Goal: Task Accomplishment & Management: Manage account settings

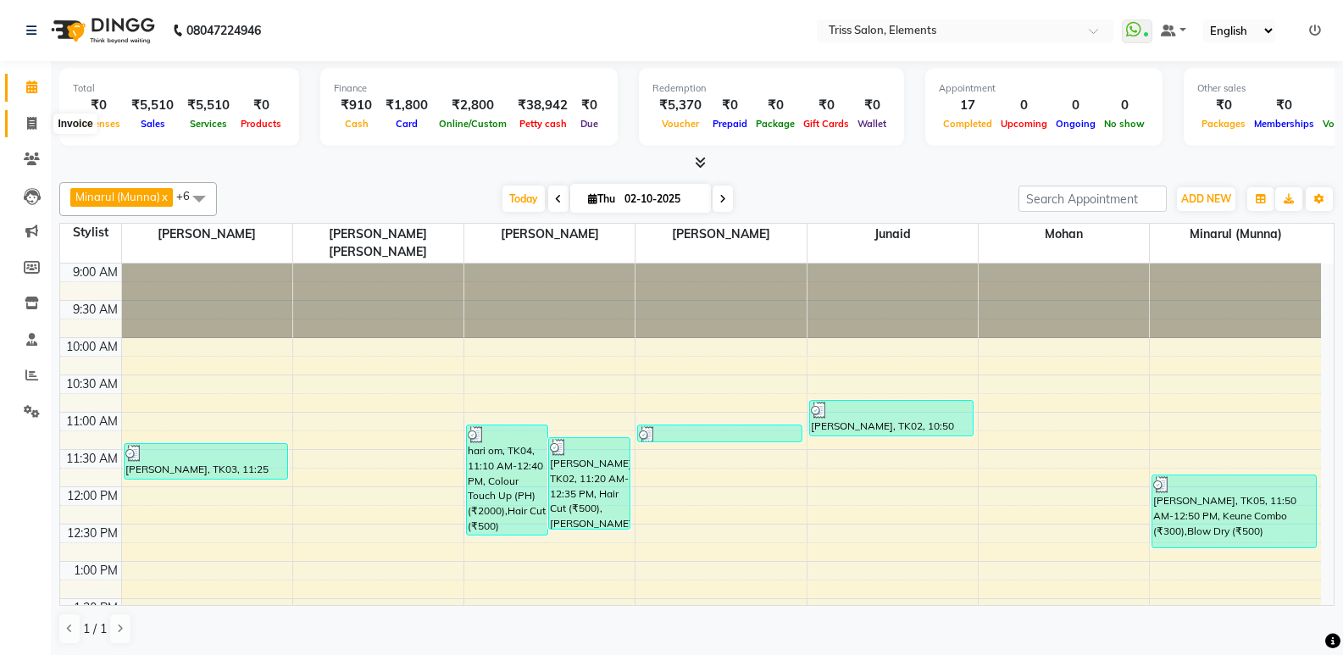
click at [27, 122] on icon at bounding box center [31, 123] width 9 height 13
select select "service"
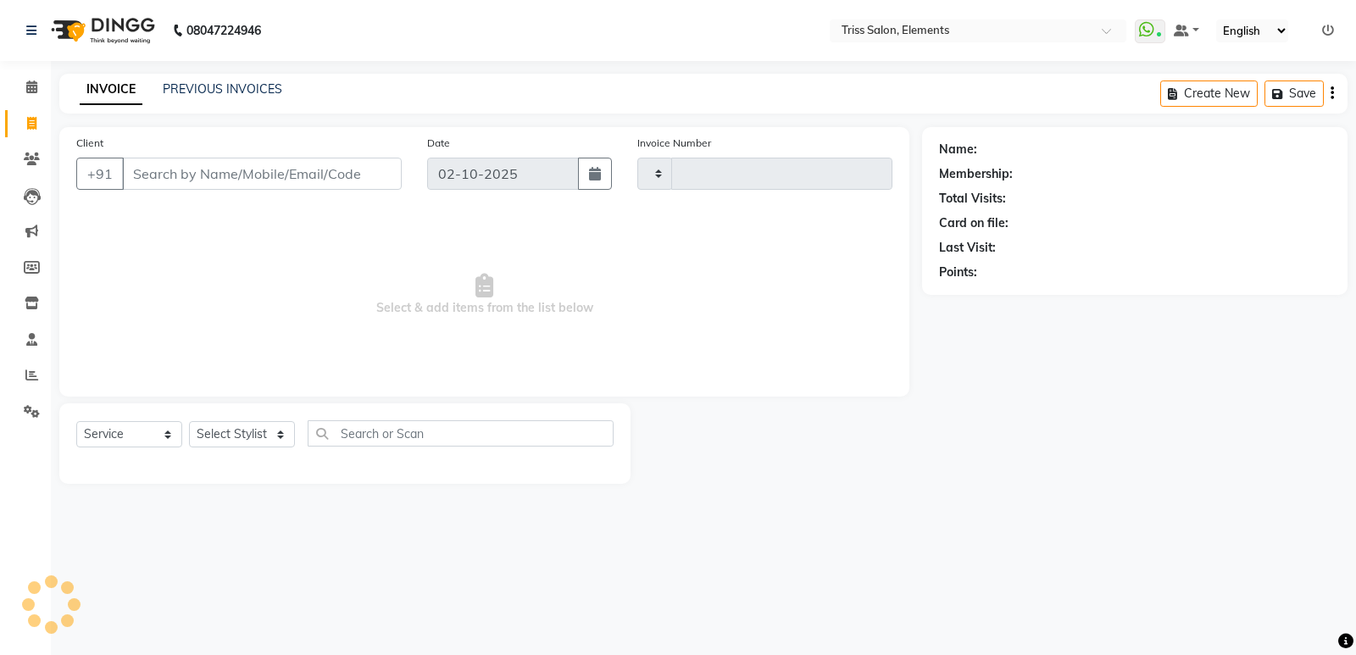
type input "2424"
select select "4303"
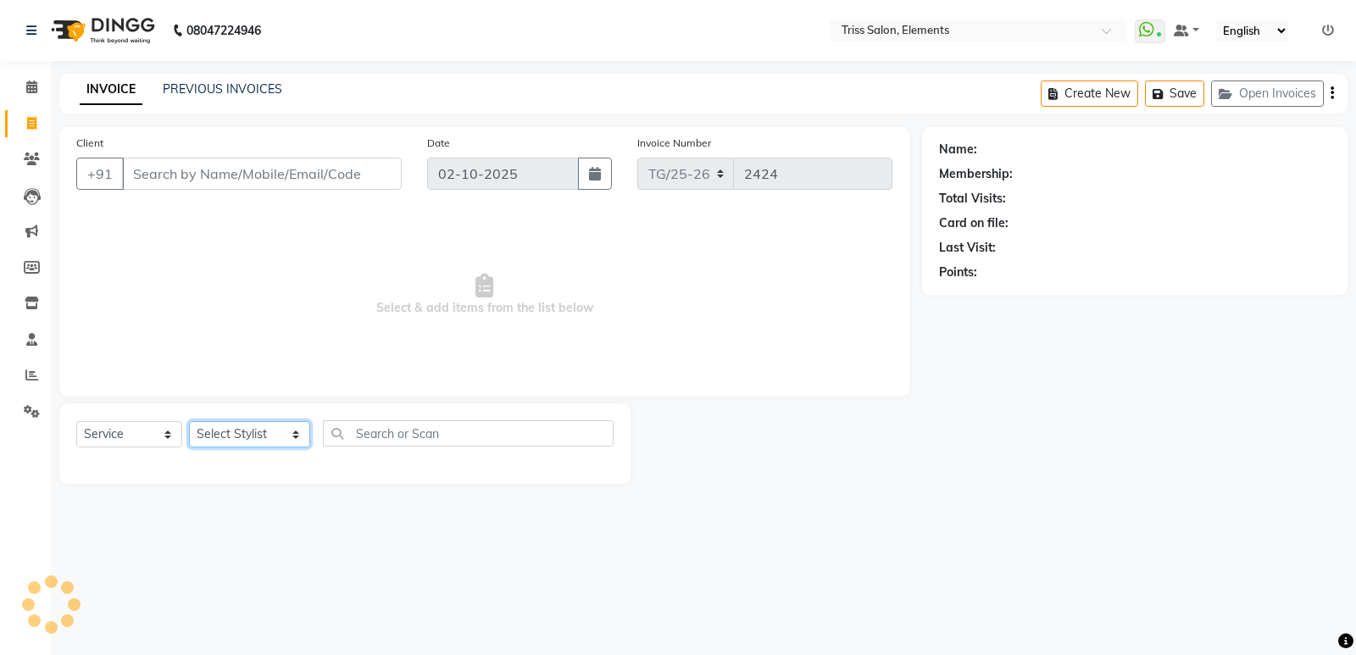
click at [226, 434] on select "Select Stylist Ankit (Viraj) Junaid Minarul (Munna) Mohan Pankaj Dilip Jangde P…" at bounding box center [249, 434] width 121 height 26
select select "66361"
click at [189, 421] on select "Select Stylist Ankit (Viraj) Junaid Minarul (Munna) Mohan Pankaj Dilip Jangde P…" at bounding box center [249, 434] width 121 height 26
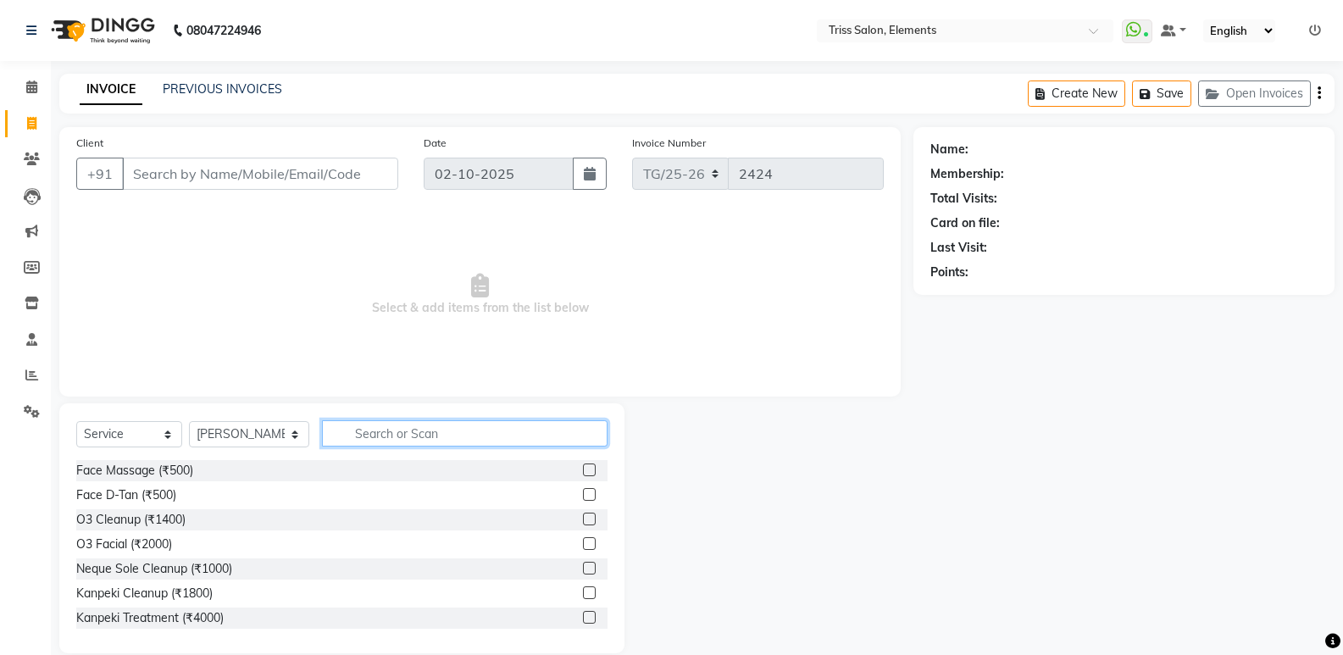
click at [376, 438] on input "text" at bounding box center [465, 433] width 286 height 26
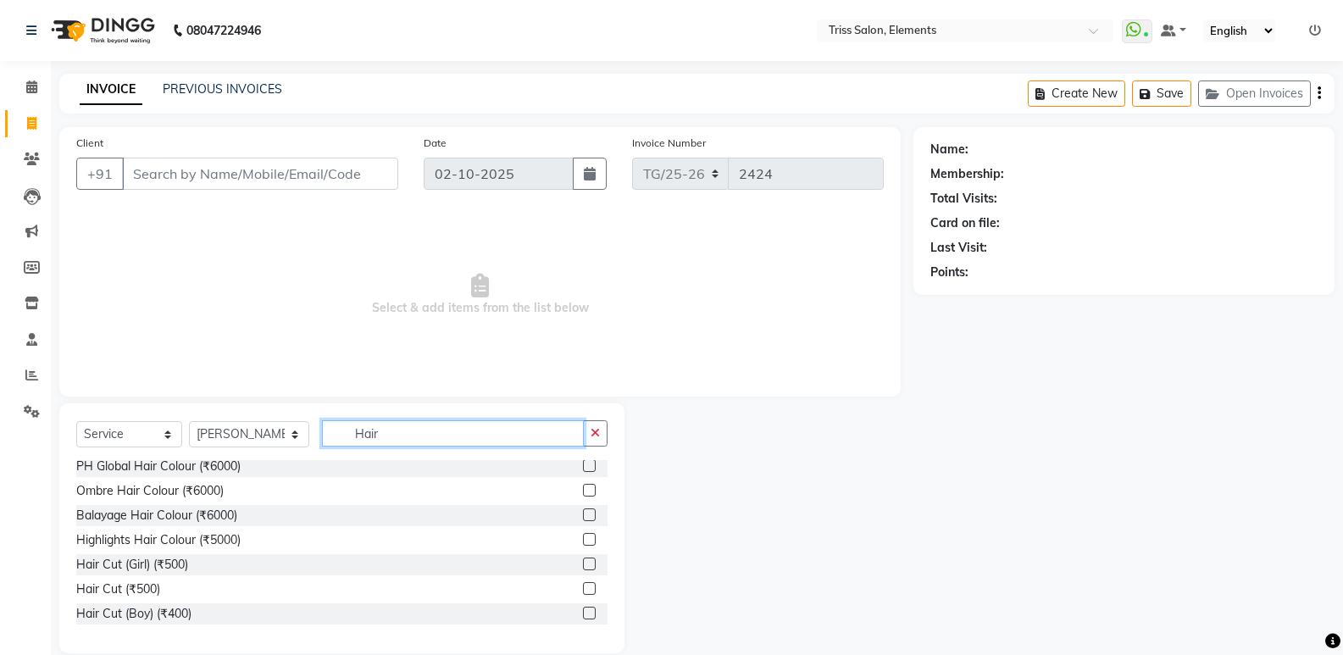
scroll to position [81, 0]
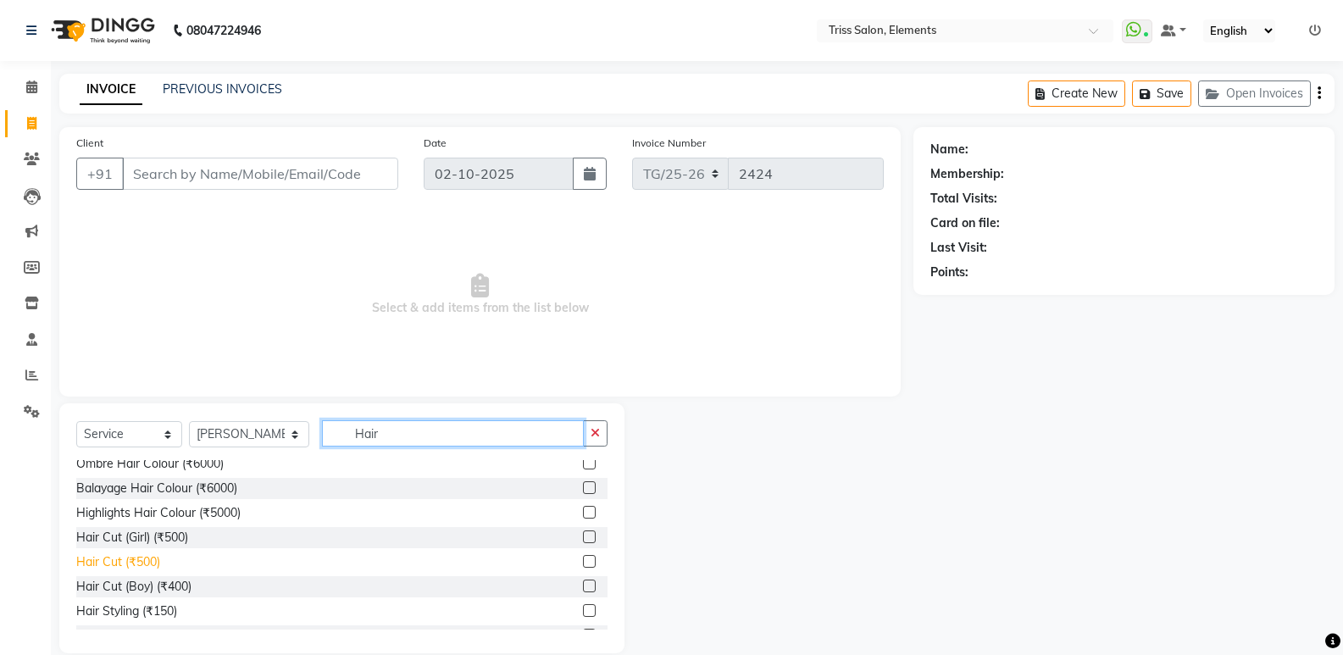
type input "Hair"
click at [138, 558] on div "Hair Cut (₹500)" at bounding box center [118, 562] width 84 height 18
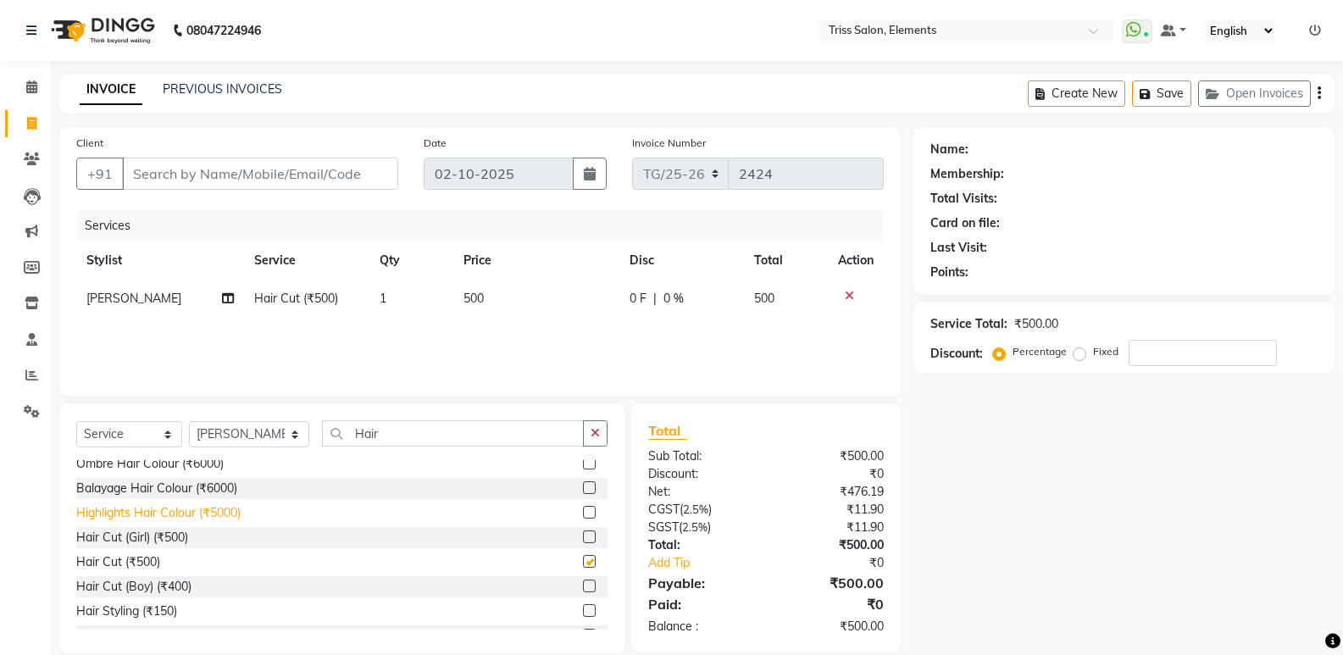
checkbox input "false"
click at [390, 442] on input "Hair" at bounding box center [453, 433] width 262 height 26
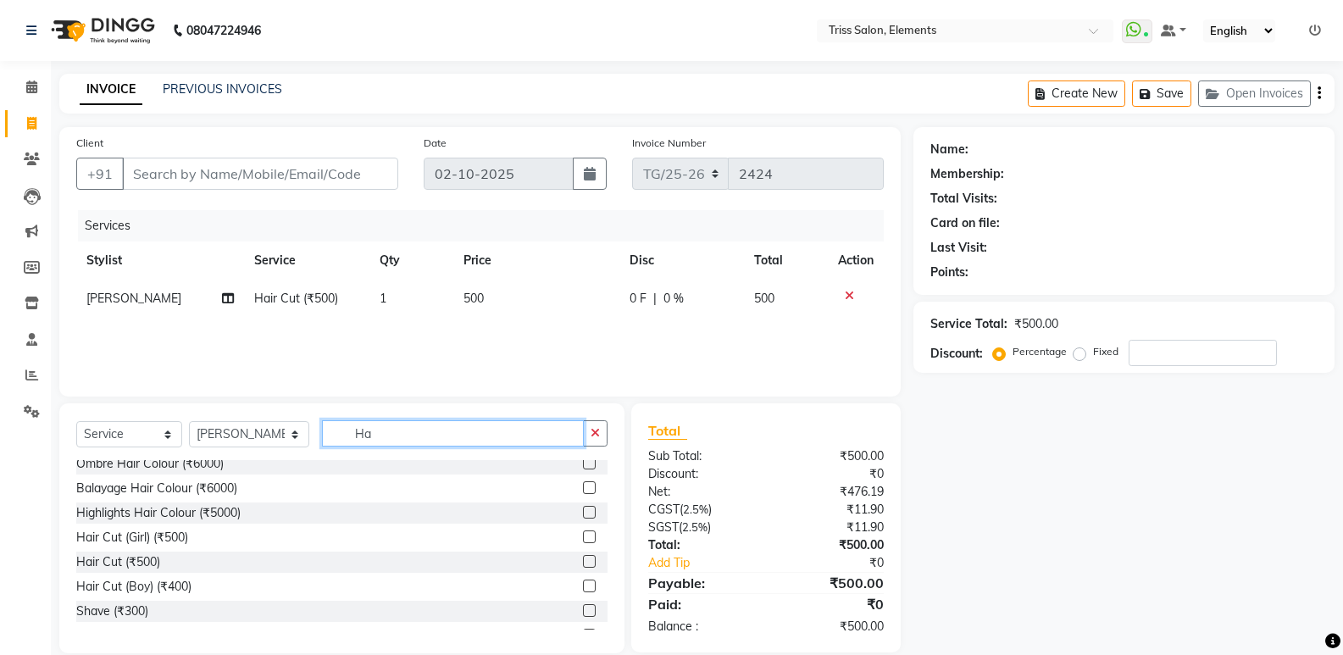
type input "H"
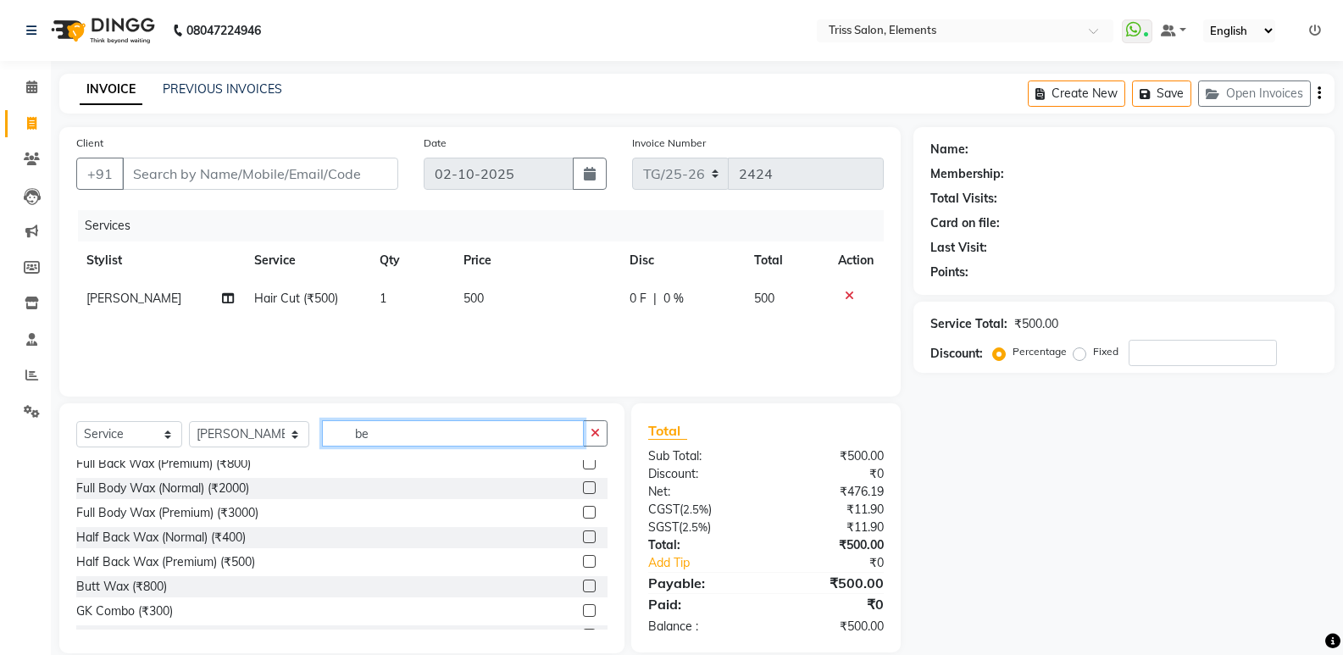
scroll to position [0, 0]
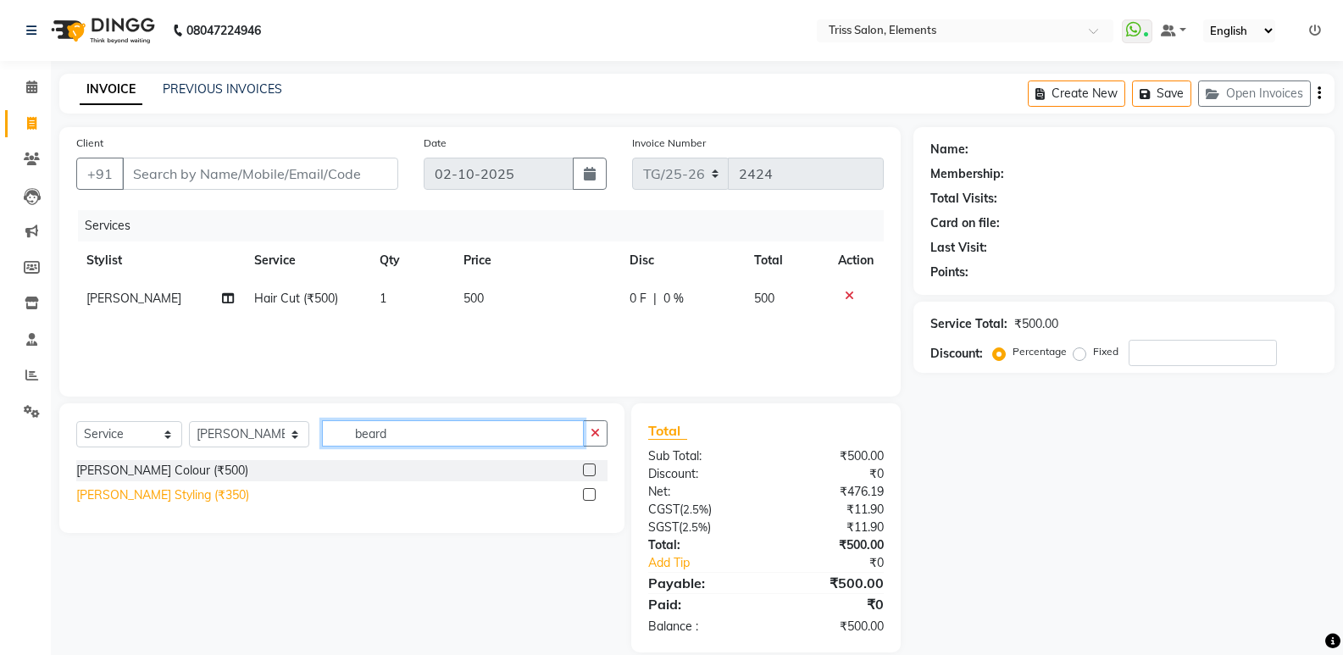
type input "beard"
click at [169, 499] on div "Beard Styling (₹350)" at bounding box center [162, 495] width 173 height 18
checkbox input "false"
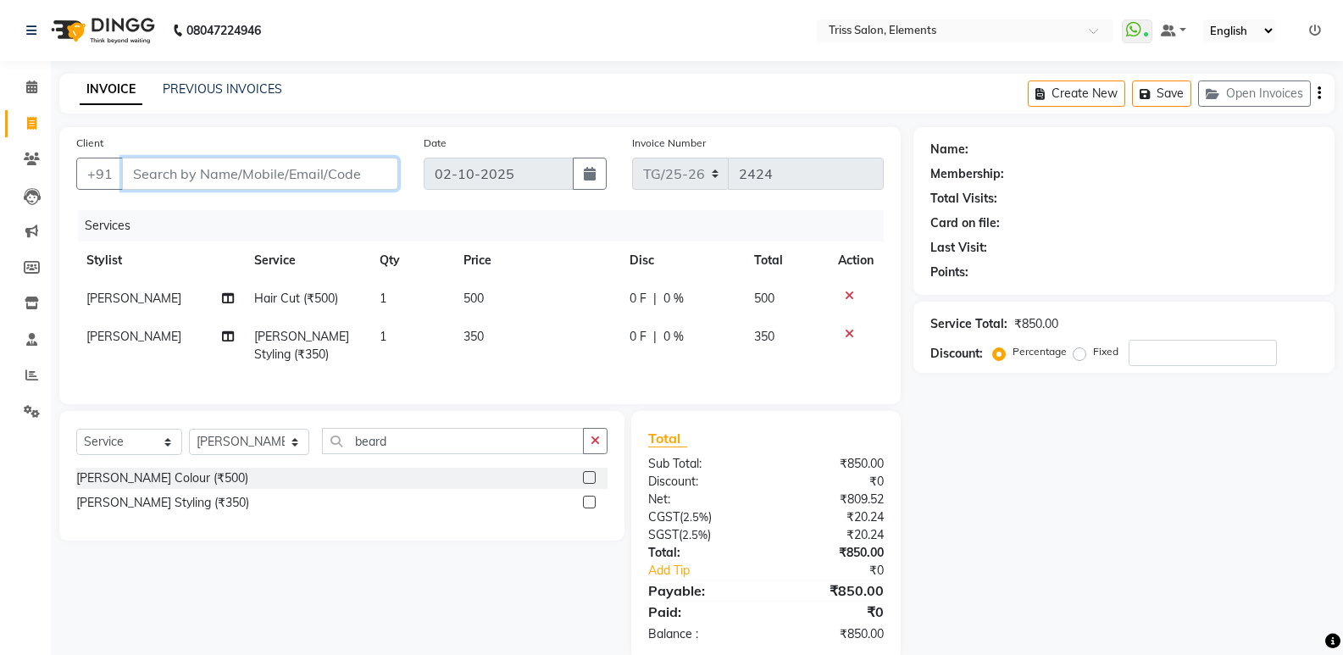
click at [303, 172] on input "Client" at bounding box center [260, 174] width 276 height 32
type input "9"
type input "0"
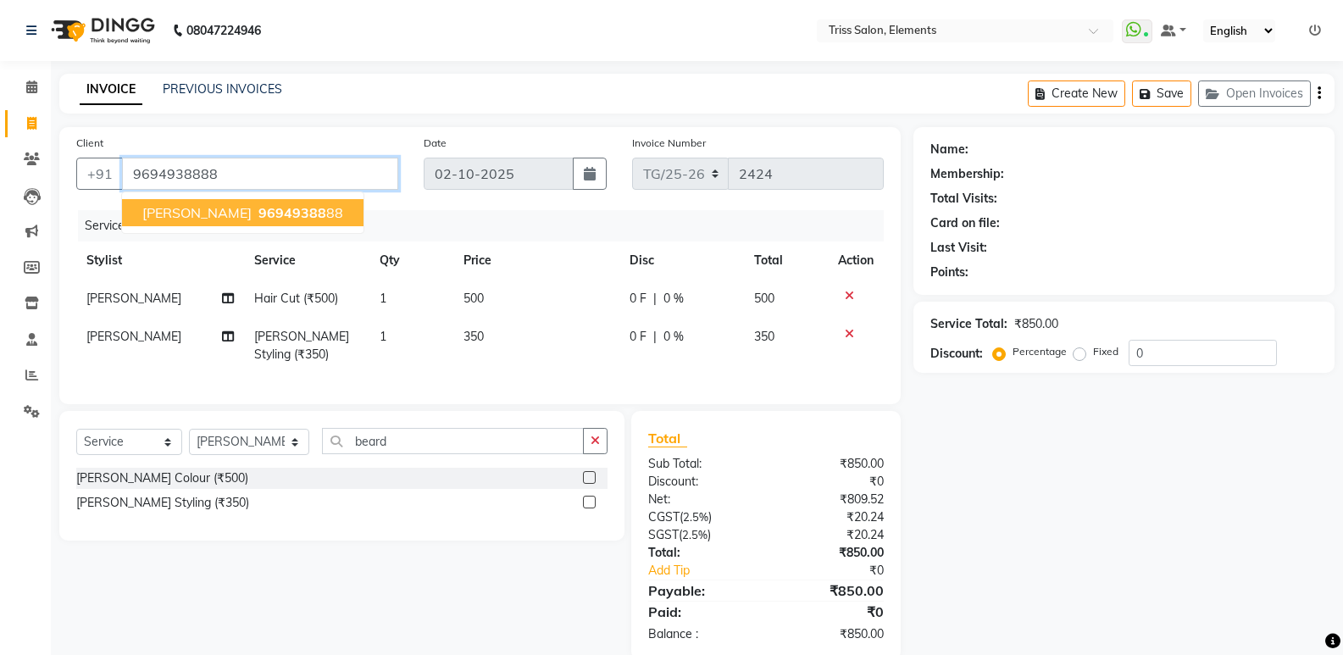
type input "9694938888"
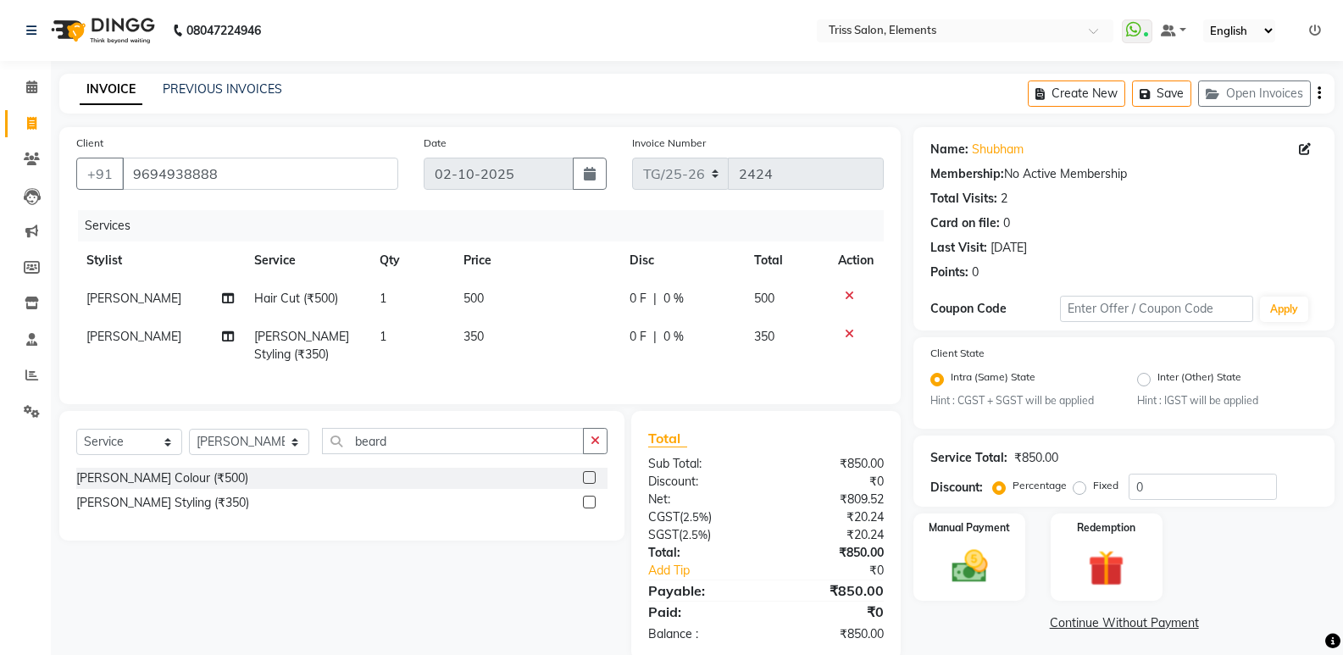
scroll to position [43, 0]
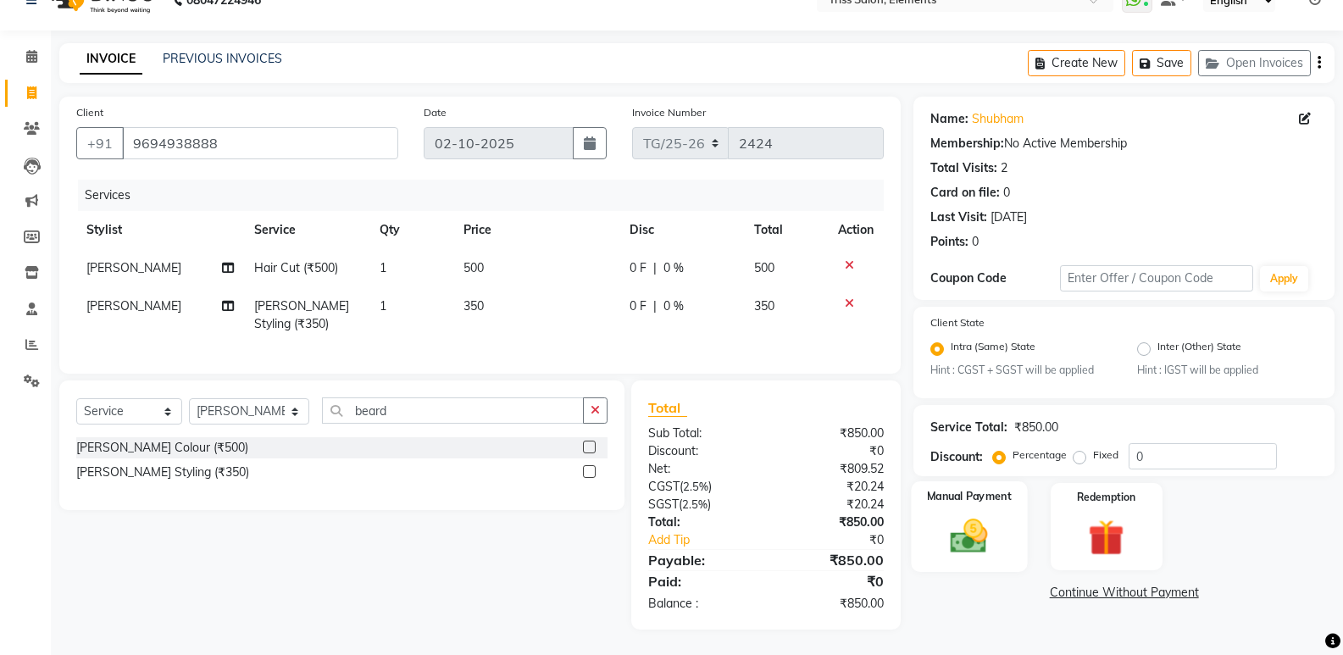
click at [961, 500] on div "Manual Payment" at bounding box center [970, 526] width 116 height 91
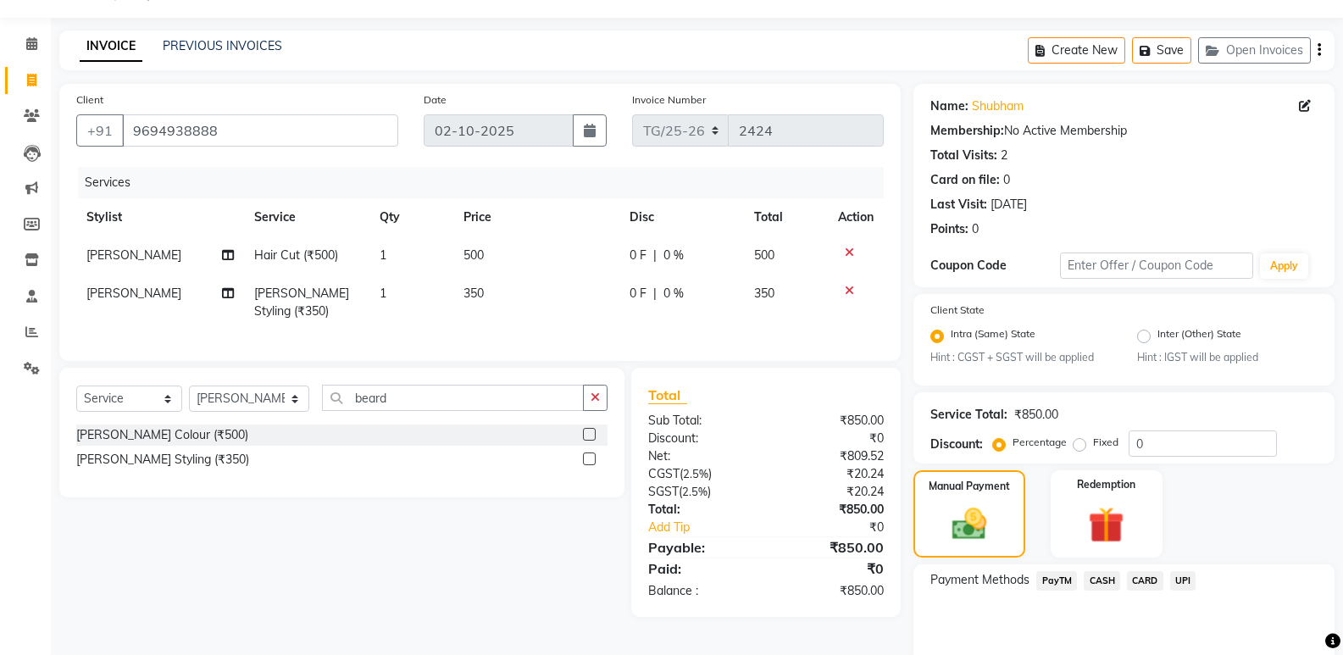
scroll to position [114, 0]
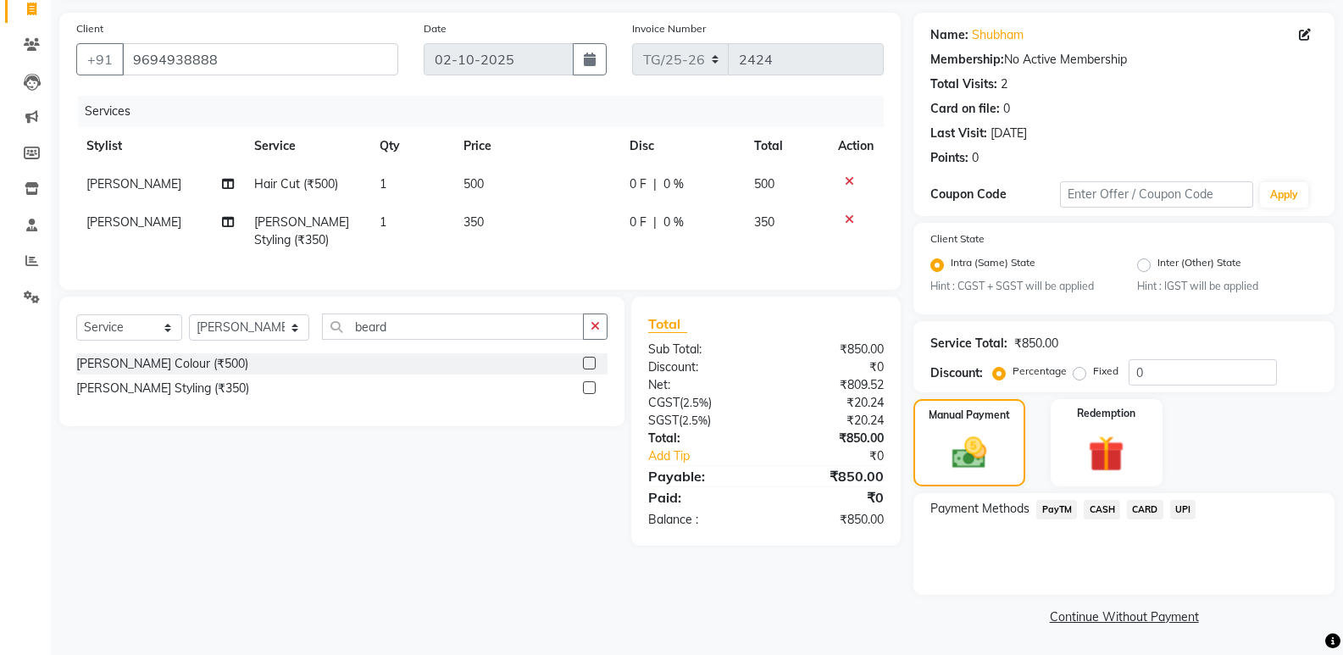
click at [1063, 508] on span "PayTM" at bounding box center [1057, 509] width 41 height 19
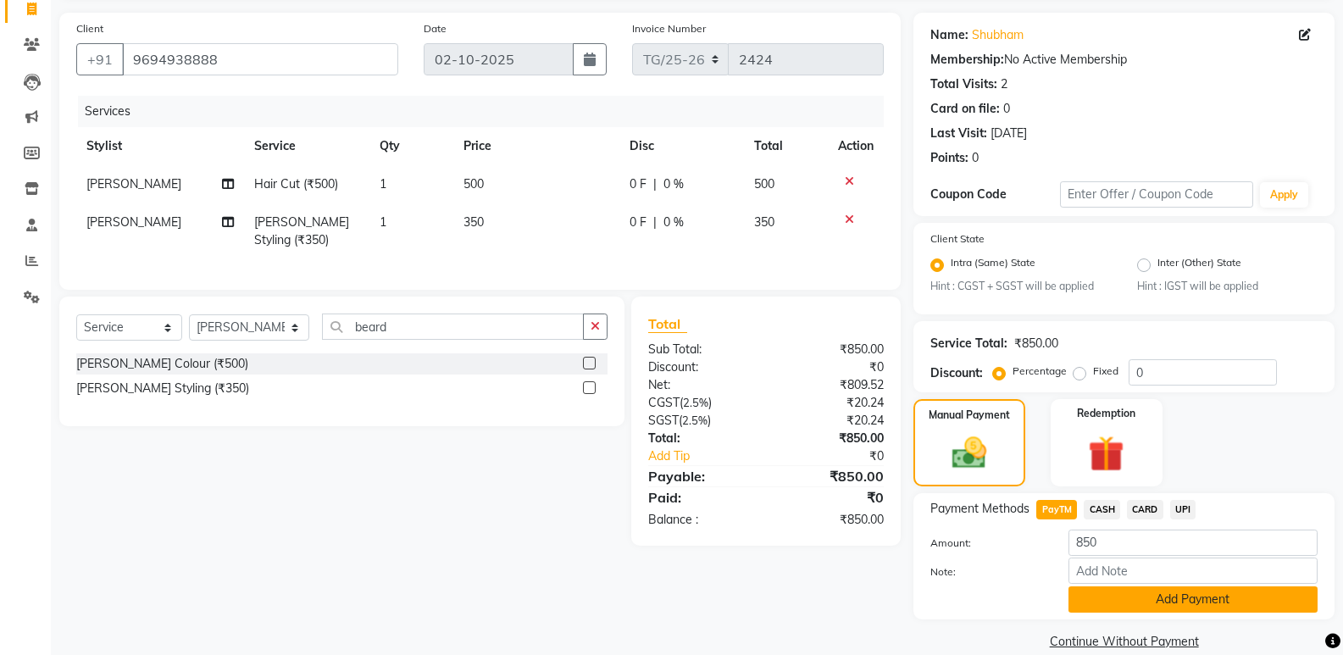
click at [1203, 601] on button "Add Payment" at bounding box center [1193, 599] width 249 height 26
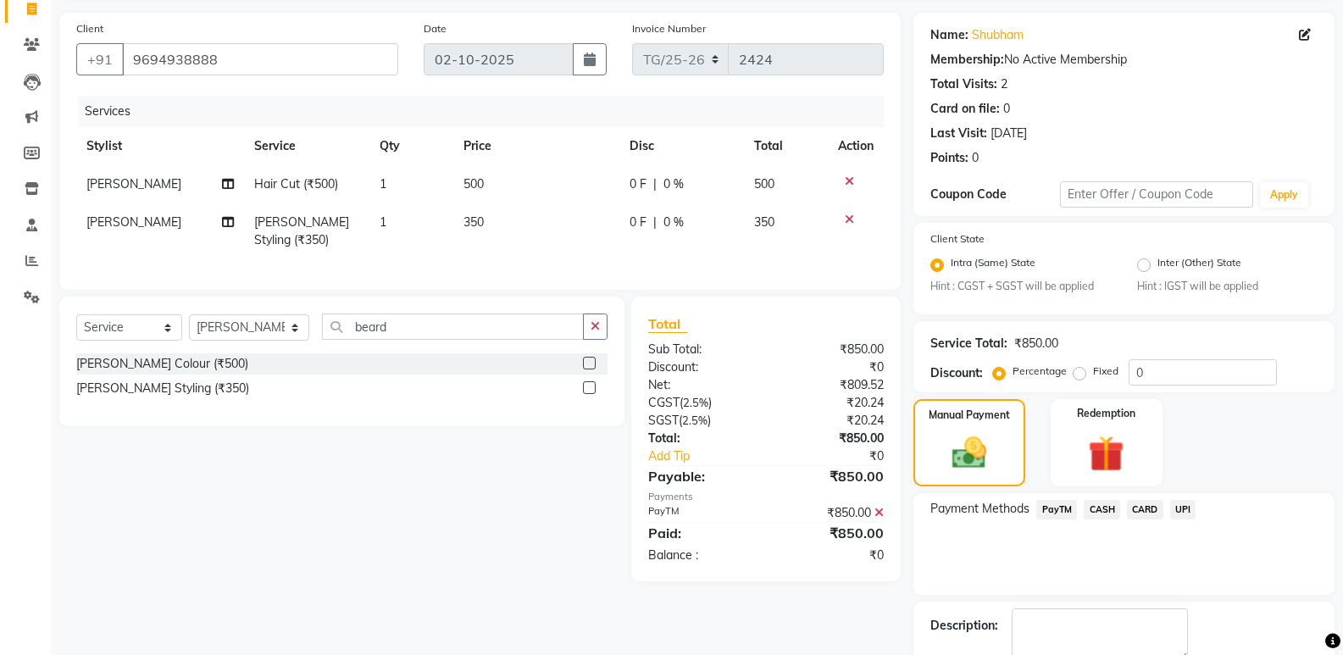
scroll to position [197, 0]
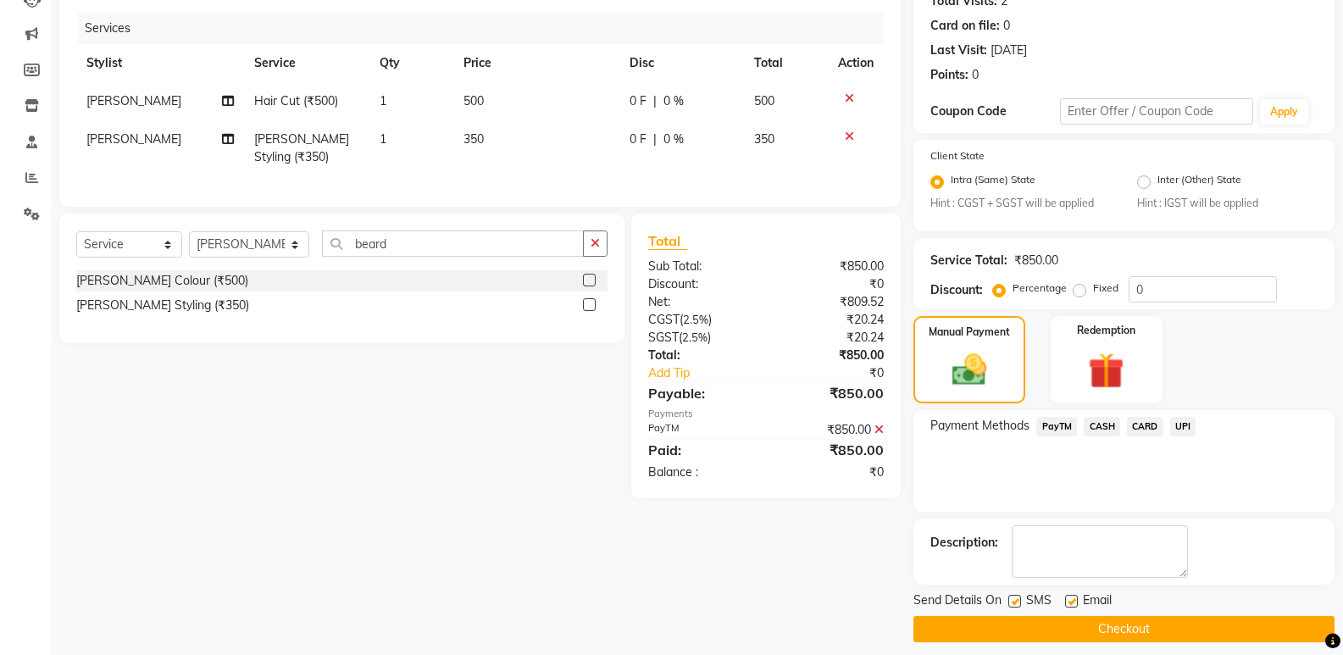
click at [1160, 623] on button "Checkout" at bounding box center [1124, 629] width 421 height 26
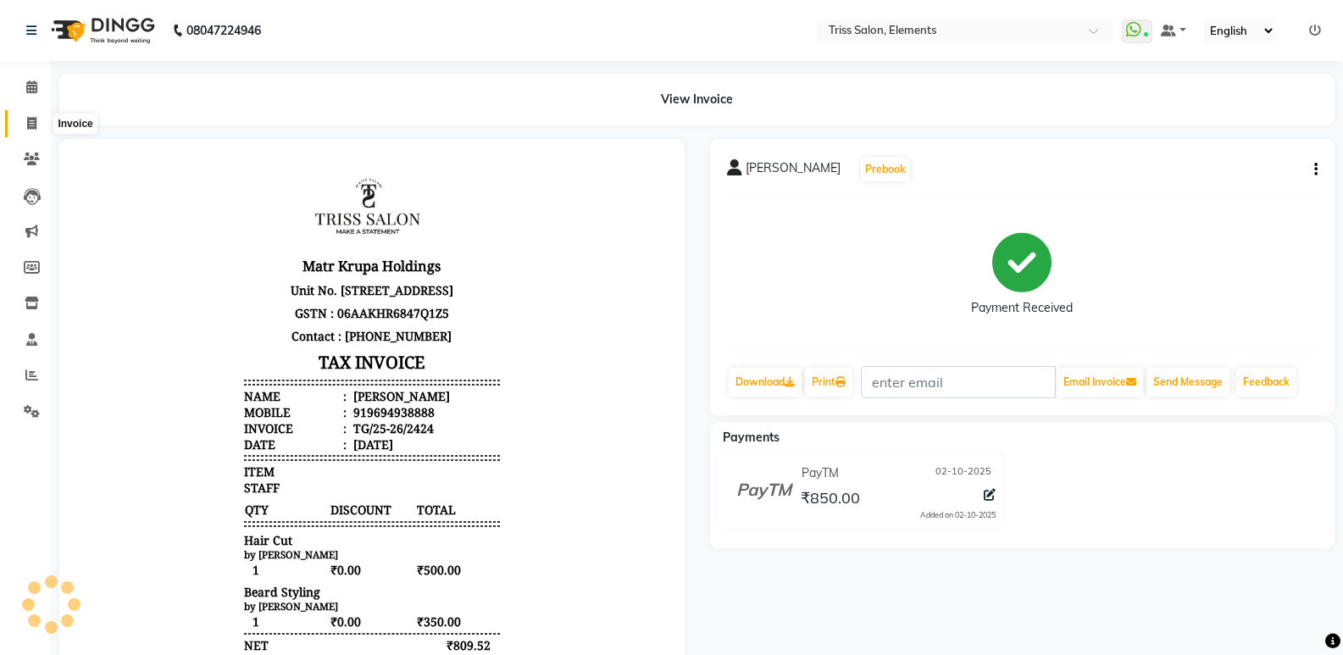
click at [27, 119] on icon at bounding box center [31, 123] width 9 height 13
select select "service"
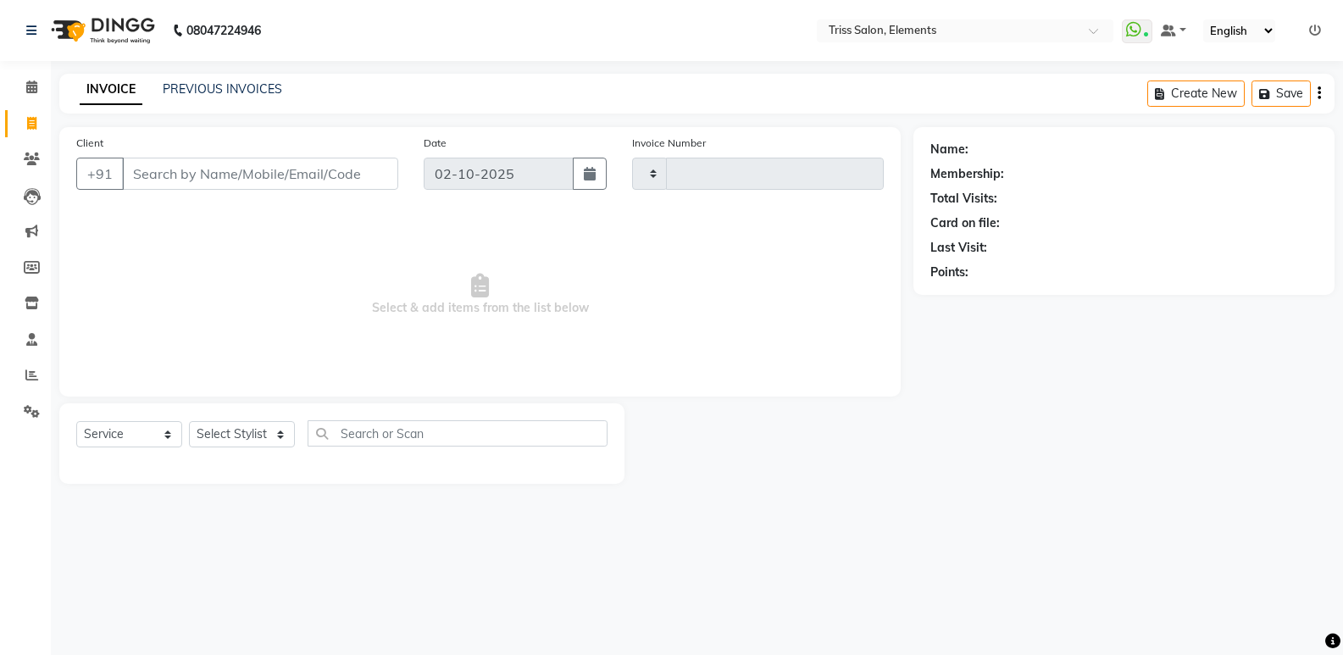
type input "2425"
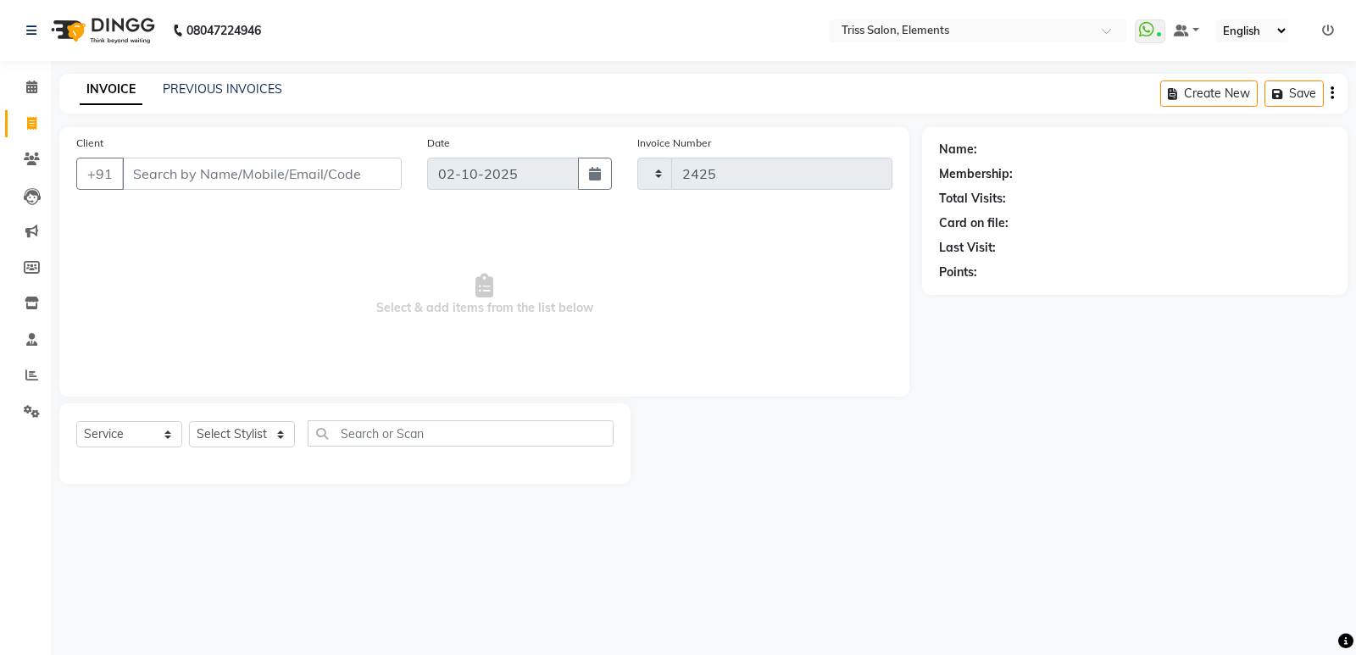
select select "4303"
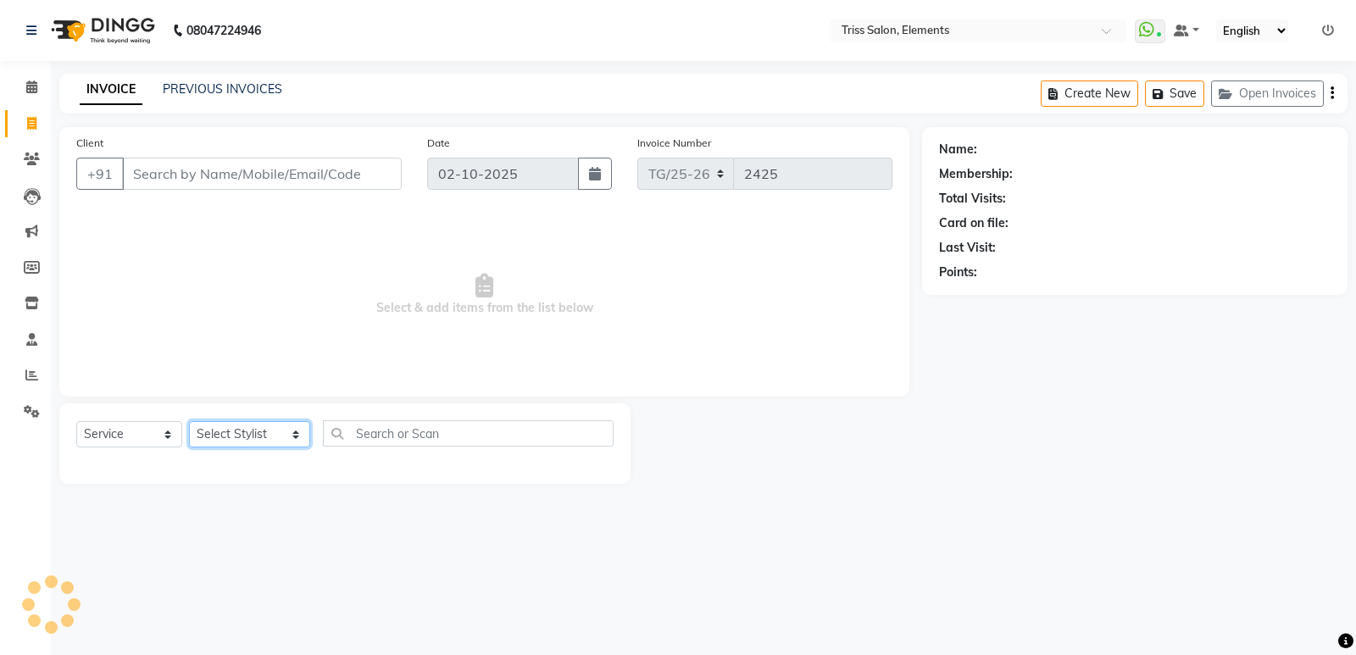
click at [247, 436] on select "Select Stylist Ankit (Viraj) Junaid Minarul (Munna) Mohan Pankaj Dilip Jangde P…" at bounding box center [249, 434] width 121 height 26
select select "90319"
click at [189, 421] on select "Select Stylist Ankit (Viraj) Junaid Minarul (Munna) Mohan Pankaj Dilip Jangde P…" at bounding box center [249, 434] width 121 height 26
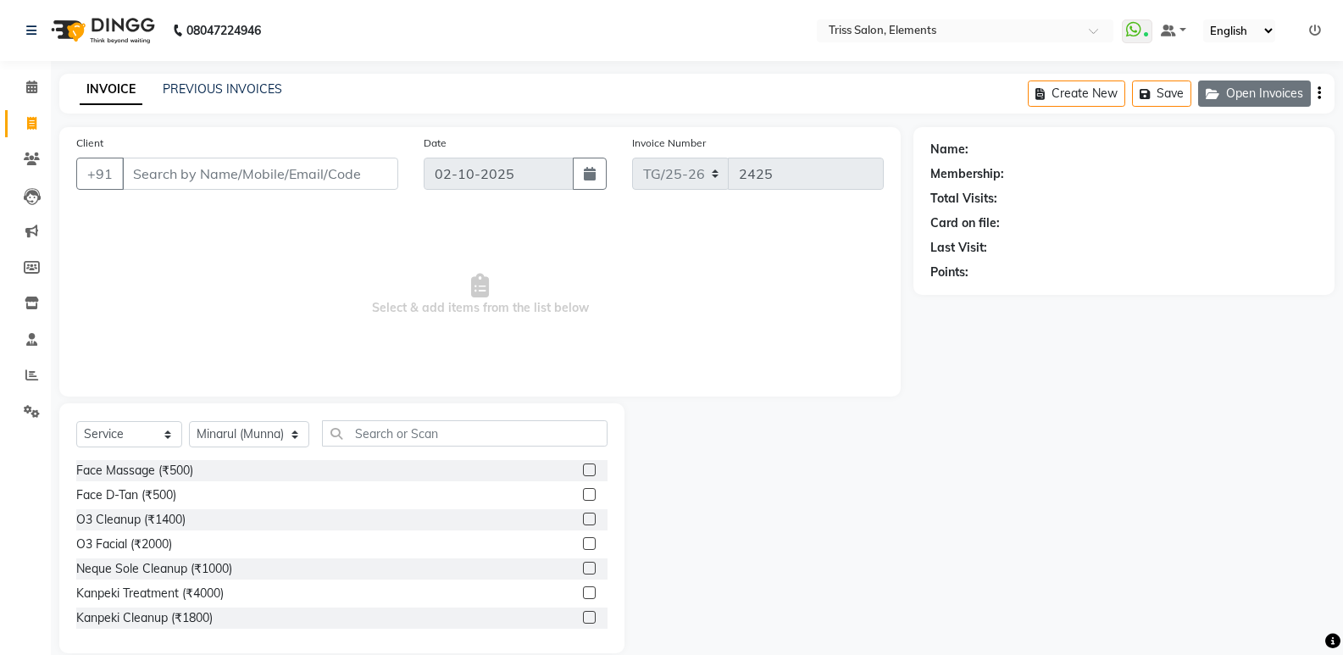
click at [1214, 81] on button "Open Invoices" at bounding box center [1254, 94] width 113 height 26
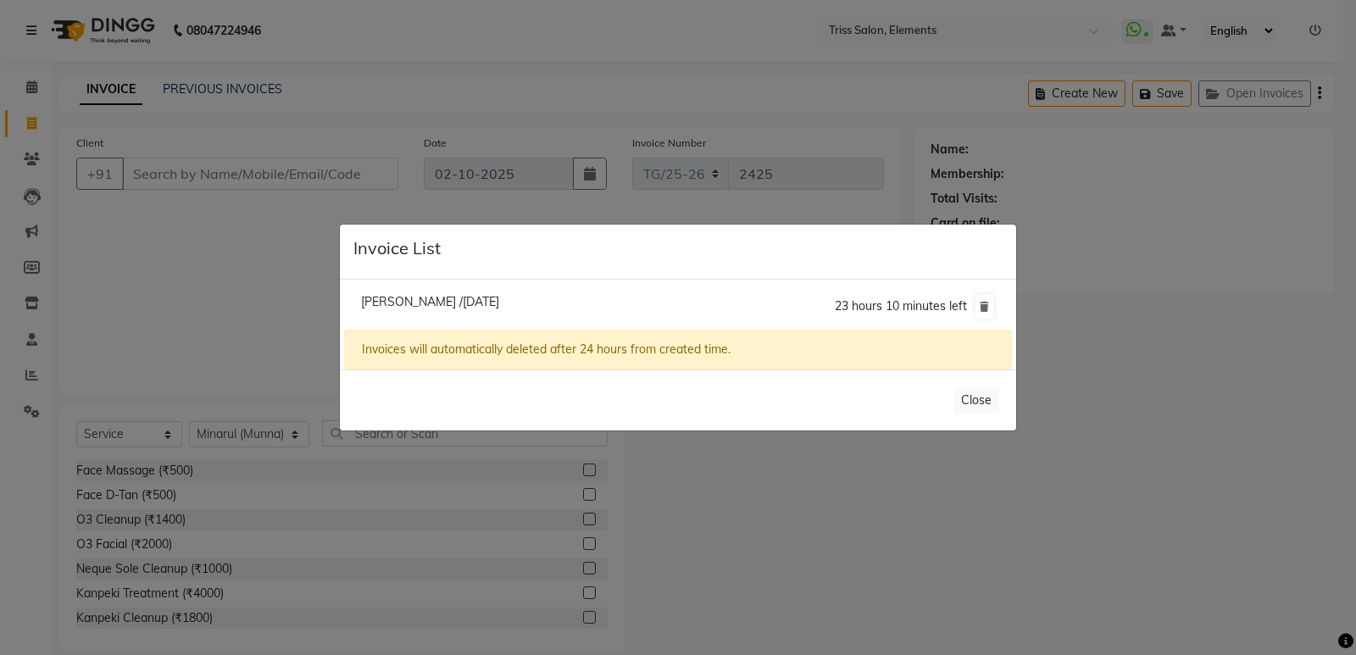
click at [418, 289] on li "Pragya /02 October 2025 23 hours 10 minutes left" at bounding box center [678, 306] width 668 height 47
click at [406, 296] on span "Pragya /02 October 2025" at bounding box center [430, 301] width 138 height 15
type input "7060462489"
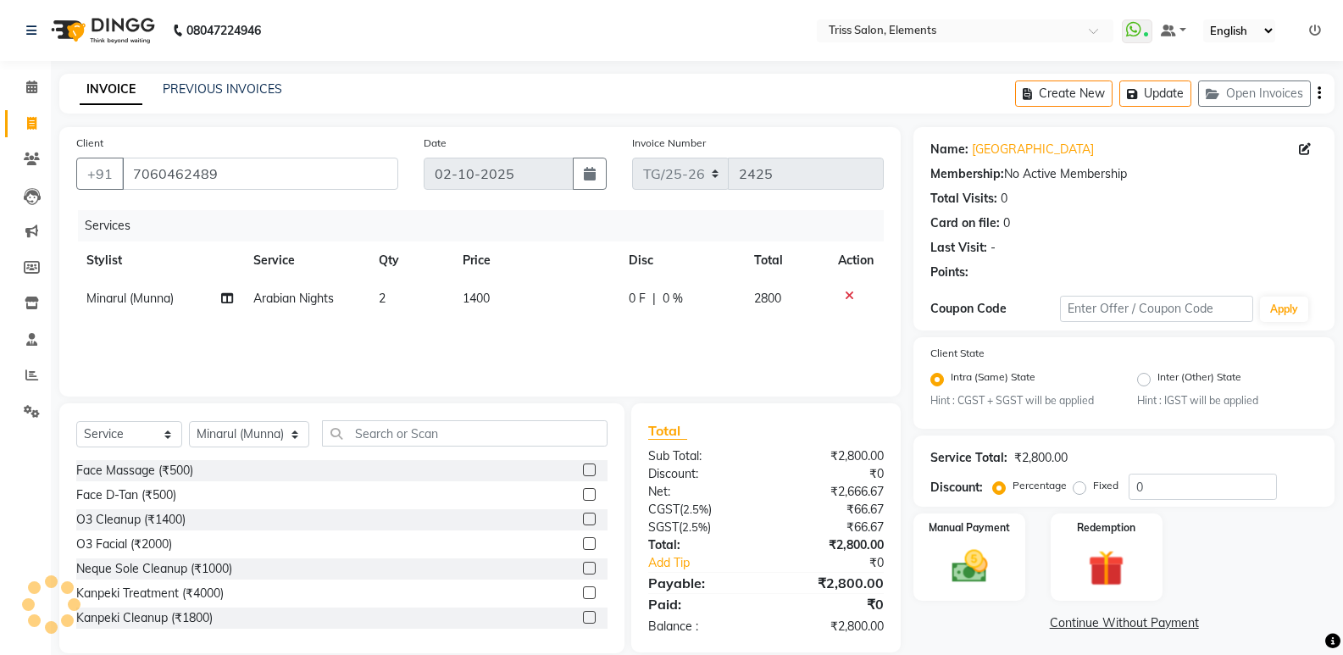
select select
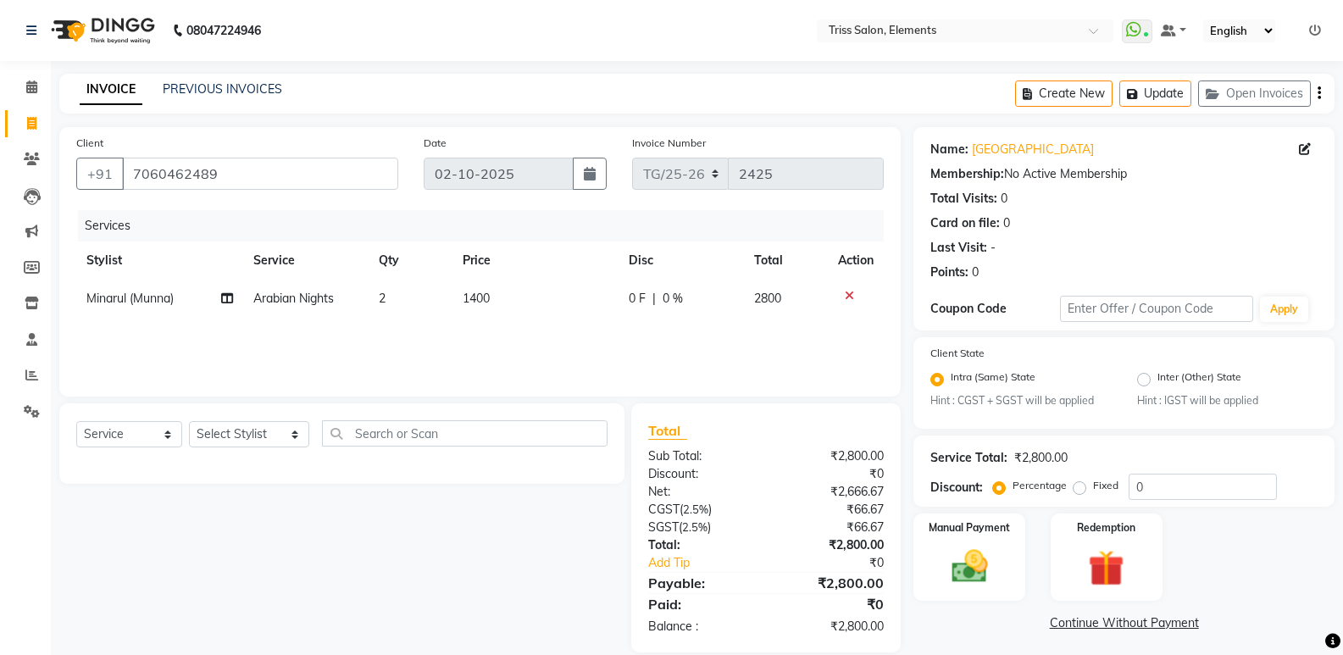
scroll to position [23, 0]
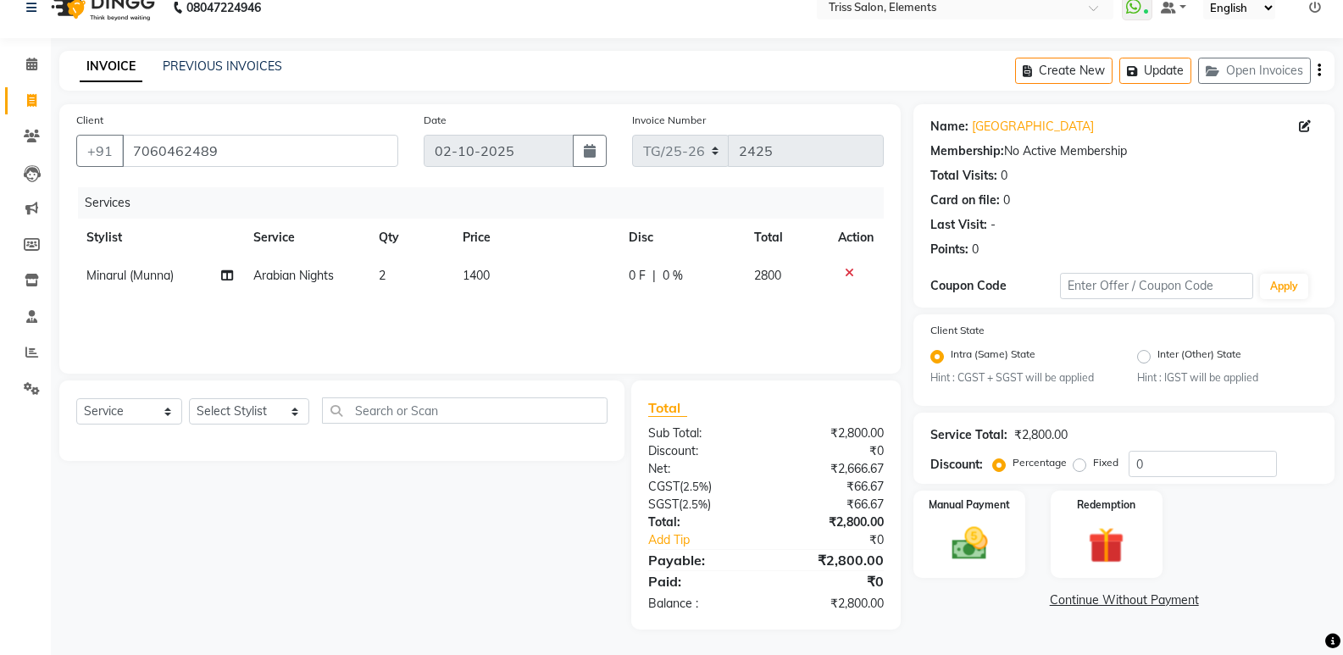
click at [1243, 541] on div "Manual Payment Redemption" at bounding box center [1124, 534] width 447 height 87
drag, startPoint x: 1149, startPoint y: 465, endPoint x: 1050, endPoint y: 496, distance: 103.7
click at [1052, 495] on div "Name: Pragya Membership: No Active Membership Total Visits: 0 Card on file: 0 L…" at bounding box center [1131, 366] width 434 height 525
drag, startPoint x: 1181, startPoint y: 456, endPoint x: 967, endPoint y: 512, distance: 220.8
click at [967, 512] on div "Name: Pragya Membership: No Active Membership Total Visits: 0 Card on file: 0 L…" at bounding box center [1131, 366] width 434 height 525
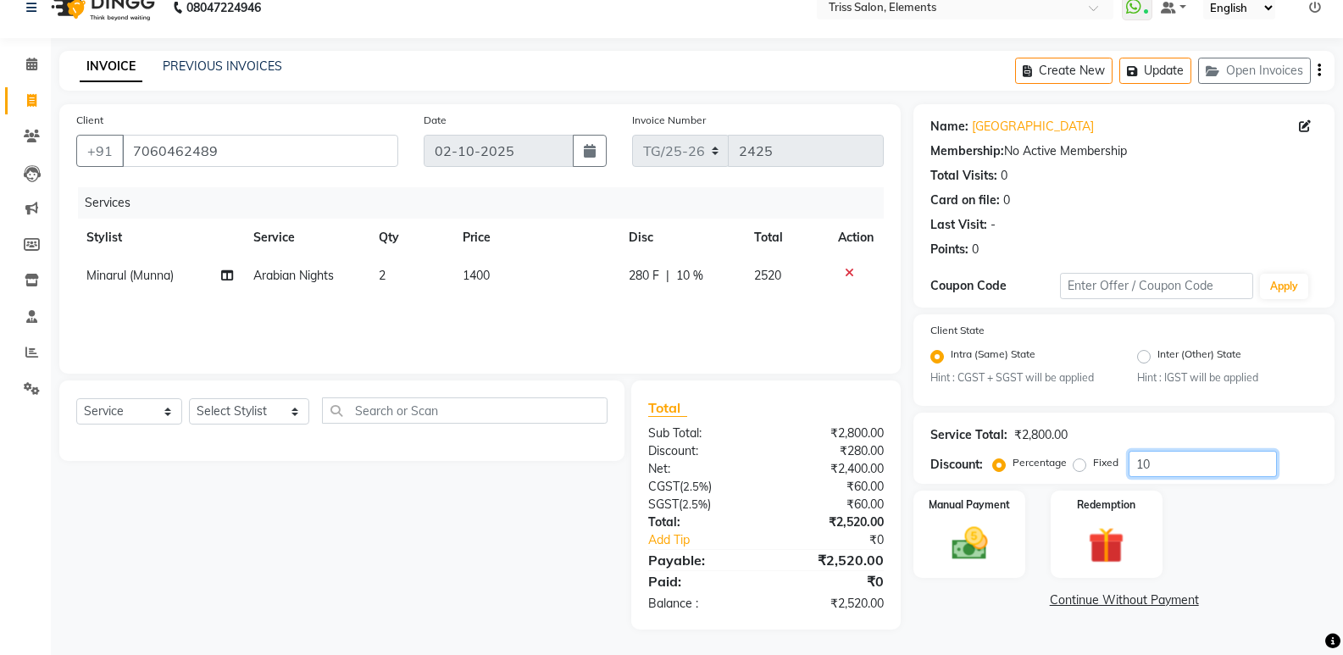
type input "10"
click at [1093, 463] on label "Fixed" at bounding box center [1105, 462] width 25 height 15
click at [1081, 463] on input "Fixed" at bounding box center [1083, 463] width 12 height 12
radio input "true"
drag, startPoint x: 1143, startPoint y: 463, endPoint x: 881, endPoint y: 581, distance: 287.9
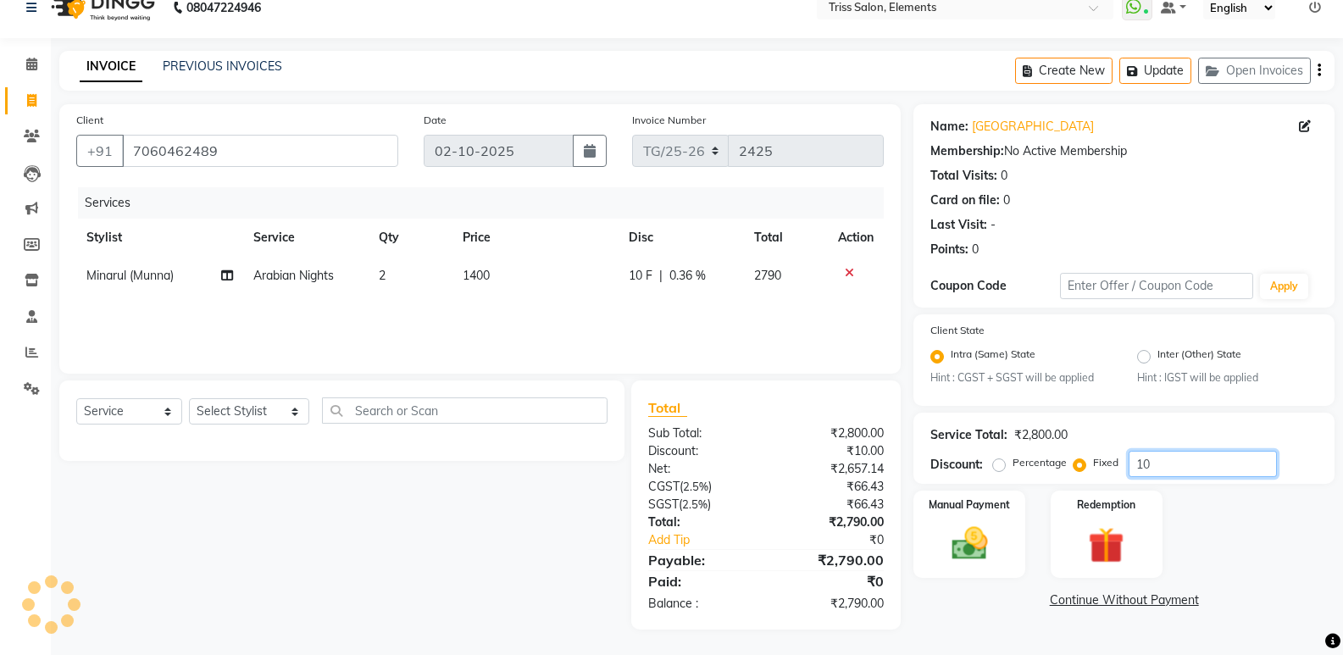
click at [936, 550] on div "Name: Pragya Membership: No Active Membership Total Visits: 0 Card on file: 0 L…" at bounding box center [1131, 366] width 434 height 525
type input "300"
click at [929, 578] on div "Name: Pragya Membership: No Active Membership Total Visits: 0 Card on file: 0 L…" at bounding box center [1131, 366] width 434 height 525
click at [959, 548] on img at bounding box center [969, 544] width 60 height 43
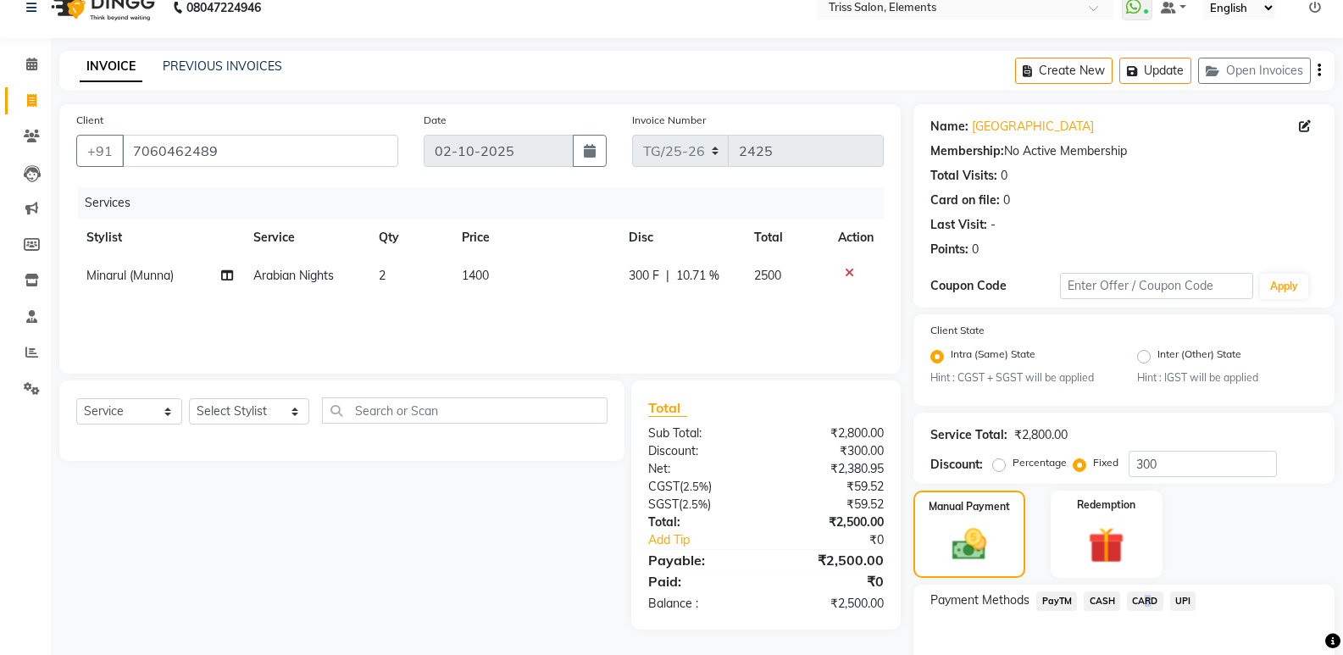
drag, startPoint x: 1141, startPoint y: 596, endPoint x: 1145, endPoint y: 609, distance: 13.4
click at [1143, 601] on span "CARD" at bounding box center [1145, 601] width 36 height 19
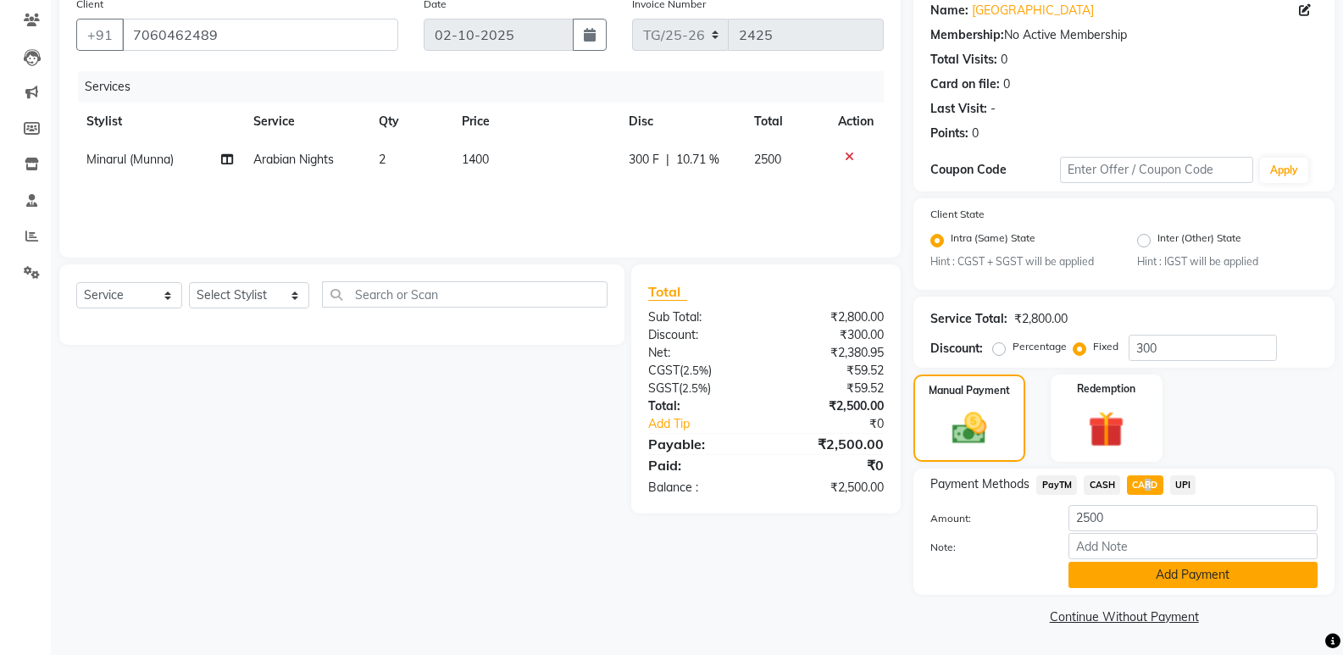
click at [1192, 574] on button "Add Payment" at bounding box center [1193, 575] width 249 height 26
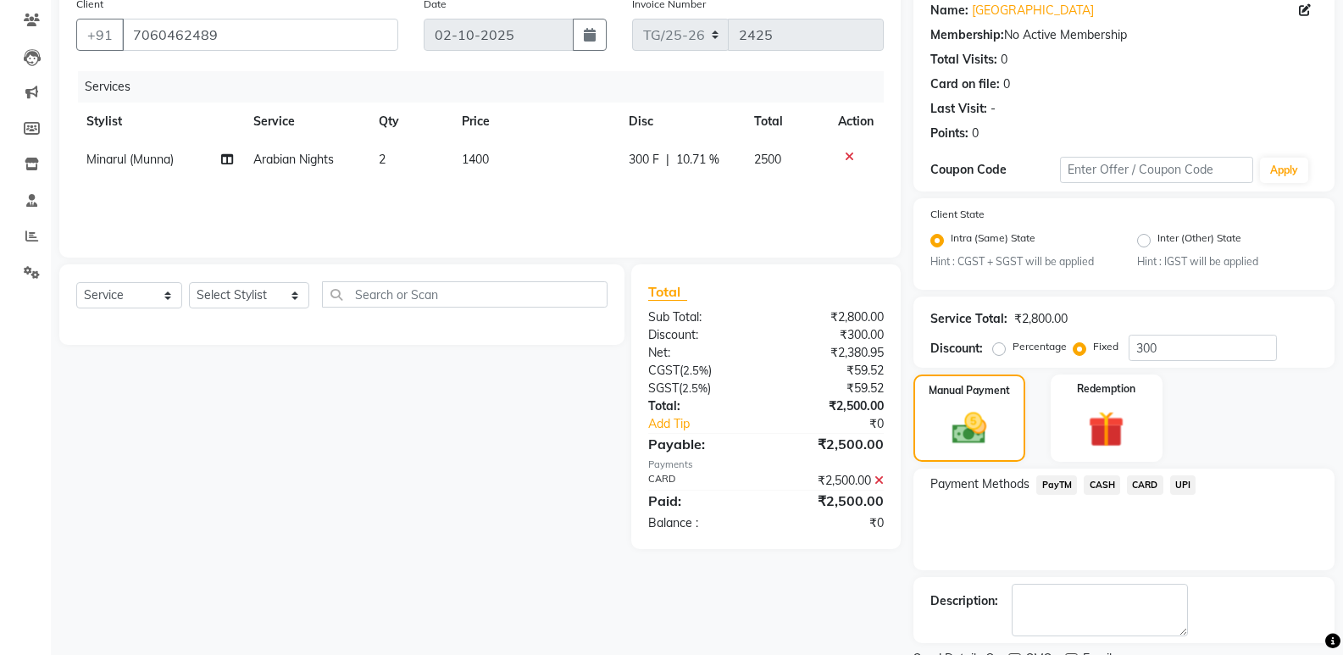
click at [1153, 486] on span "CARD" at bounding box center [1145, 484] width 36 height 19
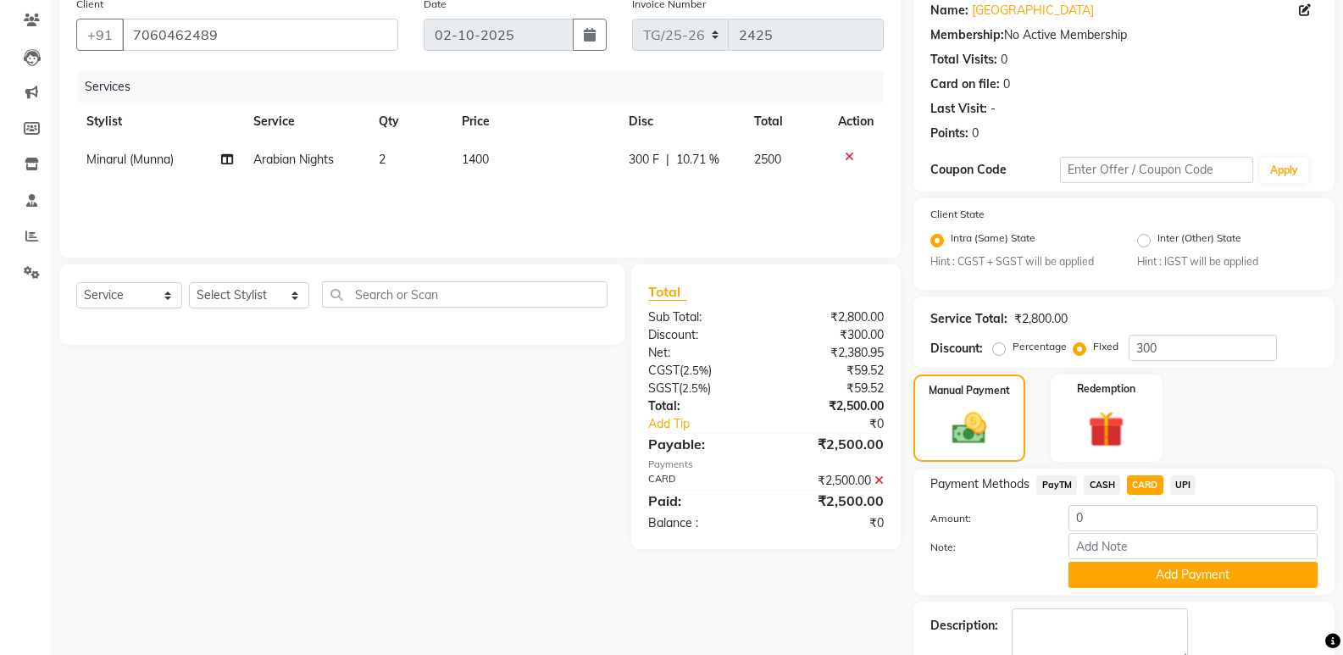
drag, startPoint x: 1245, startPoint y: 572, endPoint x: 1296, endPoint y: 585, distance: 52.4
click at [1252, 575] on button "Add Payment" at bounding box center [1193, 575] width 249 height 26
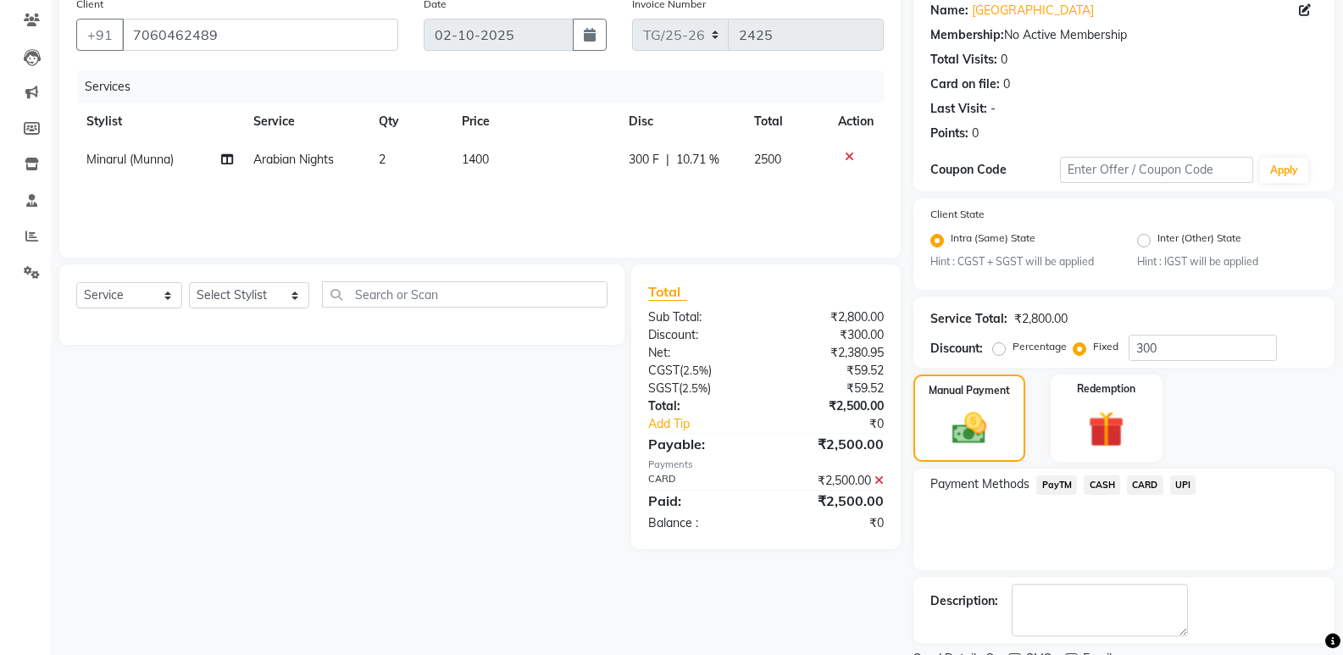
scroll to position [210, 0]
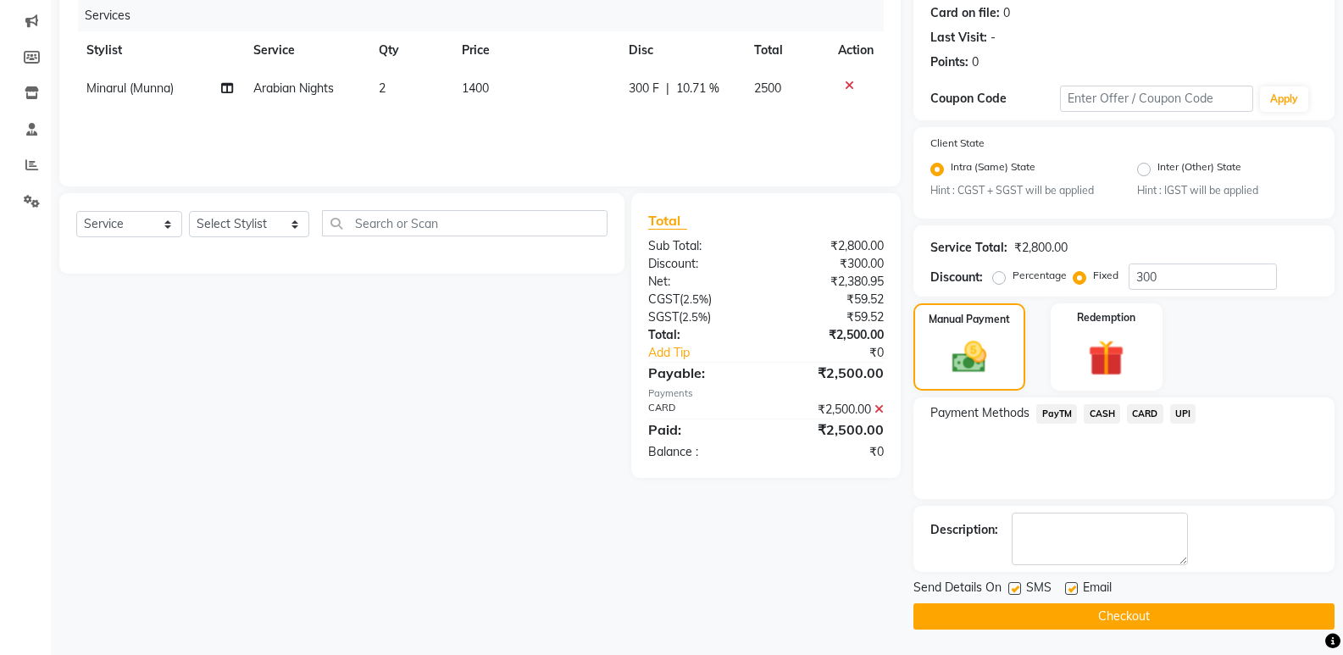
click at [1209, 627] on button "Checkout" at bounding box center [1124, 616] width 421 height 26
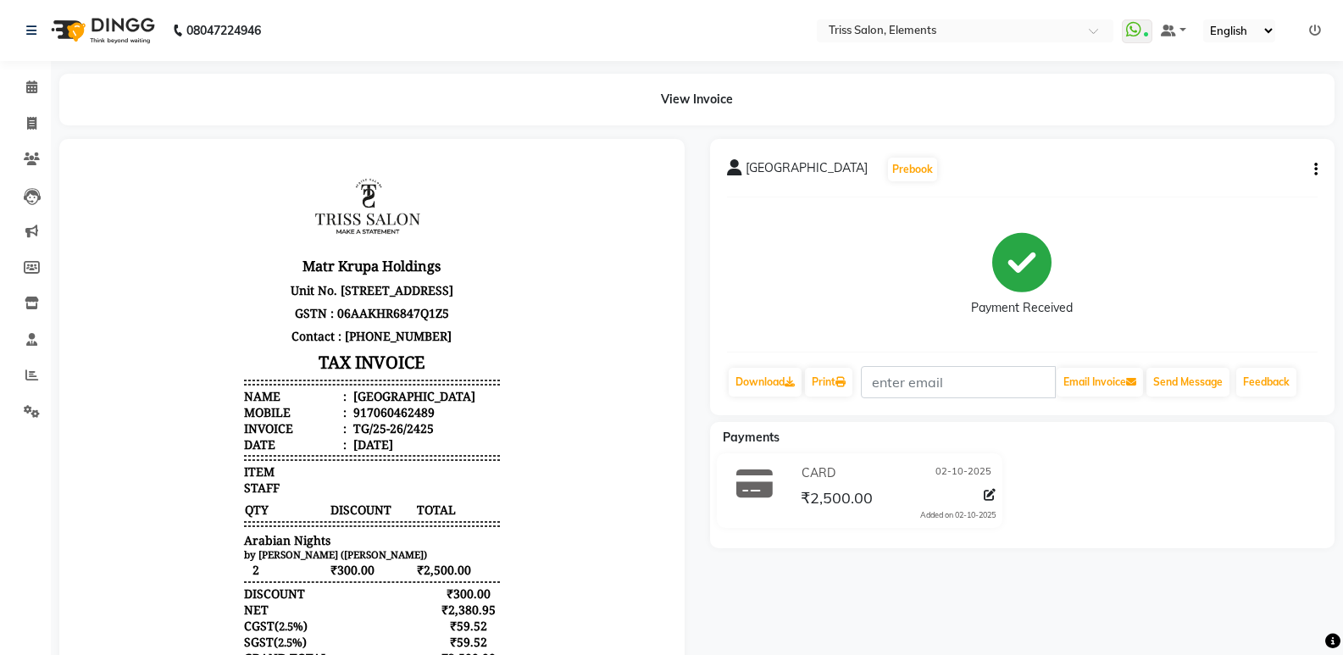
click at [125, 51] on img at bounding box center [101, 30] width 116 height 47
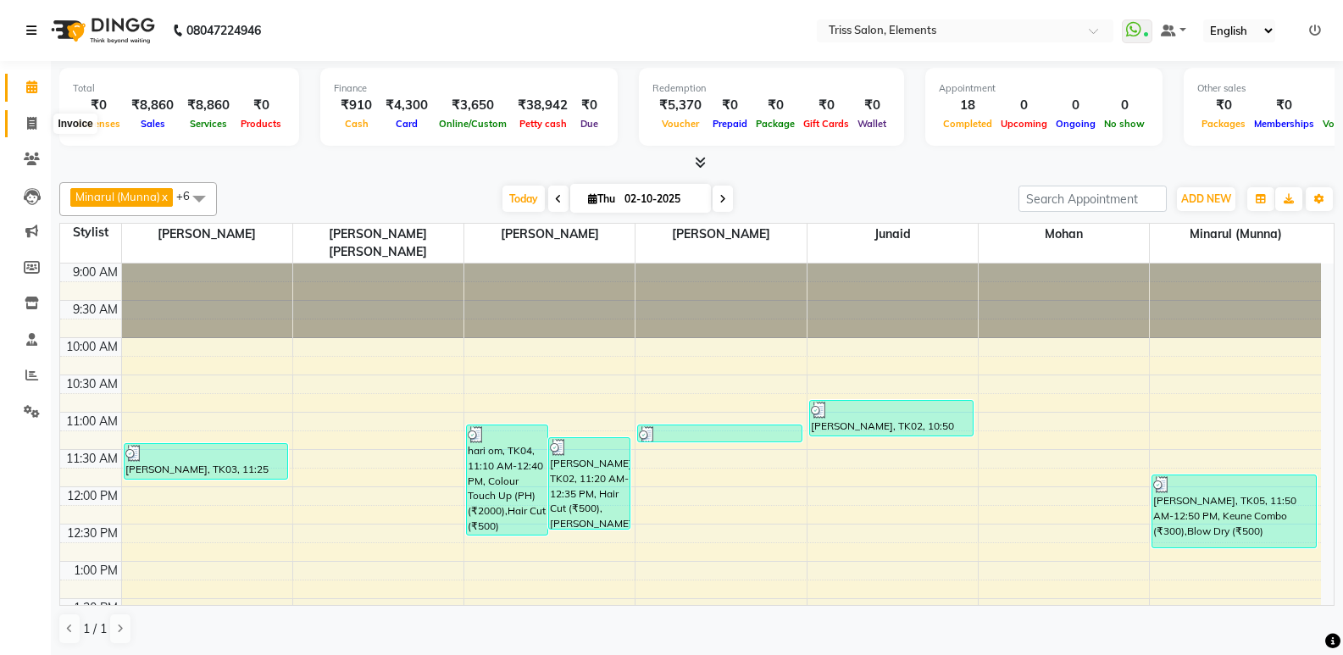
drag, startPoint x: 36, startPoint y: 120, endPoint x: 41, endPoint y: 42, distance: 78.9
click at [34, 120] on icon at bounding box center [31, 123] width 9 height 13
select select "service"
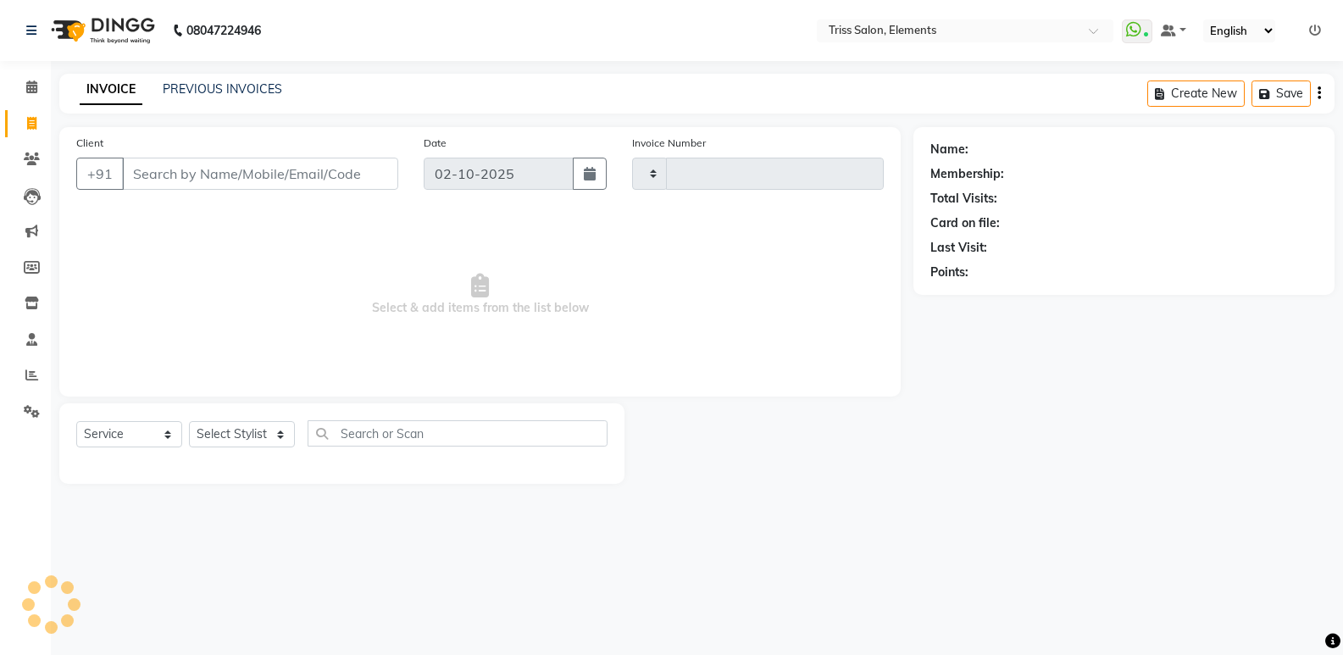
type input "2426"
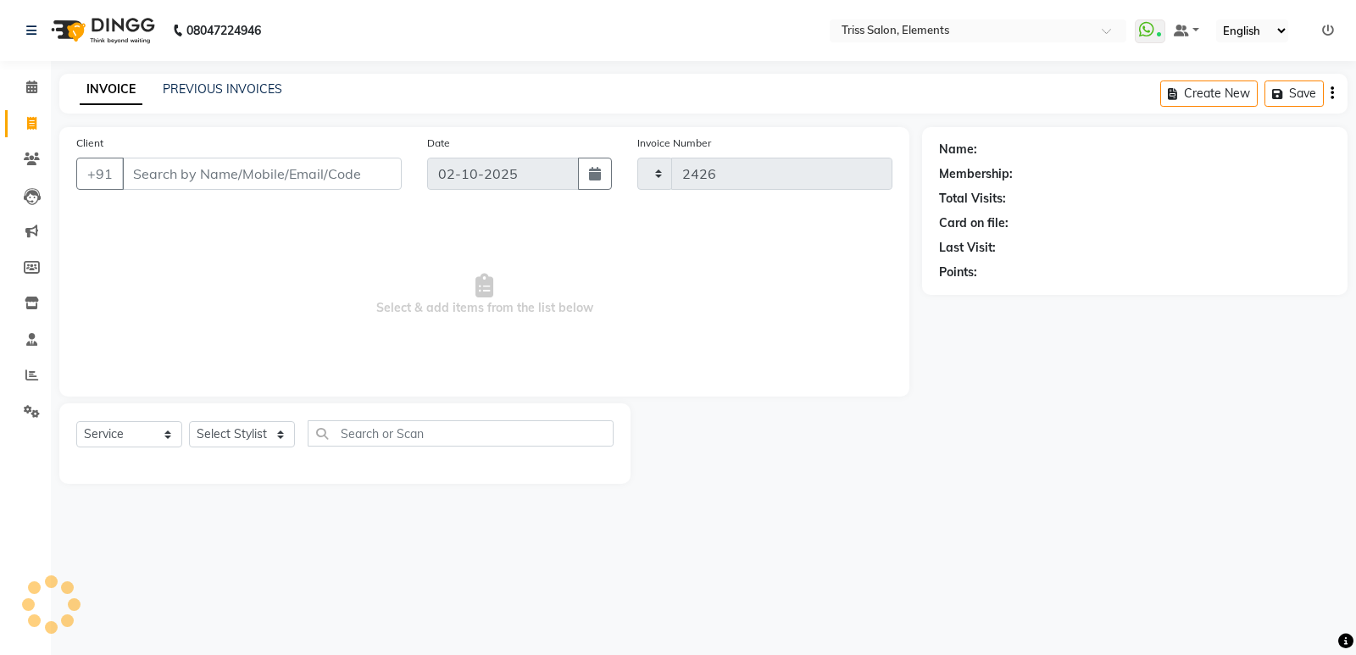
select select "4303"
click at [97, 29] on img at bounding box center [101, 30] width 116 height 47
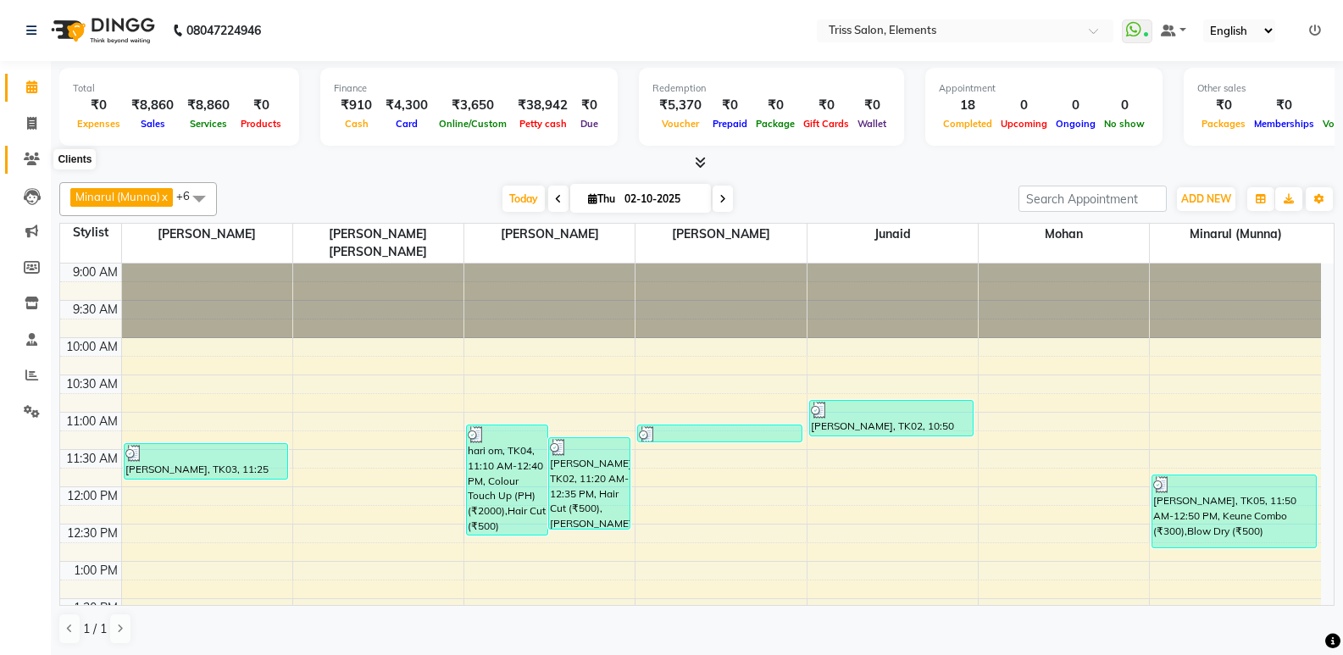
click at [40, 155] on span at bounding box center [32, 159] width 30 height 19
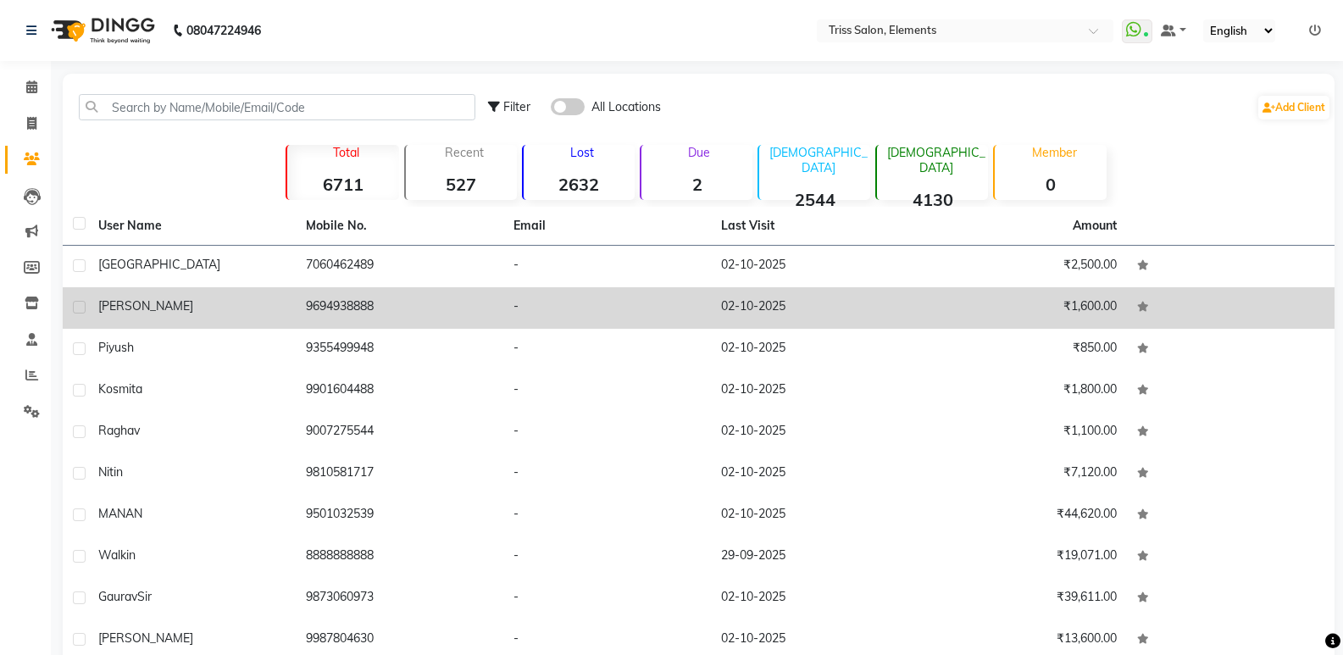
click at [310, 292] on td "9694938888" at bounding box center [400, 308] width 208 height 42
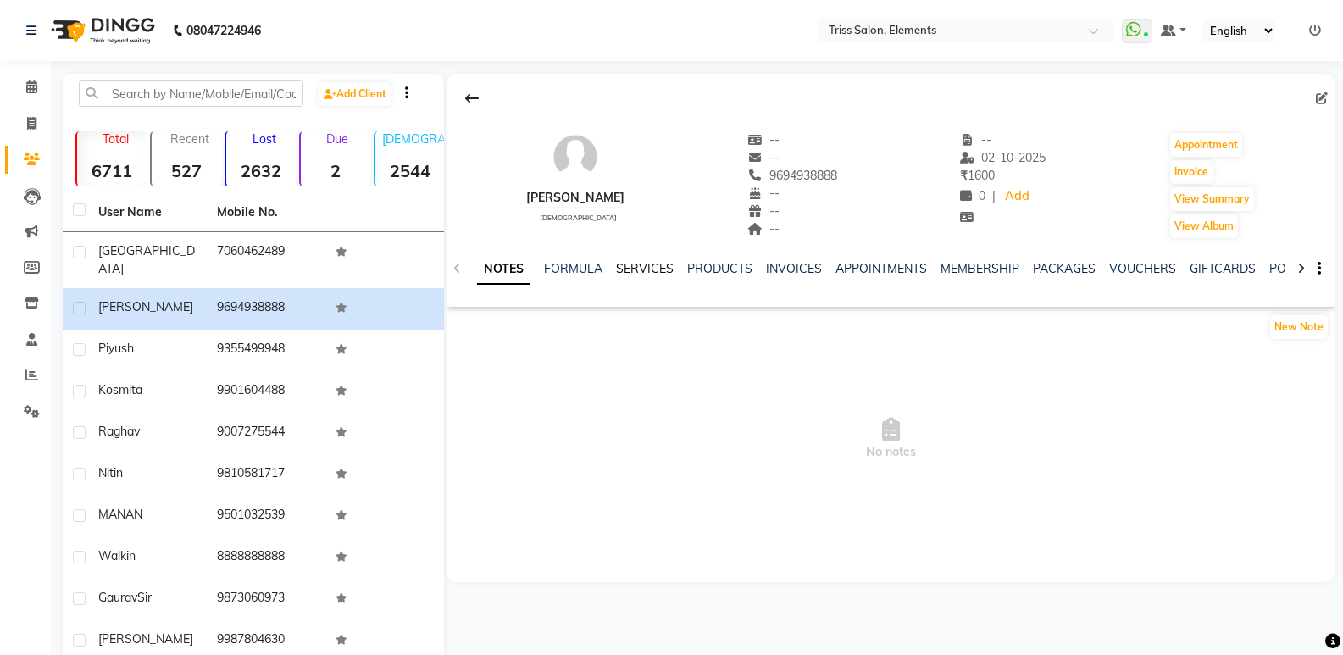
click at [668, 264] on link "SERVICES" at bounding box center [645, 268] width 58 height 15
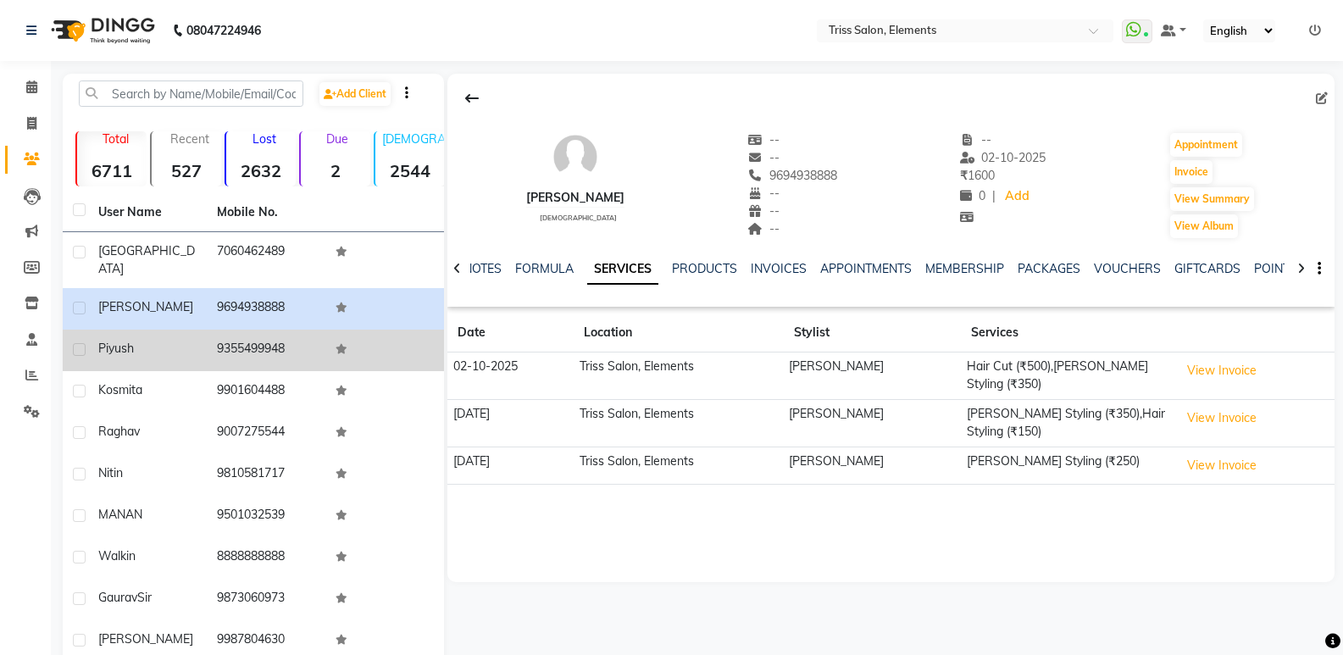
click at [281, 330] on td "9355499948" at bounding box center [266, 351] width 119 height 42
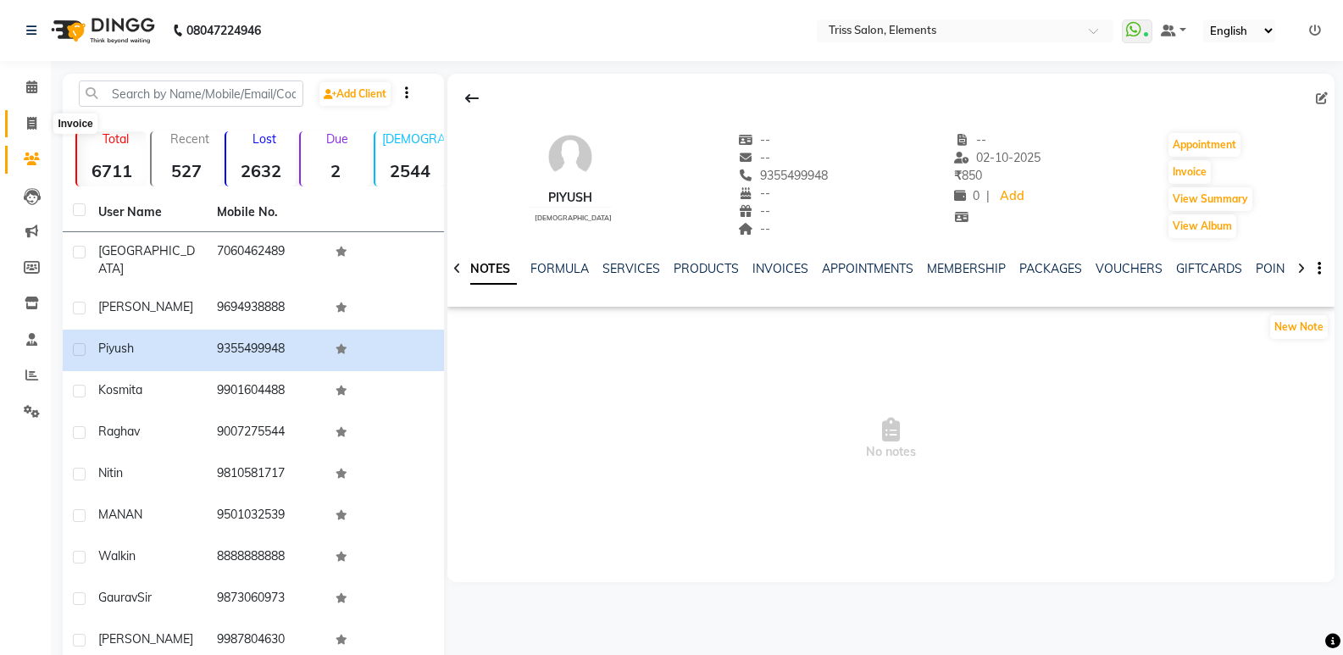
click at [33, 118] on icon at bounding box center [31, 123] width 9 height 13
select select "service"
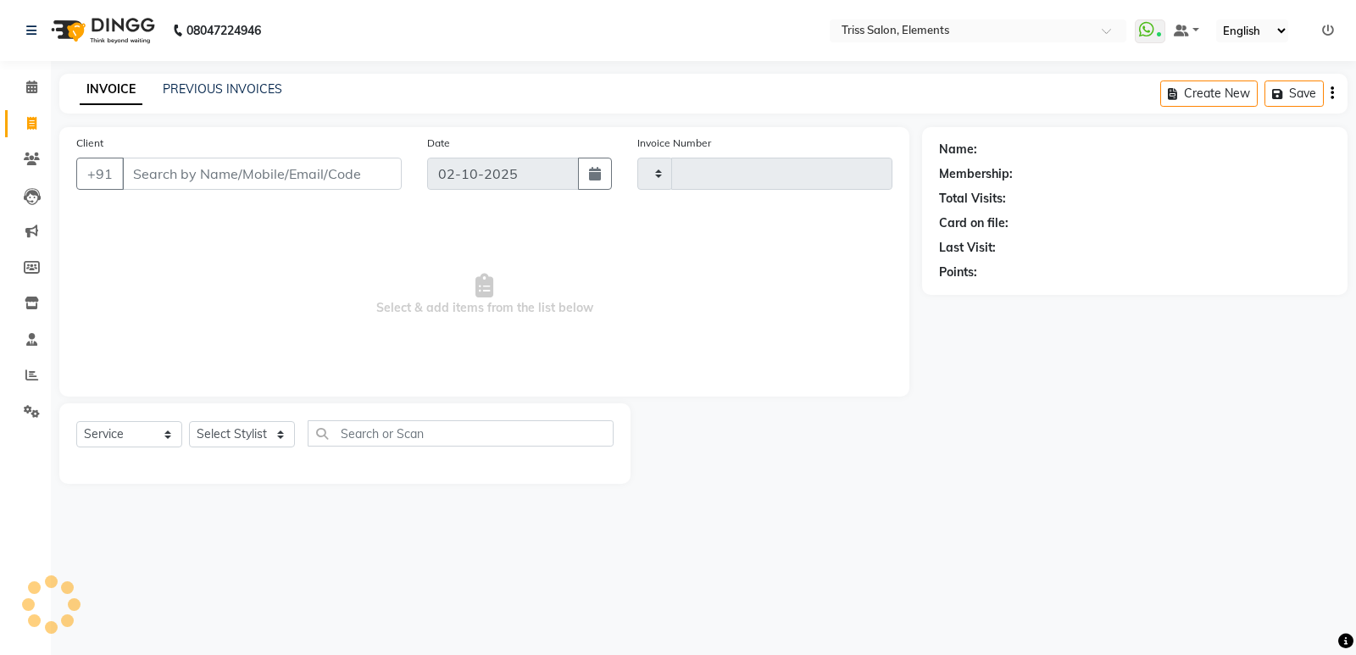
type input "2426"
select select "4303"
click at [215, 92] on link "PREVIOUS INVOICES" at bounding box center [222, 88] width 119 height 15
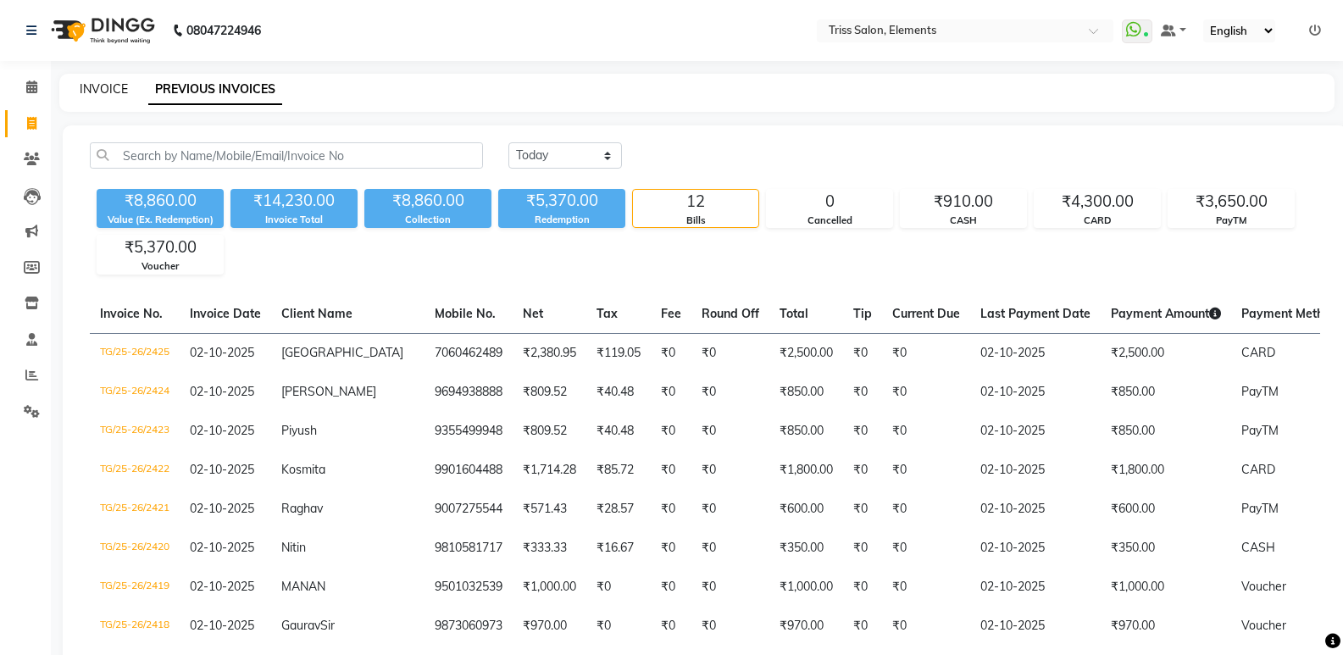
click at [117, 83] on link "INVOICE" at bounding box center [104, 88] width 48 height 15
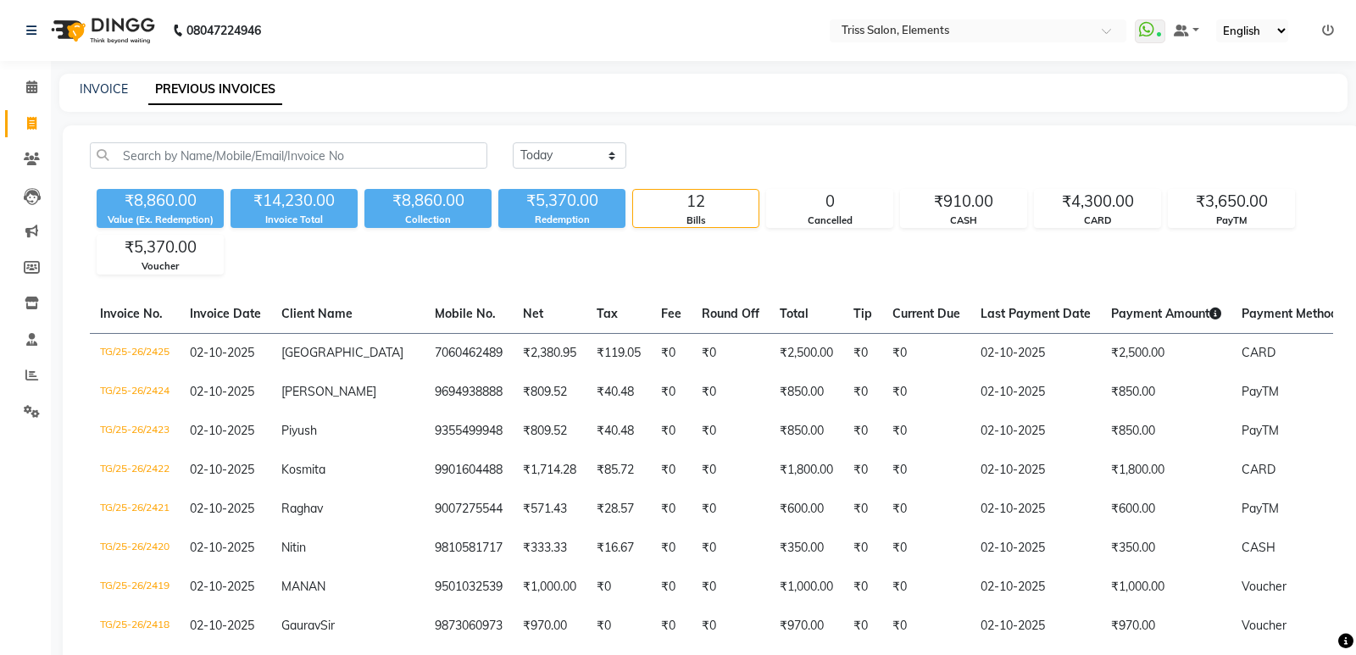
select select "service"
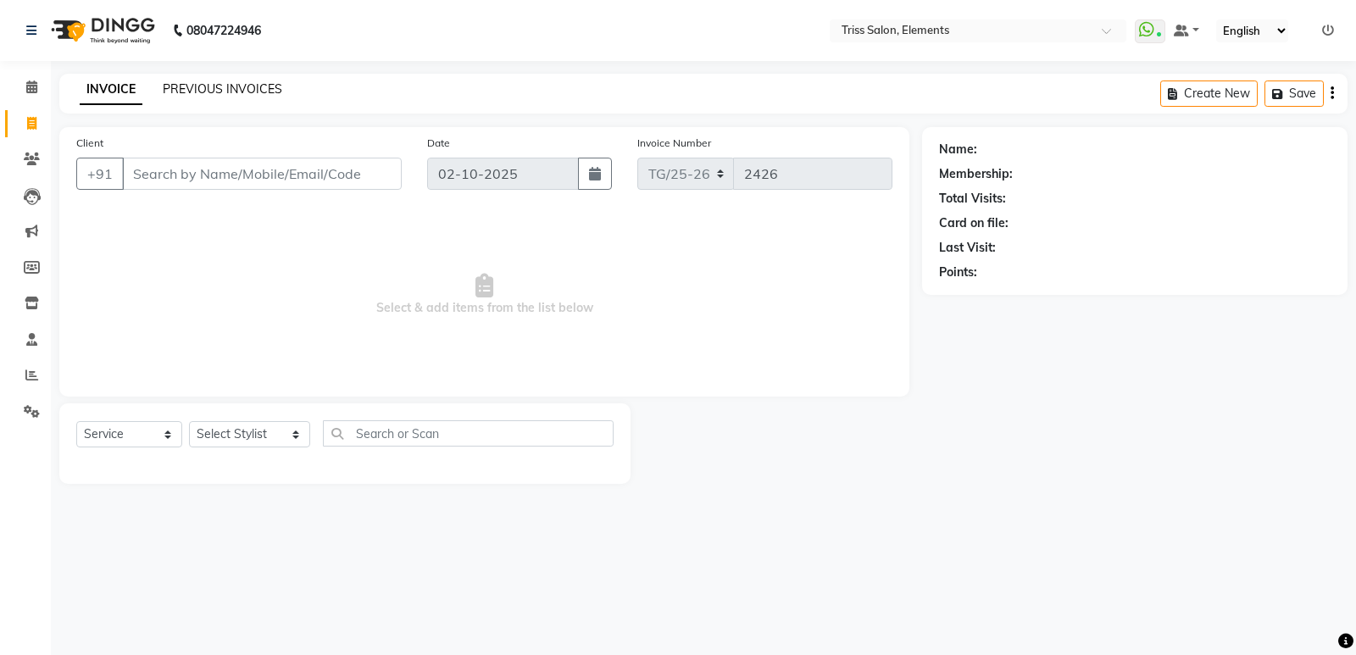
click at [208, 85] on link "PREVIOUS INVOICES" at bounding box center [222, 88] width 119 height 15
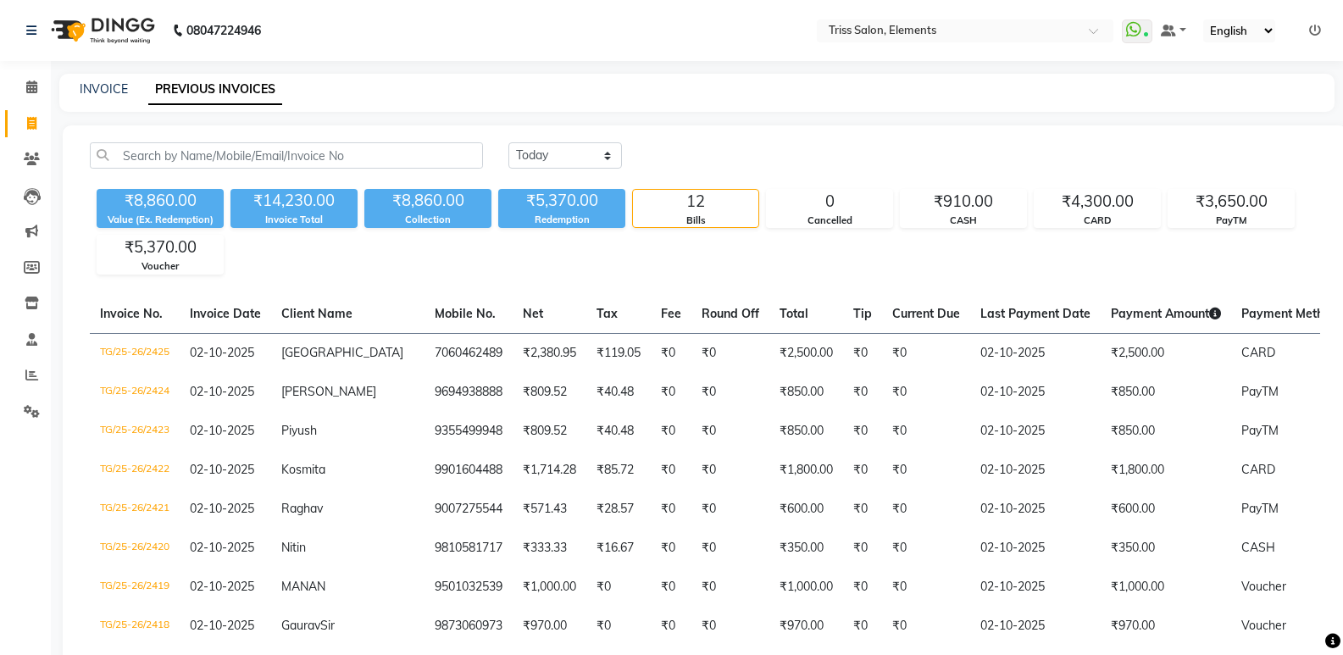
click at [130, 35] on img at bounding box center [101, 30] width 116 height 47
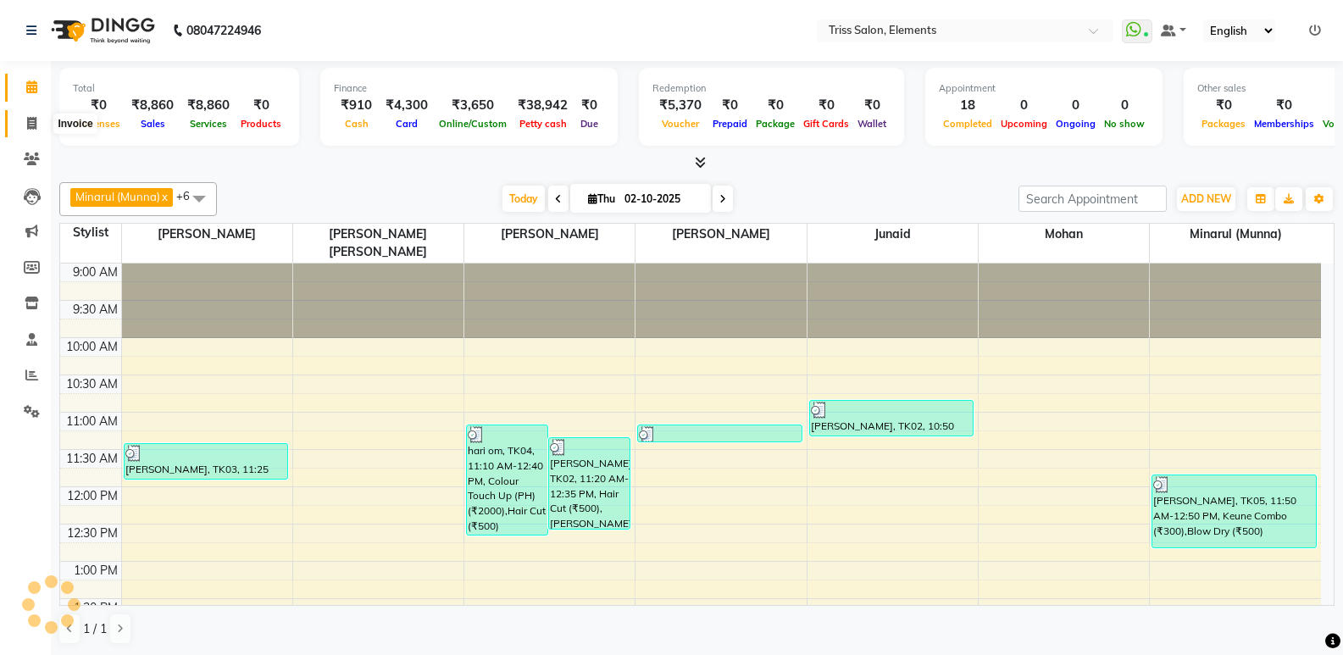
click at [30, 128] on icon at bounding box center [31, 123] width 9 height 13
select select "service"
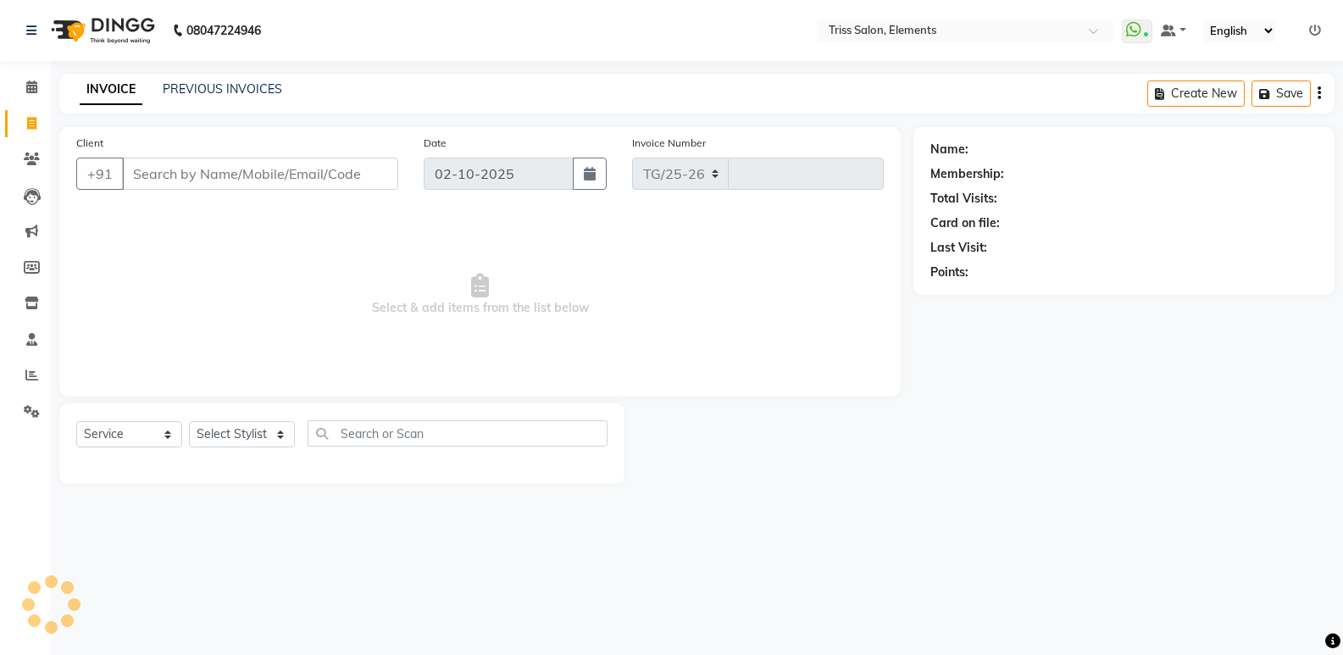
select select "4303"
type input "2426"
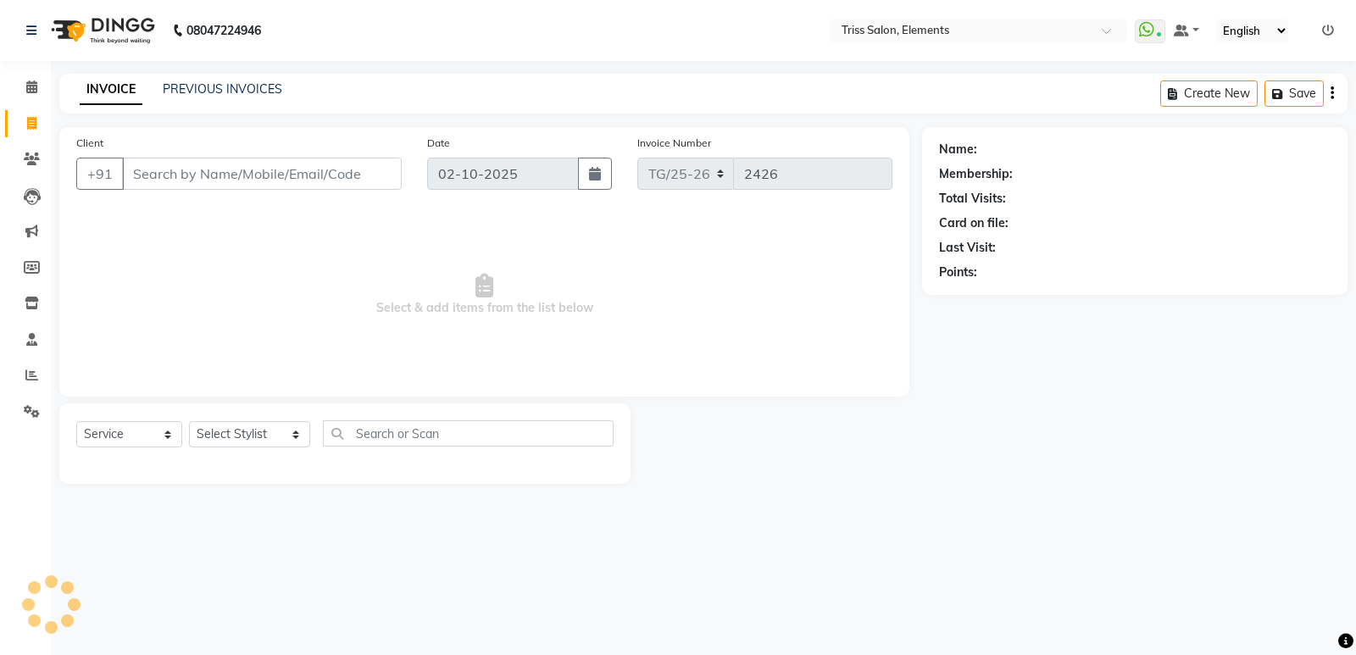
drag, startPoint x: 107, startPoint y: 43, endPoint x: 118, endPoint y: 51, distance: 13.4
click at [108, 42] on img at bounding box center [101, 30] width 116 height 47
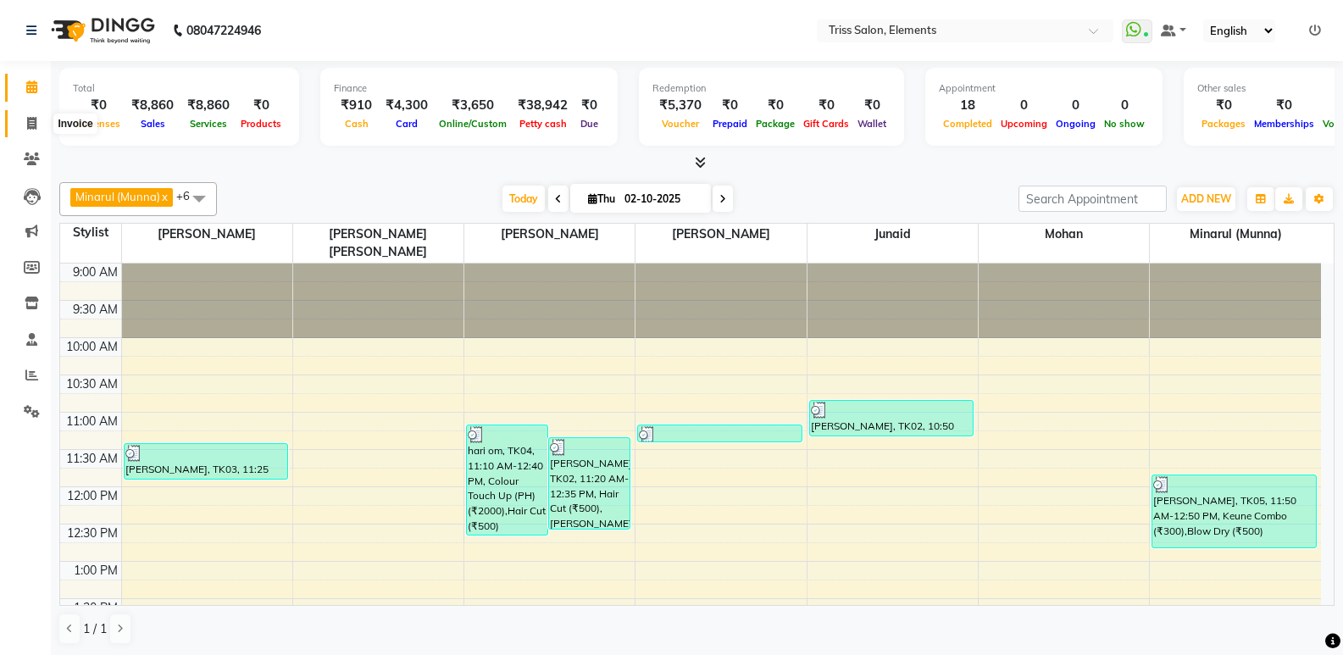
drag, startPoint x: 35, startPoint y: 128, endPoint x: 81, endPoint y: 124, distance: 46.0
click at [36, 129] on icon at bounding box center [31, 123] width 9 height 13
select select "service"
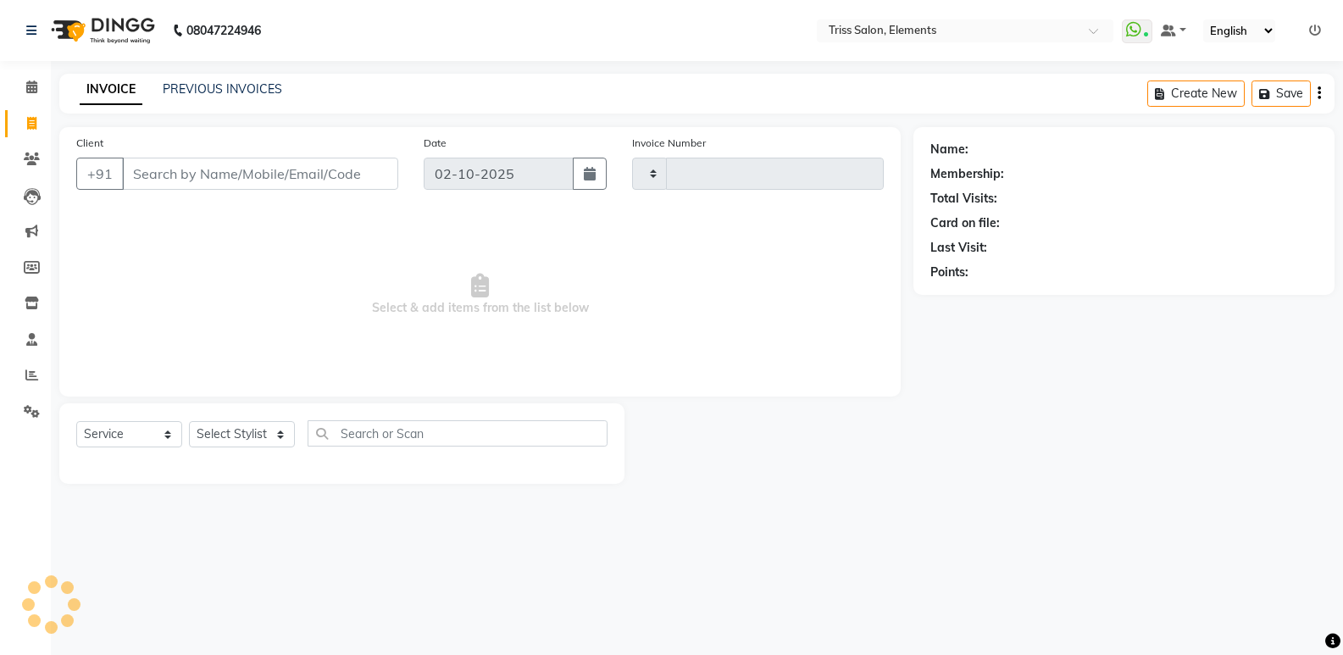
type input "2426"
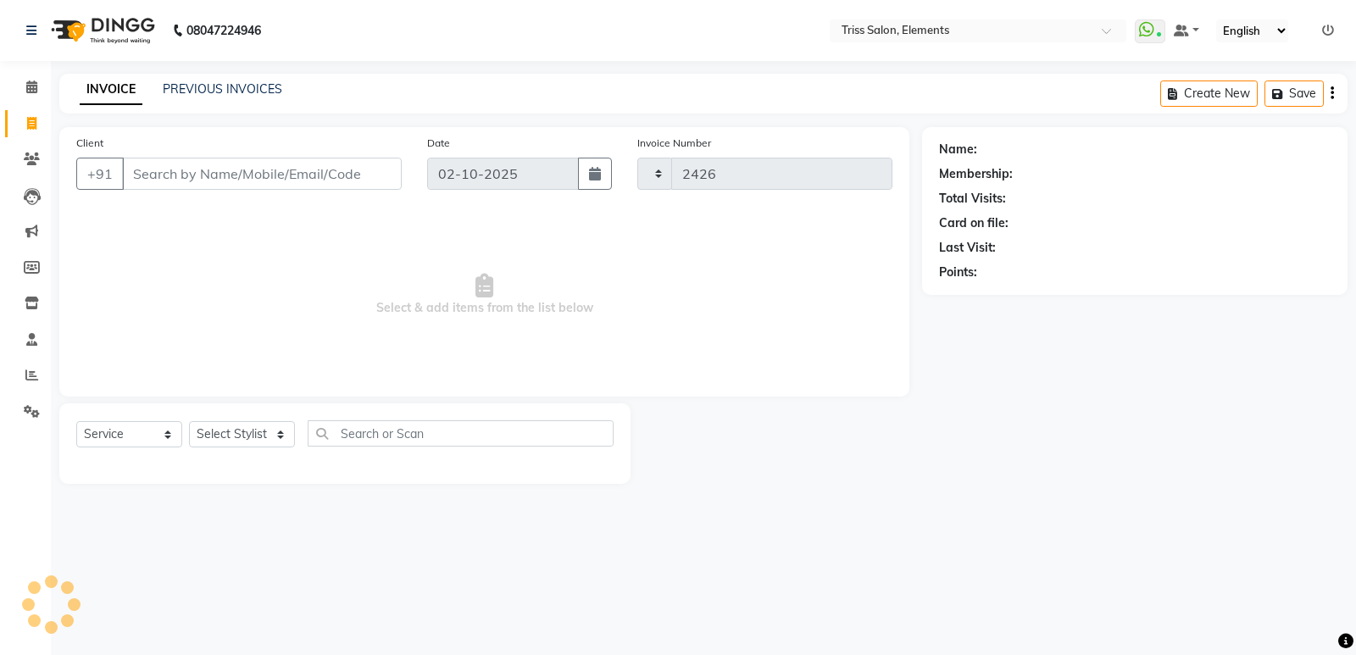
select select "4303"
click at [185, 91] on link "PREVIOUS INVOICES" at bounding box center [222, 88] width 119 height 15
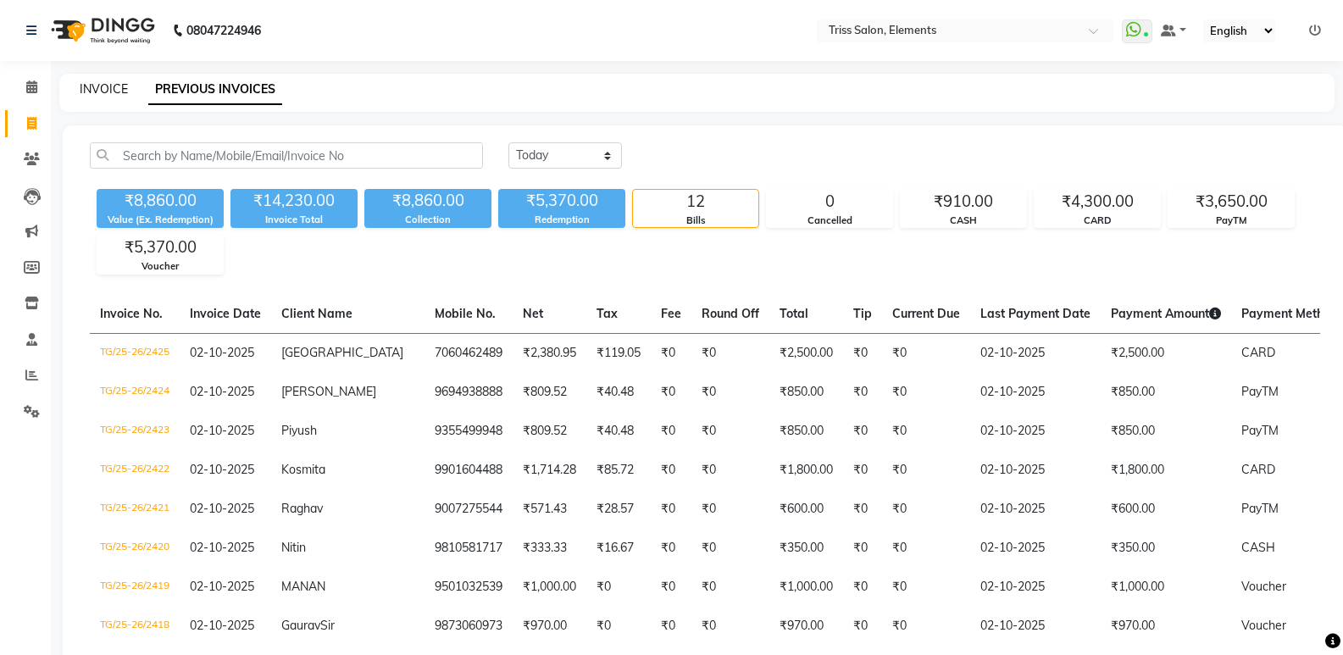
click at [126, 87] on link "INVOICE" at bounding box center [104, 88] width 48 height 15
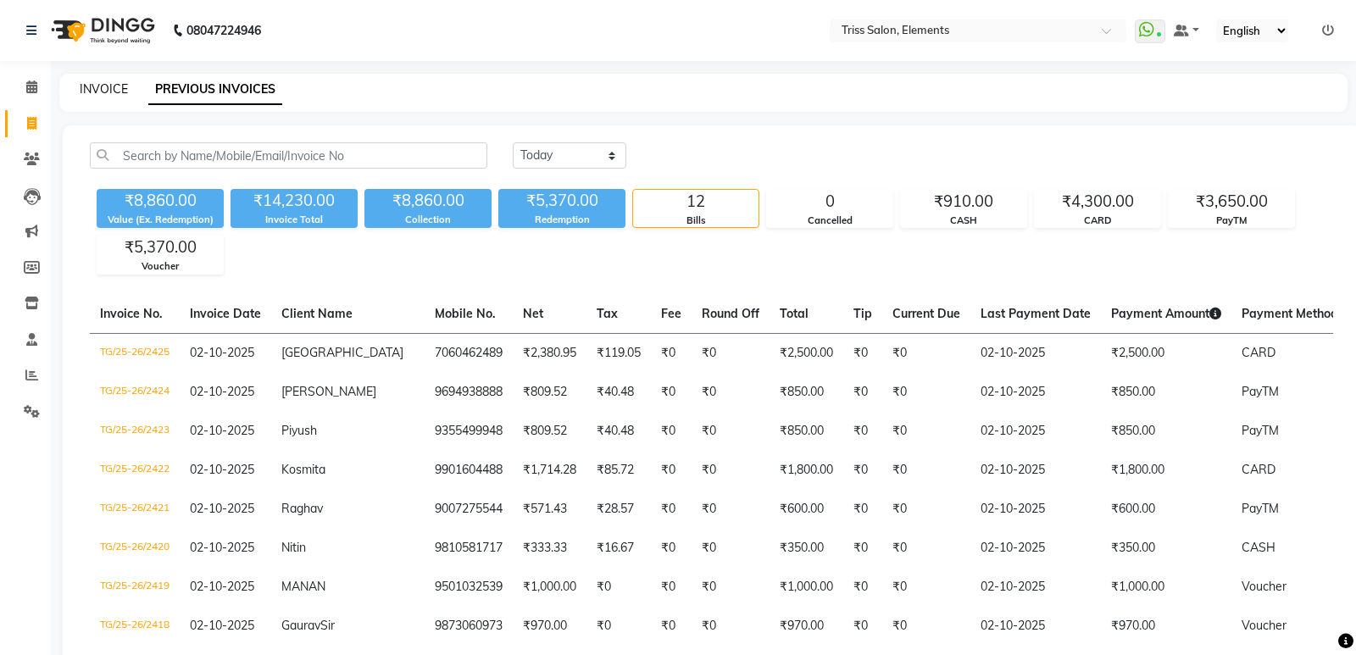
select select "service"
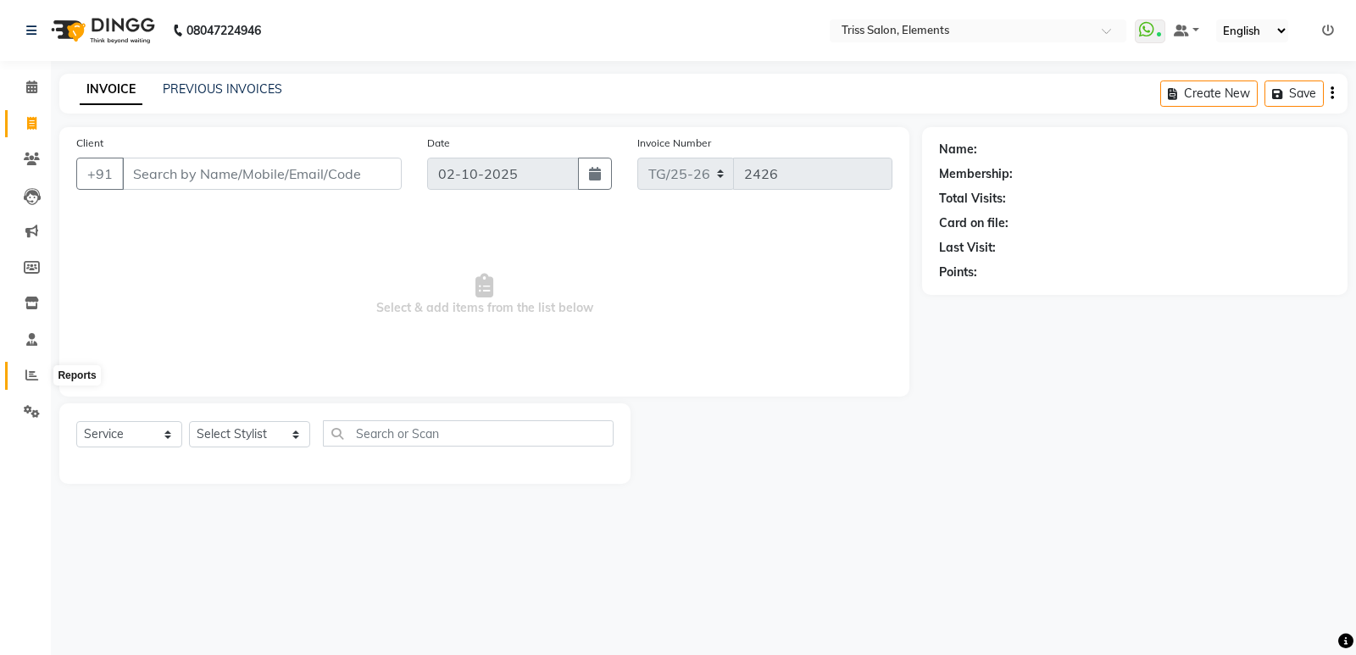
click at [34, 377] on icon at bounding box center [31, 375] width 13 height 13
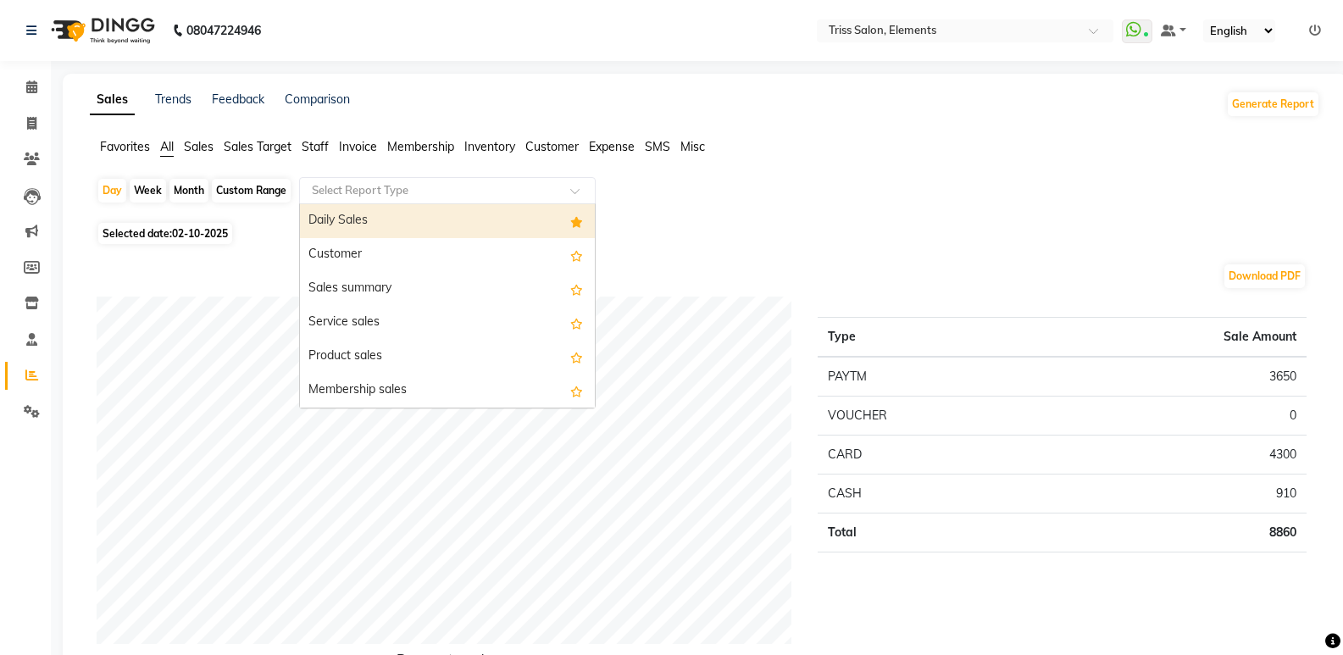
drag, startPoint x: 331, startPoint y: 192, endPoint x: 341, endPoint y: 213, distance: 22.4
click at [333, 197] on input "text" at bounding box center [430, 190] width 244 height 17
click at [342, 214] on div "Daily Sales" at bounding box center [447, 221] width 295 height 34
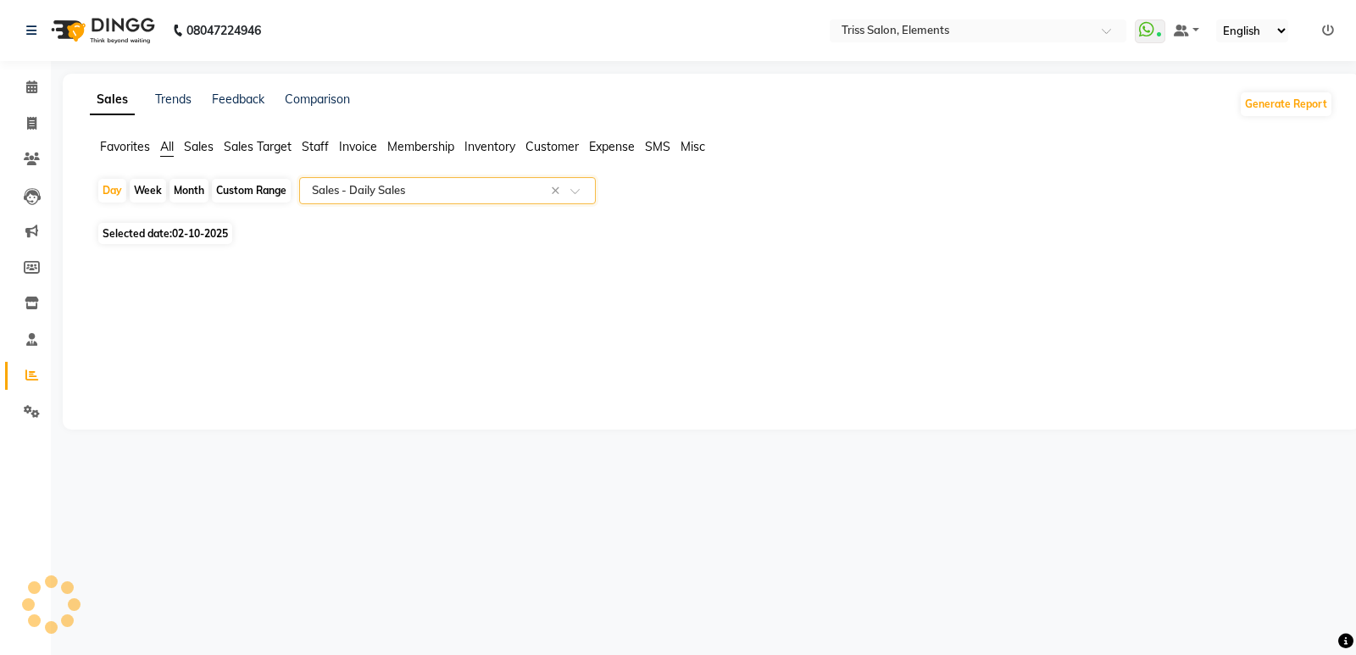
select select "full_report"
select select "csv"
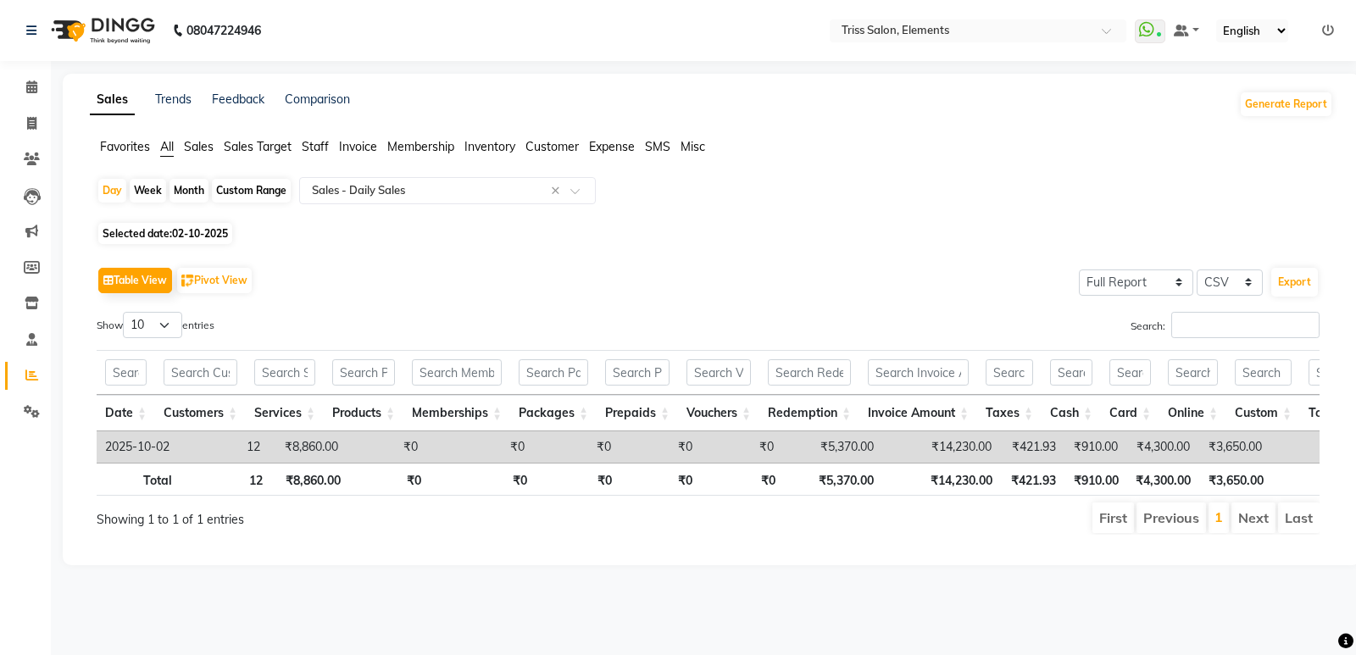
drag, startPoint x: 108, startPoint y: 186, endPoint x: 121, endPoint y: 209, distance: 26.9
click at [111, 189] on div "Day" at bounding box center [112, 191] width 28 height 24
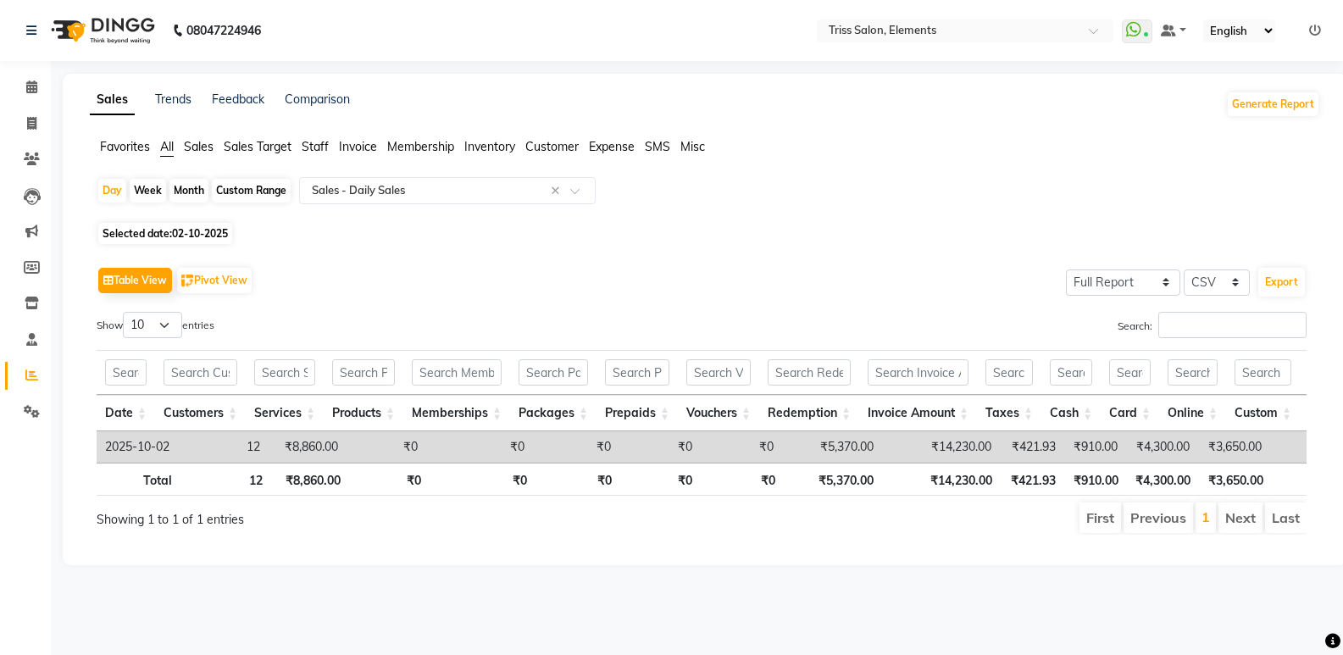
select select "10"
select select "2025"
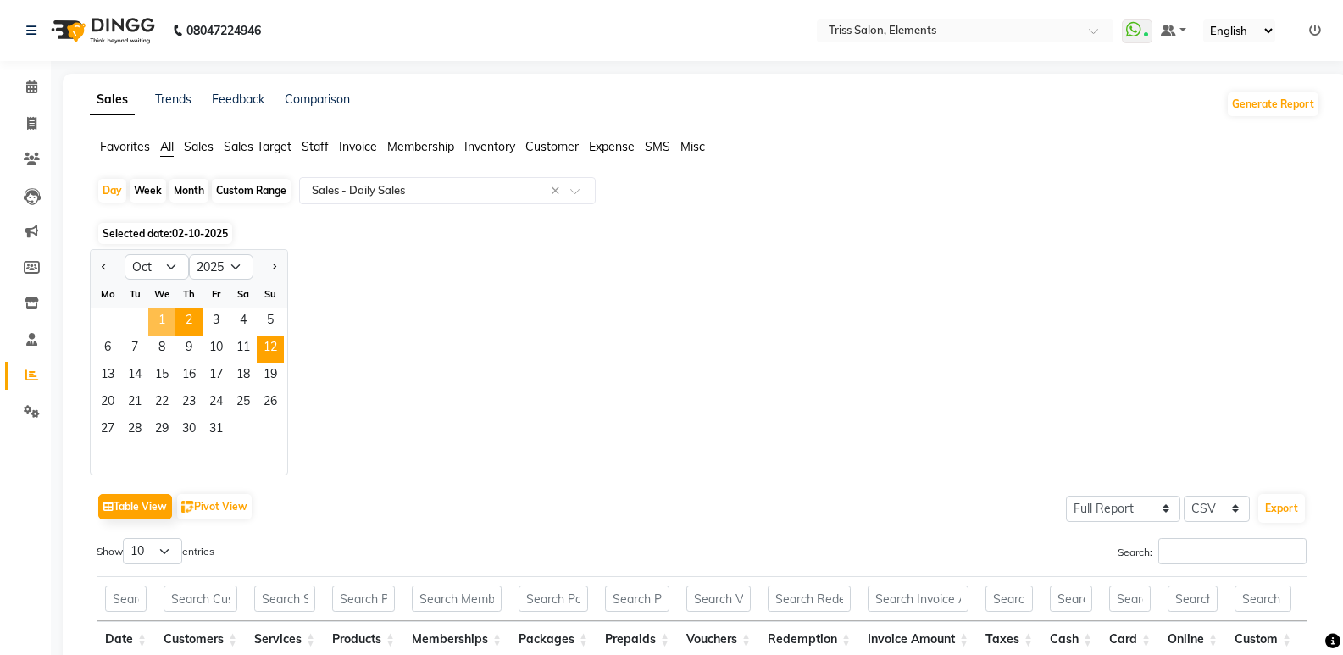
drag, startPoint x: 167, startPoint y: 315, endPoint x: 283, endPoint y: 337, distance: 118.2
click at [167, 317] on span "1" at bounding box center [161, 321] width 27 height 27
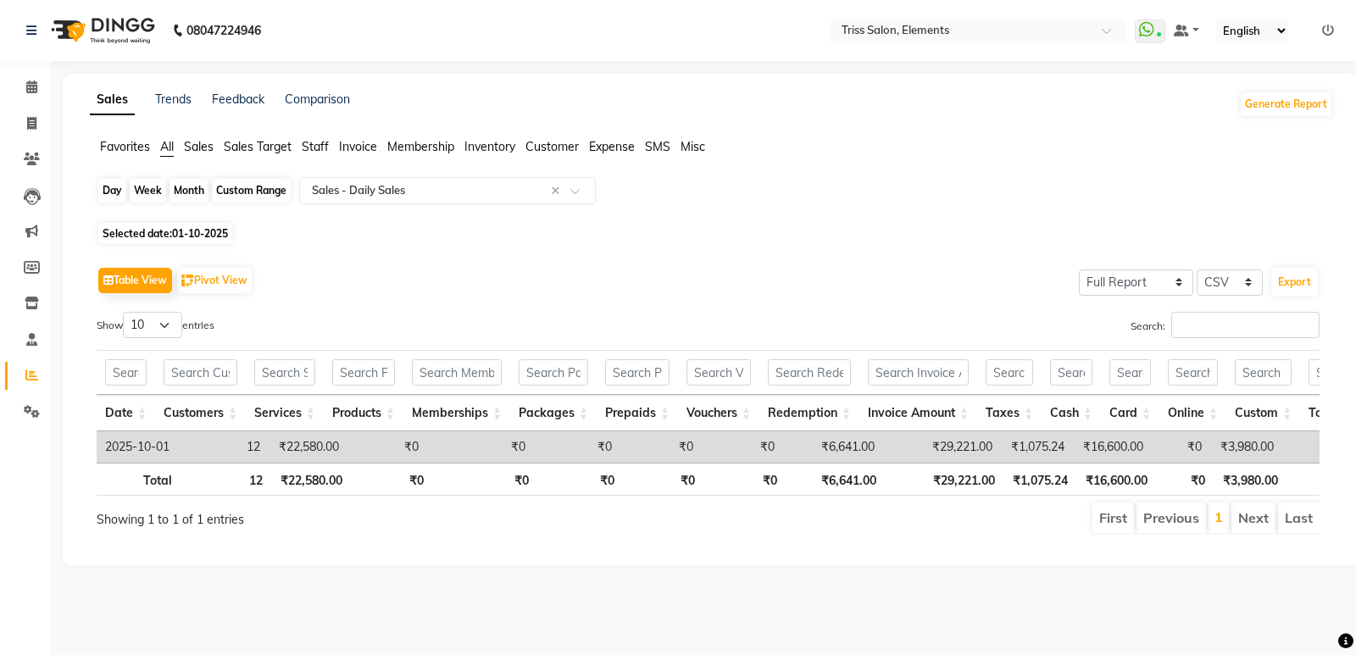
click at [120, 197] on div "Day" at bounding box center [112, 191] width 28 height 24
select select "10"
select select "2025"
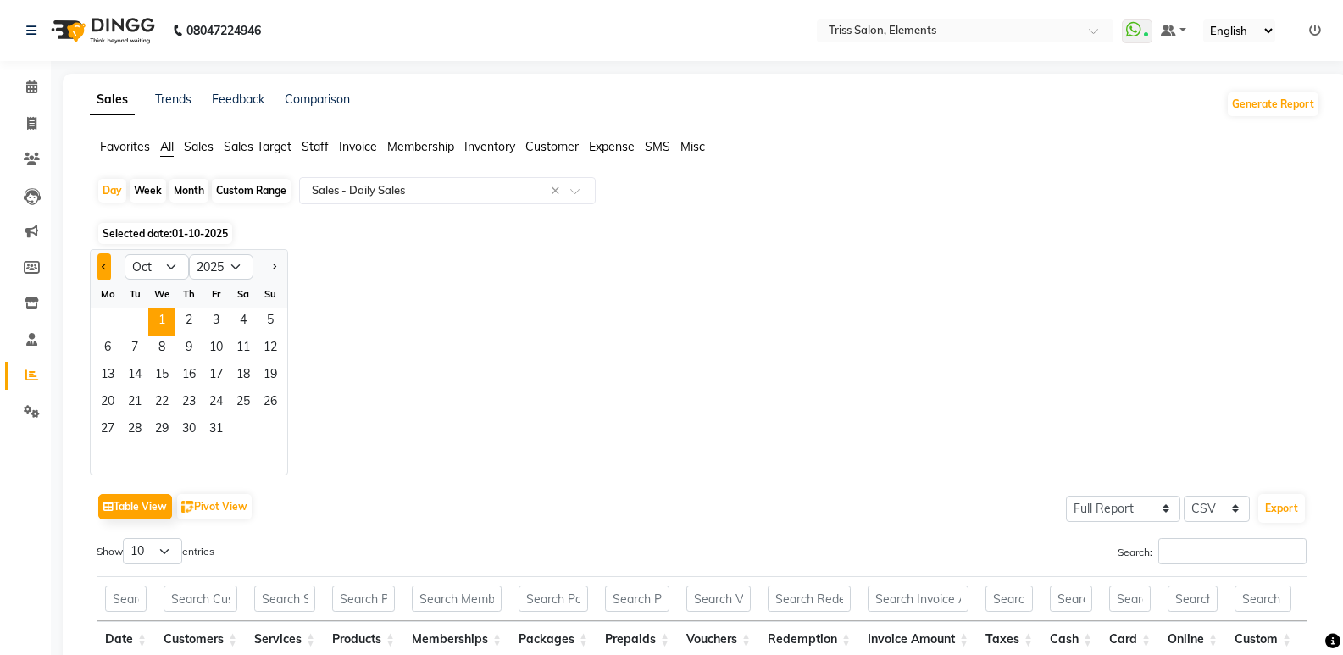
click at [102, 269] on button "Previous month" at bounding box center [104, 266] width 14 height 27
select select "9"
click at [132, 419] on span "30" at bounding box center [134, 430] width 27 height 27
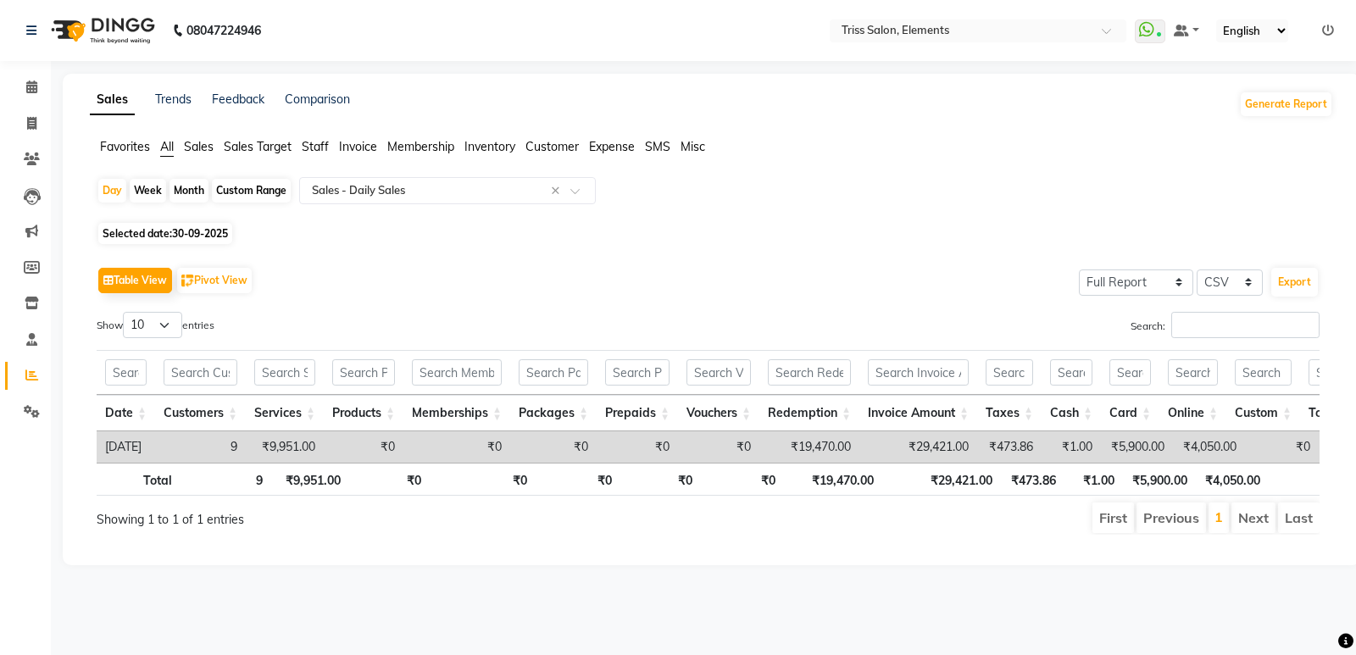
click at [103, 31] on img at bounding box center [101, 30] width 116 height 47
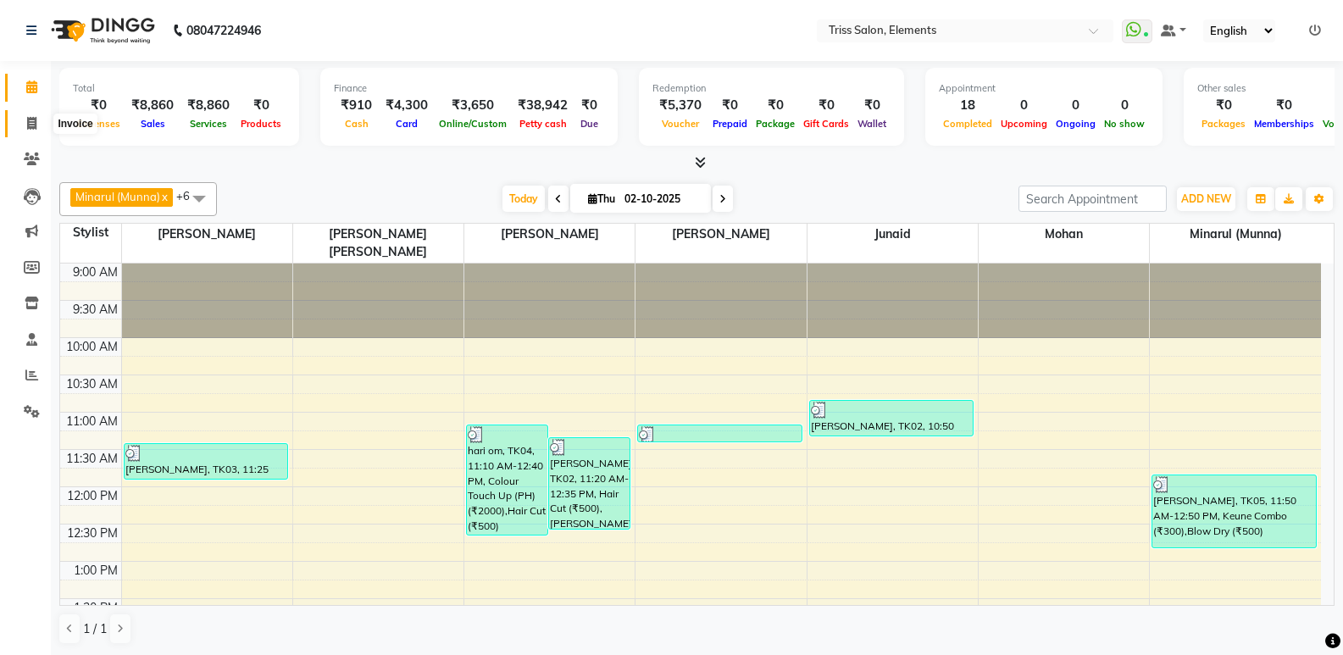
drag, startPoint x: 26, startPoint y: 126, endPoint x: 150, endPoint y: 64, distance: 138.3
click at [29, 125] on icon at bounding box center [31, 123] width 9 height 13
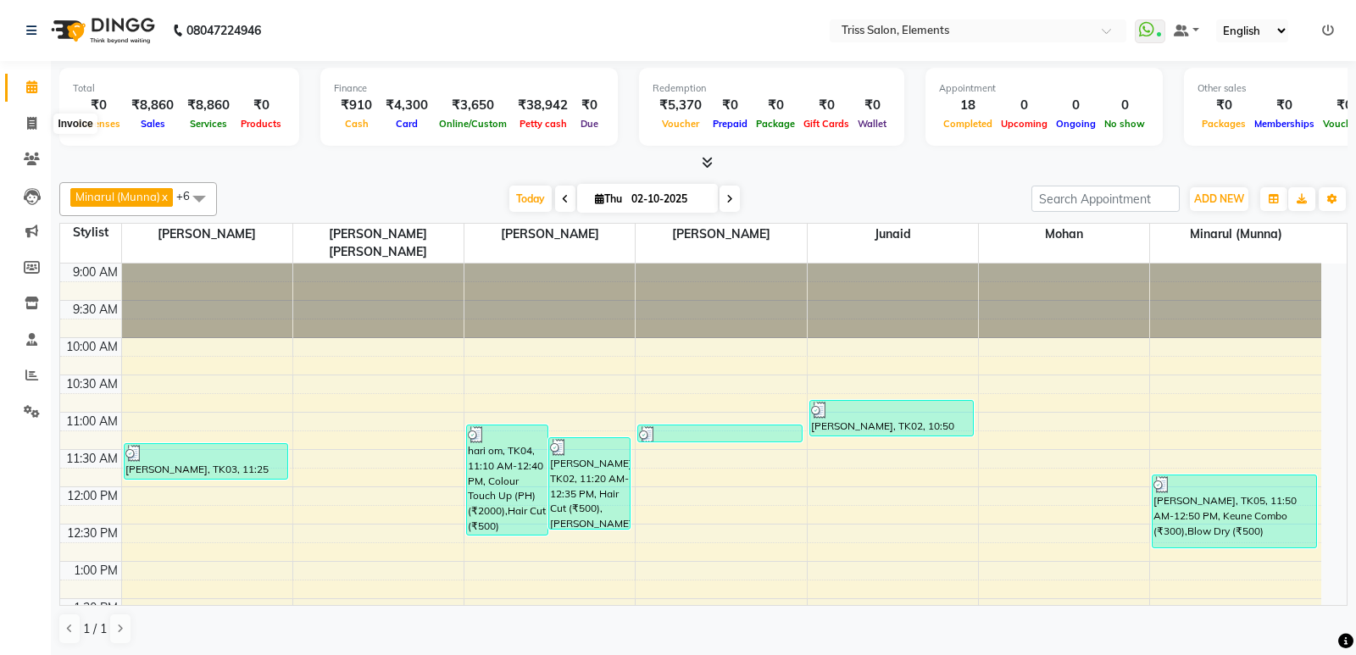
select select "service"
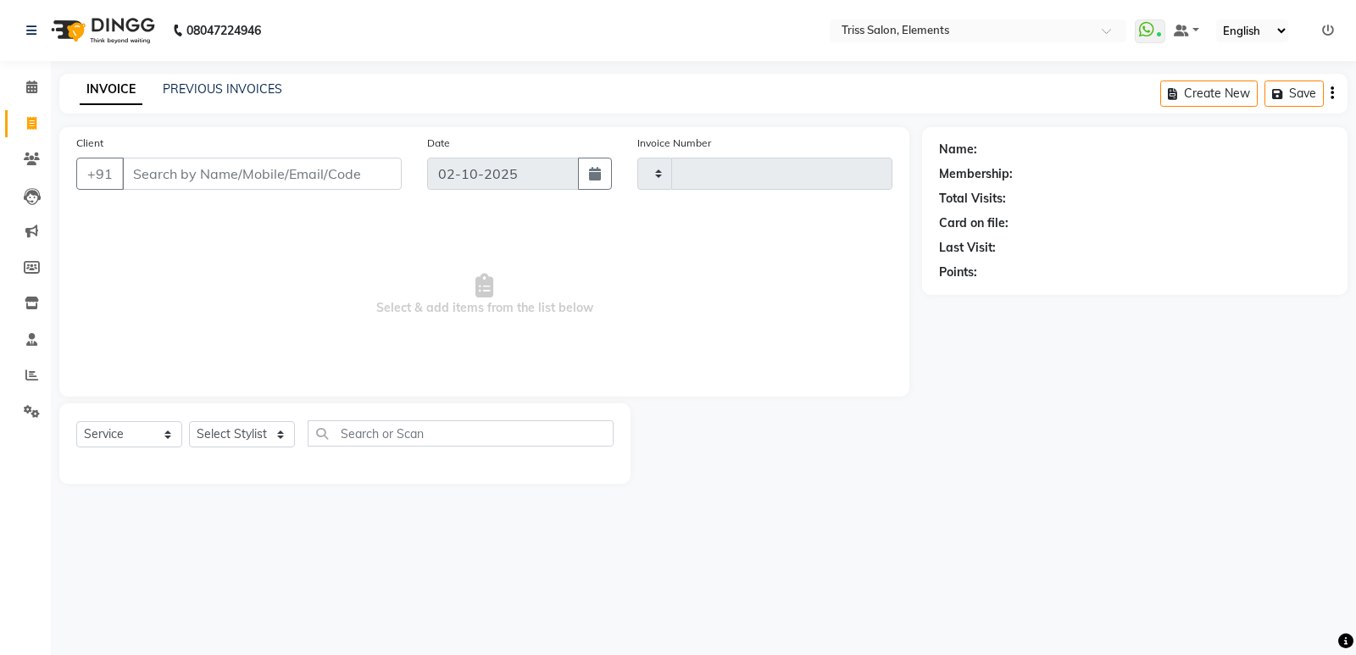
type input "2426"
select select "4303"
click at [147, 49] on img at bounding box center [101, 30] width 116 height 47
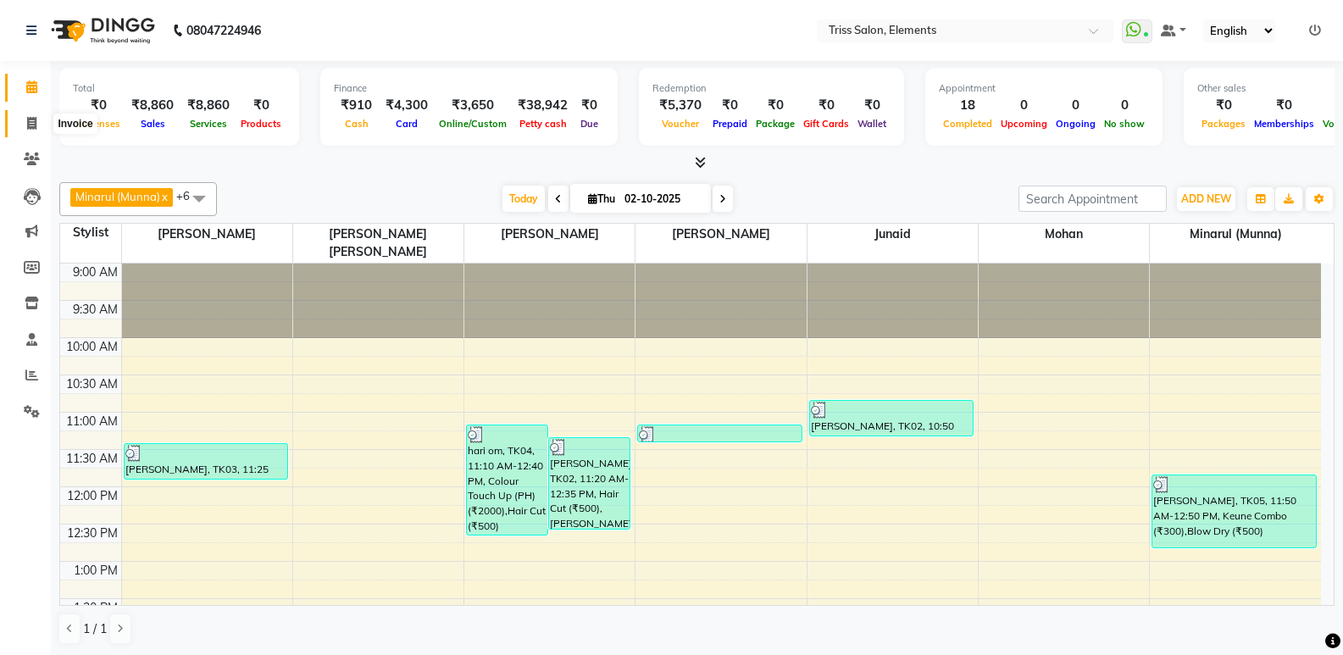
drag, startPoint x: 20, startPoint y: 125, endPoint x: 42, endPoint y: 114, distance: 24.6
click at [22, 125] on span at bounding box center [32, 123] width 30 height 19
select select "service"
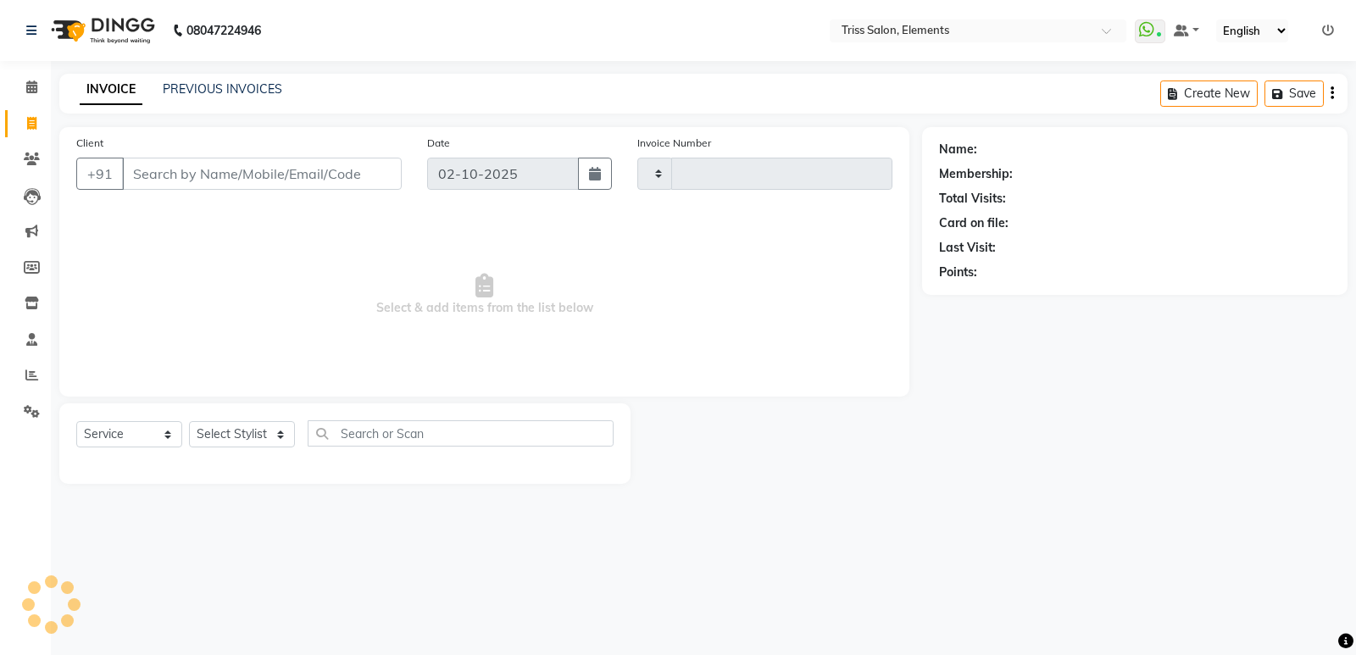
type input "2426"
select select "4303"
click at [121, 27] on img at bounding box center [101, 30] width 116 height 47
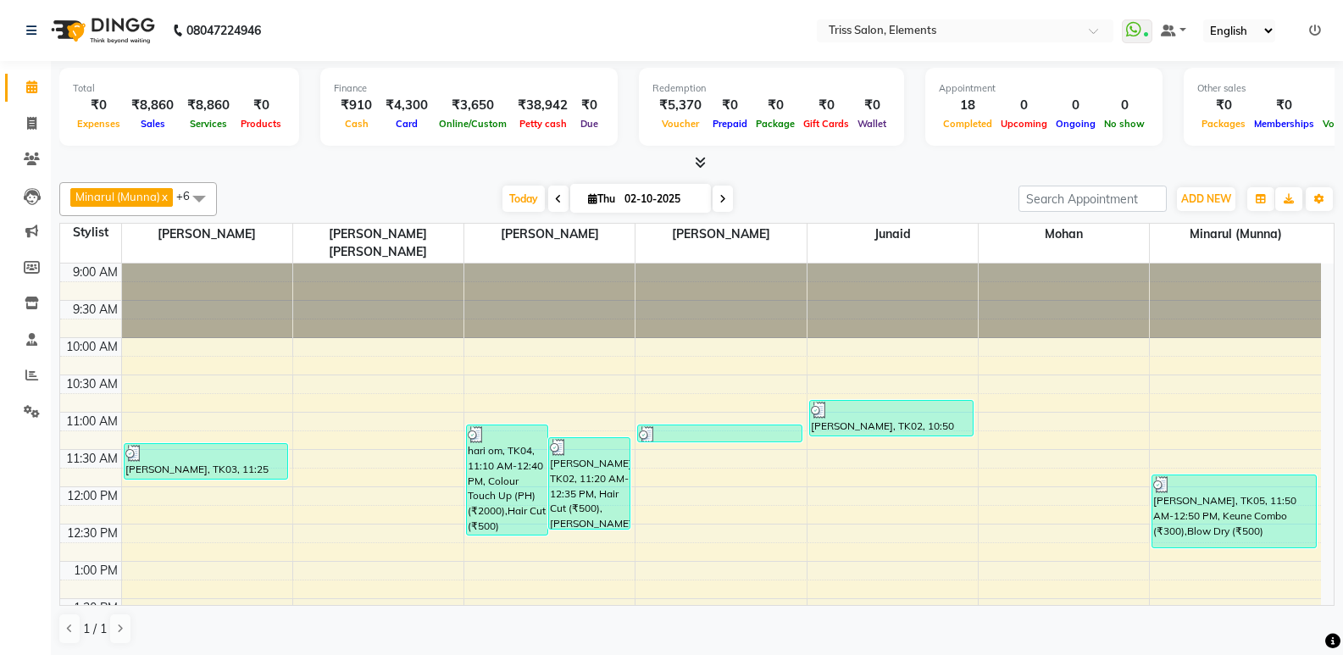
click at [116, 25] on img at bounding box center [101, 30] width 116 height 47
click at [1204, 197] on span "ADD NEW" at bounding box center [1206, 198] width 50 height 13
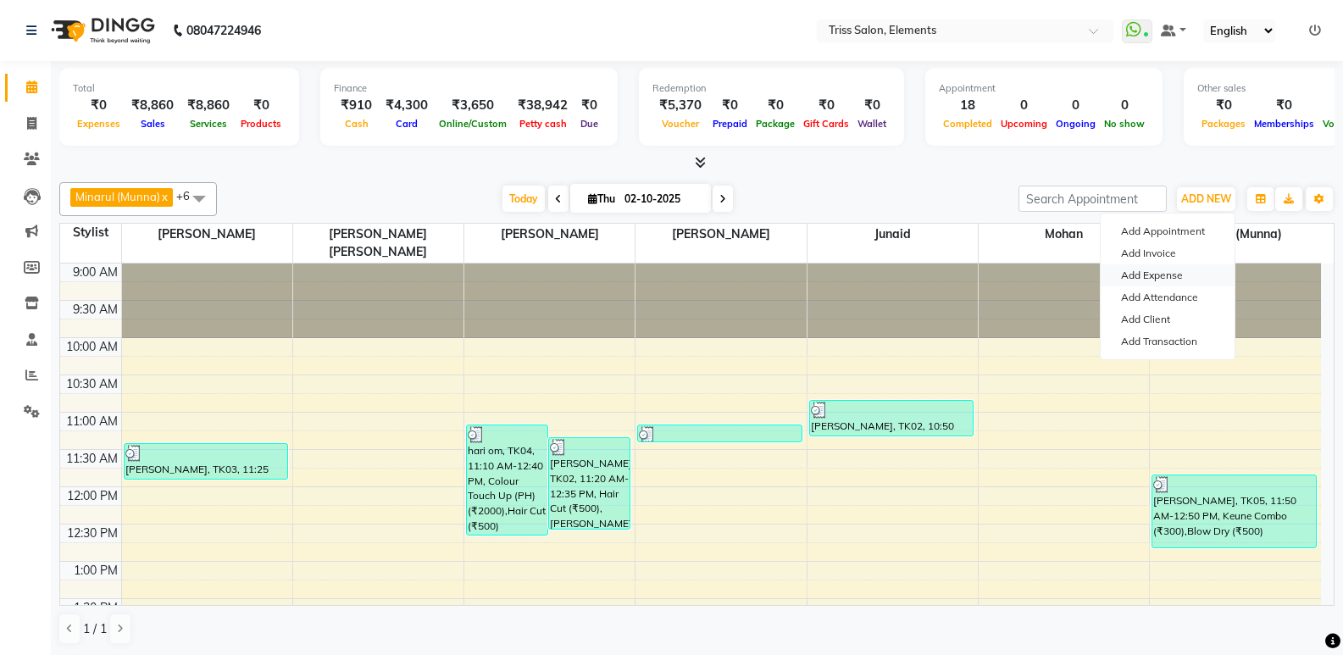
click at [1132, 271] on link "Add Expense" at bounding box center [1168, 275] width 134 height 22
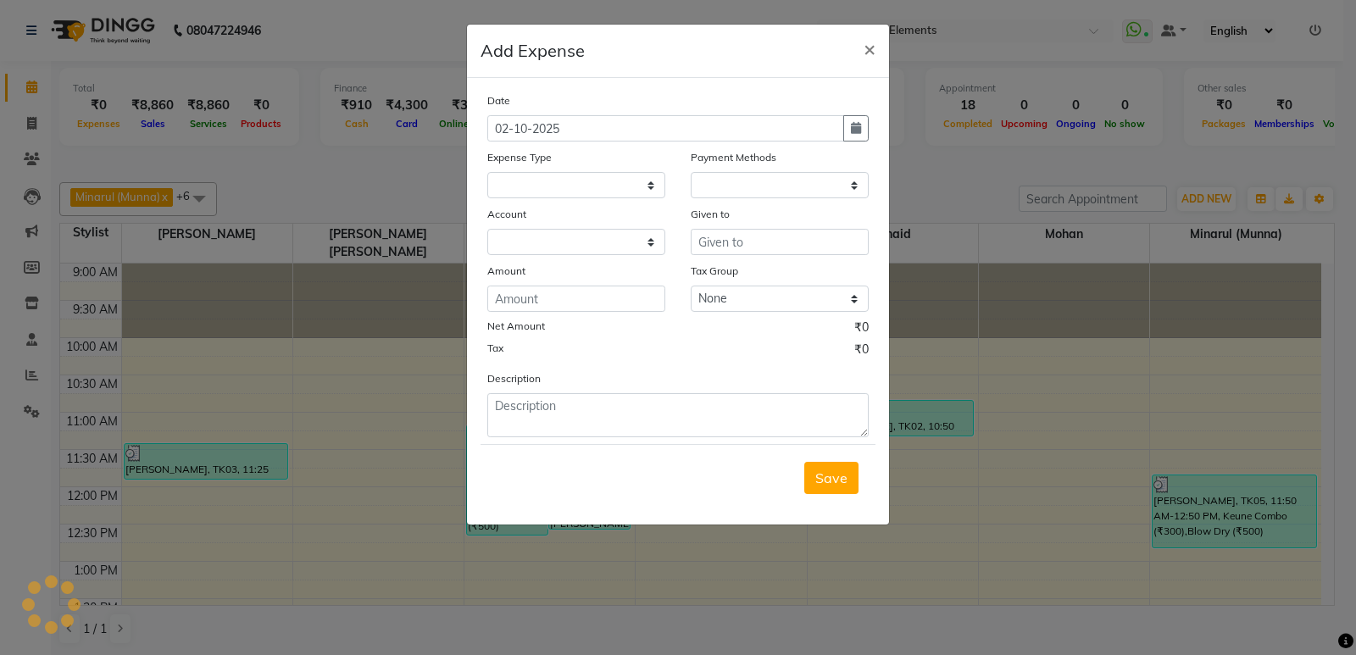
select select
select select "1"
select select "2499"
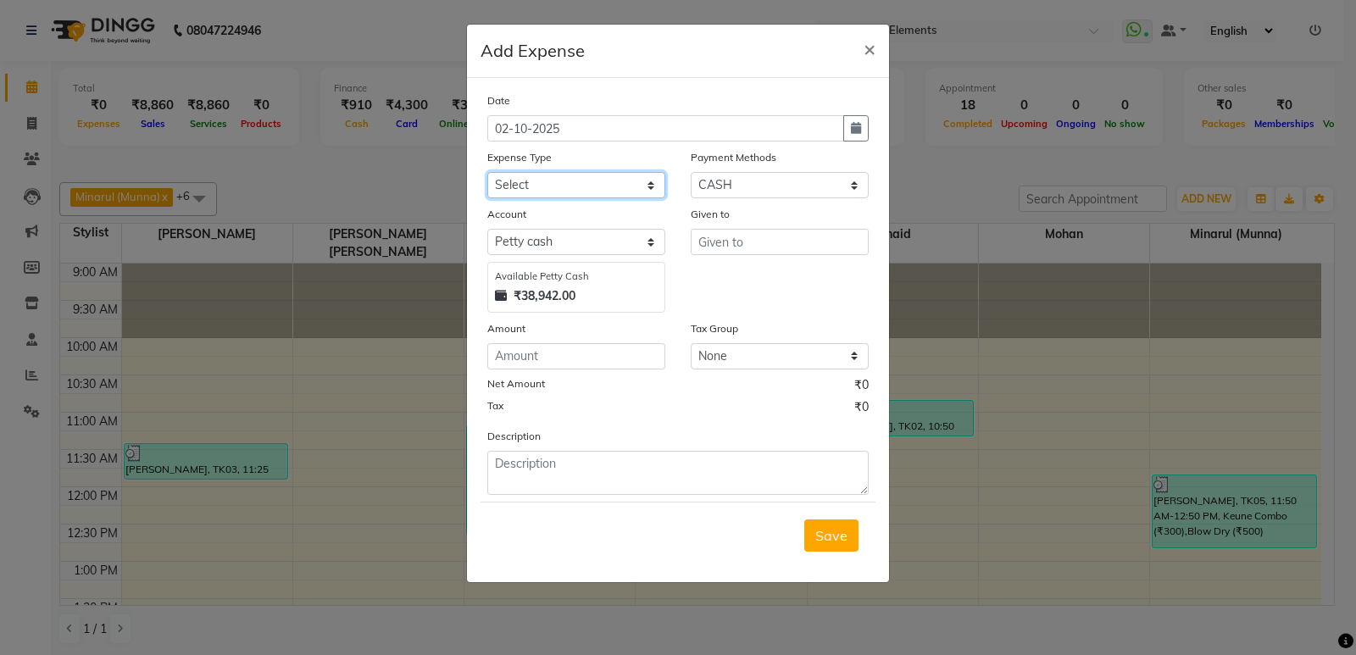
click at [600, 193] on select "Select Bank Deposit Cash Handover CLIENT TIP TO STAFF Client Welfare Conveyance…" at bounding box center [576, 185] width 178 height 26
select select "1120"
click at [487, 172] on select "Select Bank Deposit Cash Handover CLIENT TIP TO STAFF Client Welfare Conveyance…" at bounding box center [576, 185] width 178 height 26
click at [553, 358] on input "number" at bounding box center [576, 356] width 178 height 26
type input "140"
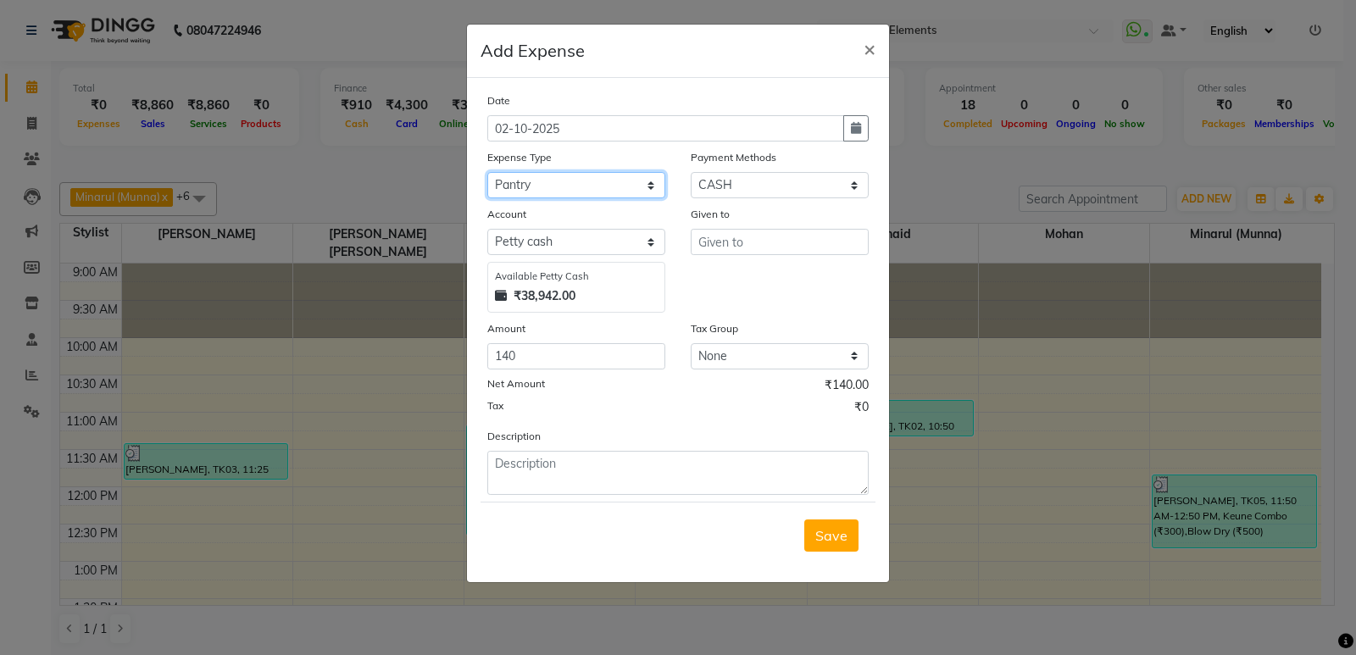
click at [563, 176] on select "Select Bank Deposit Cash Handover CLIENT TIP TO STAFF Client Welfare Conveyance…" at bounding box center [576, 185] width 178 height 26
click at [487, 172] on select "Select Bank Deposit Cash Handover CLIENT TIP TO STAFF Client Welfare Conveyance…" at bounding box center [576, 185] width 178 height 26
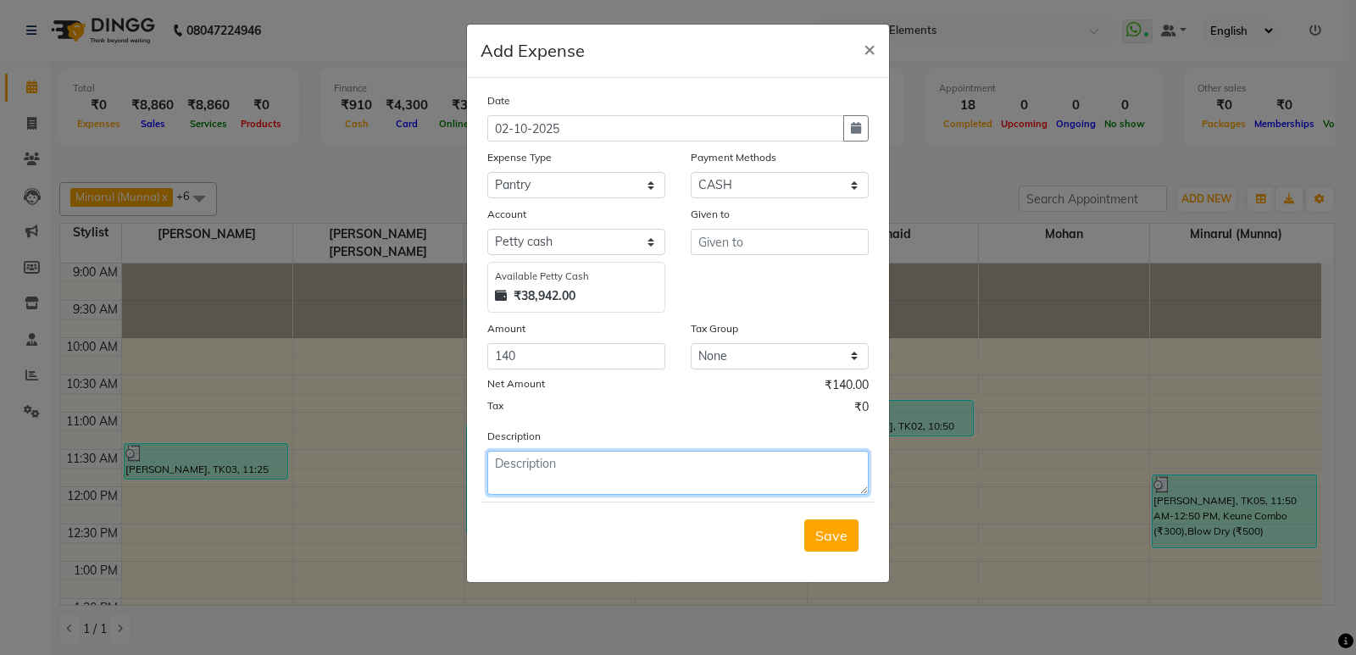
click at [557, 459] on textarea at bounding box center [677, 473] width 381 height 44
type textarea "Milk"
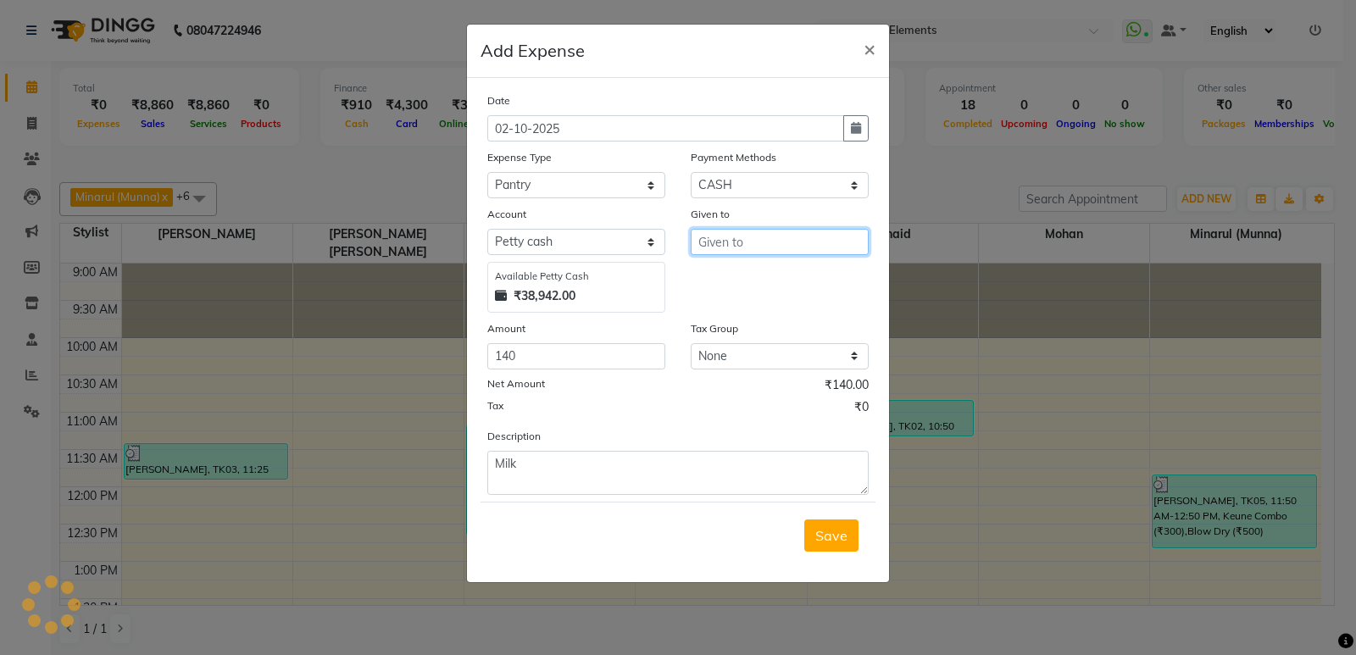
click at [805, 236] on input "text" at bounding box center [780, 242] width 178 height 26
type input "Karan"
click at [819, 538] on span "Save" at bounding box center [831, 535] width 32 height 17
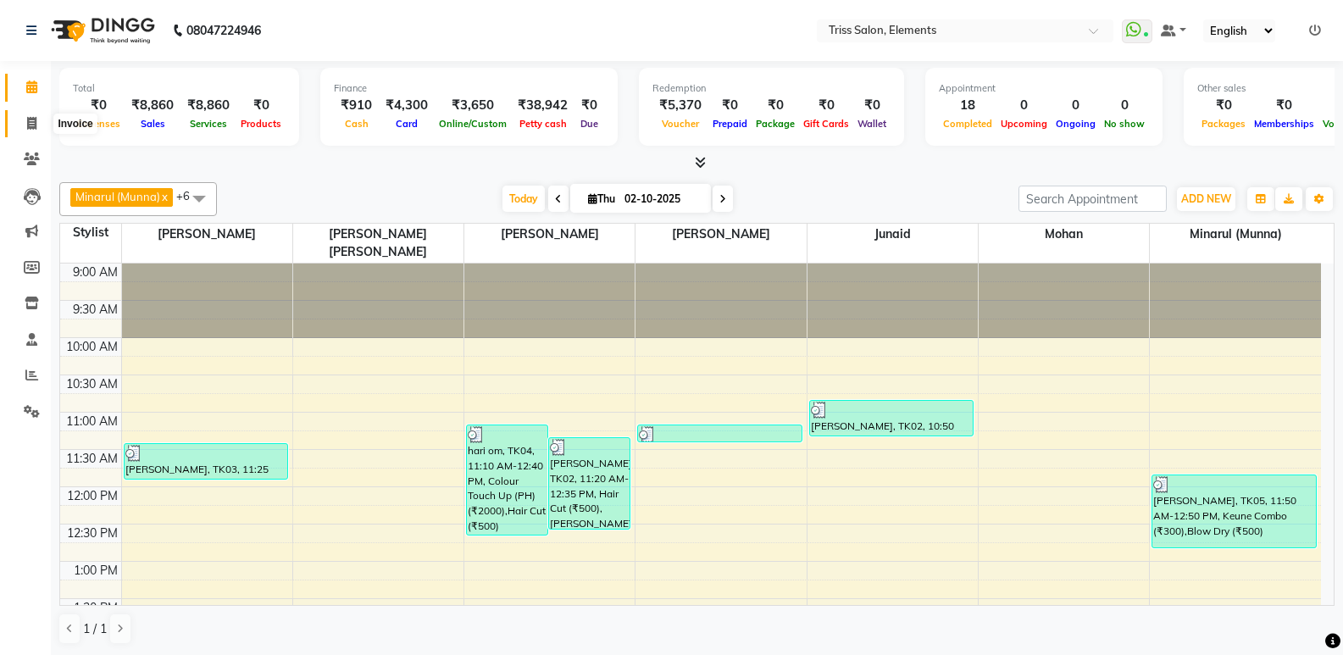
click at [36, 130] on span at bounding box center [32, 123] width 30 height 19
select select "service"
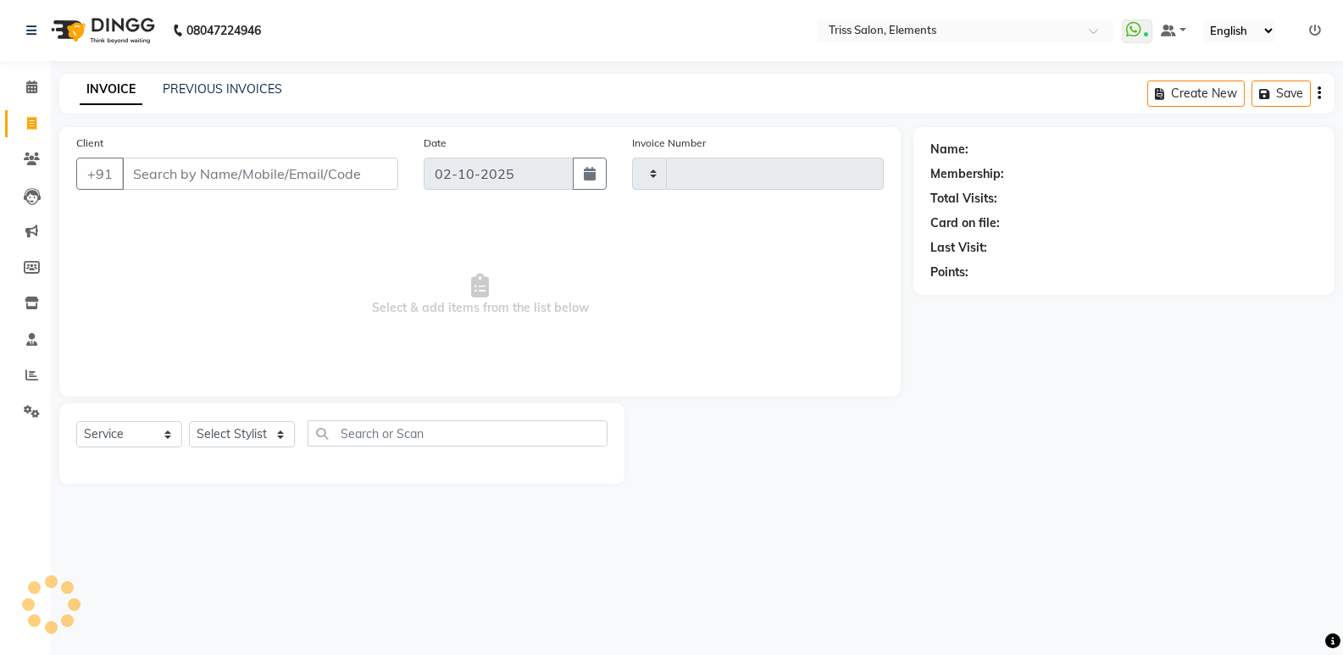
type input "2426"
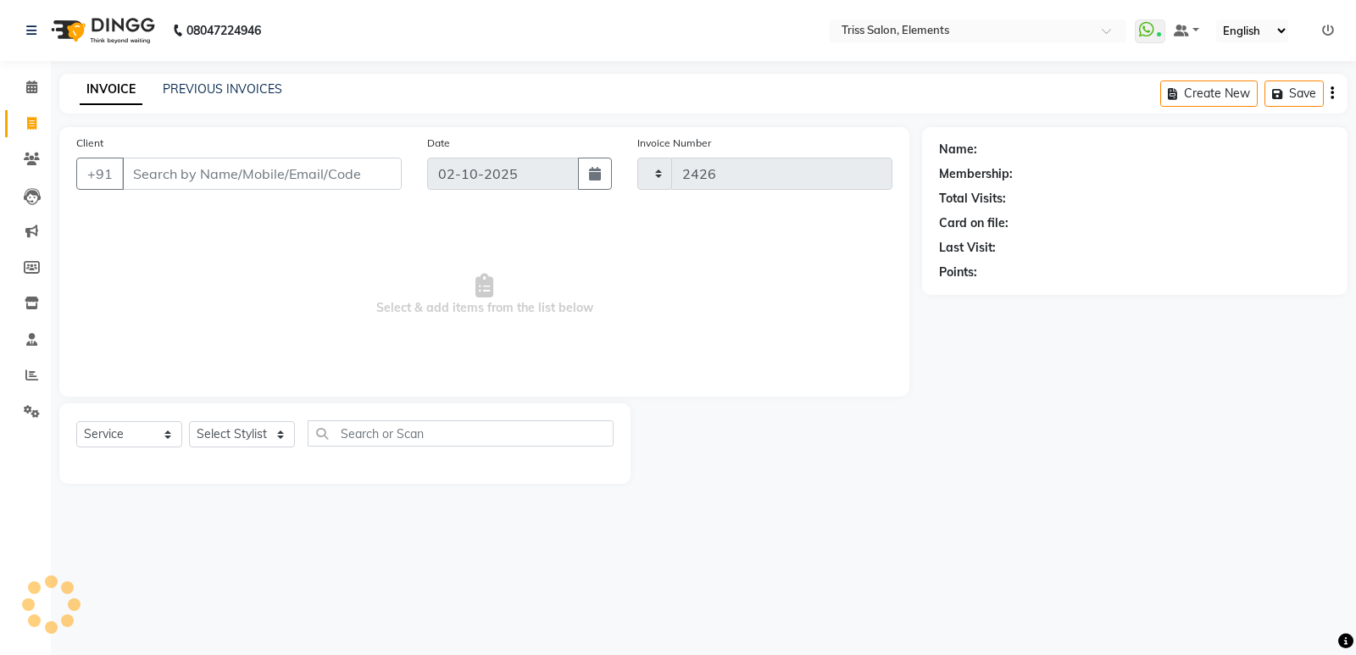
select select "4303"
click at [161, 32] on div "08047224946 Need Help? Call us on 08047224946" at bounding box center [144, 30] width 260 height 47
click at [142, 33] on img at bounding box center [101, 30] width 116 height 47
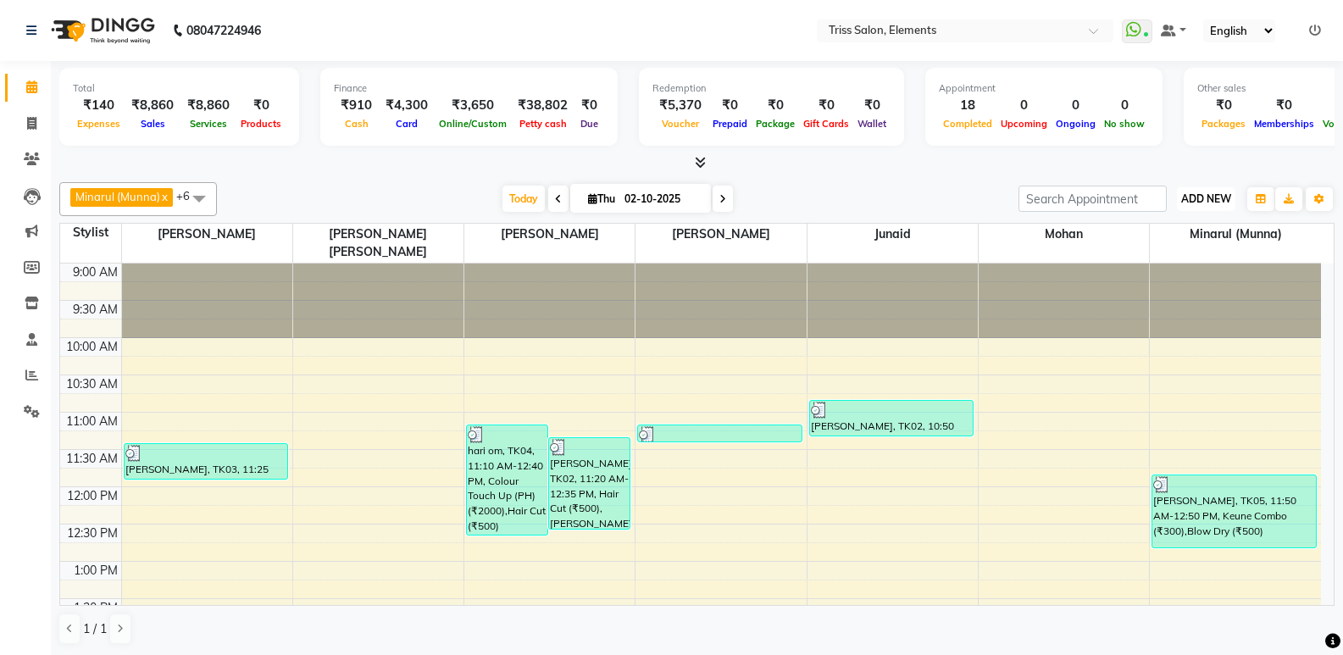
click at [1211, 205] on button "ADD NEW Toggle Dropdown" at bounding box center [1206, 199] width 58 height 24
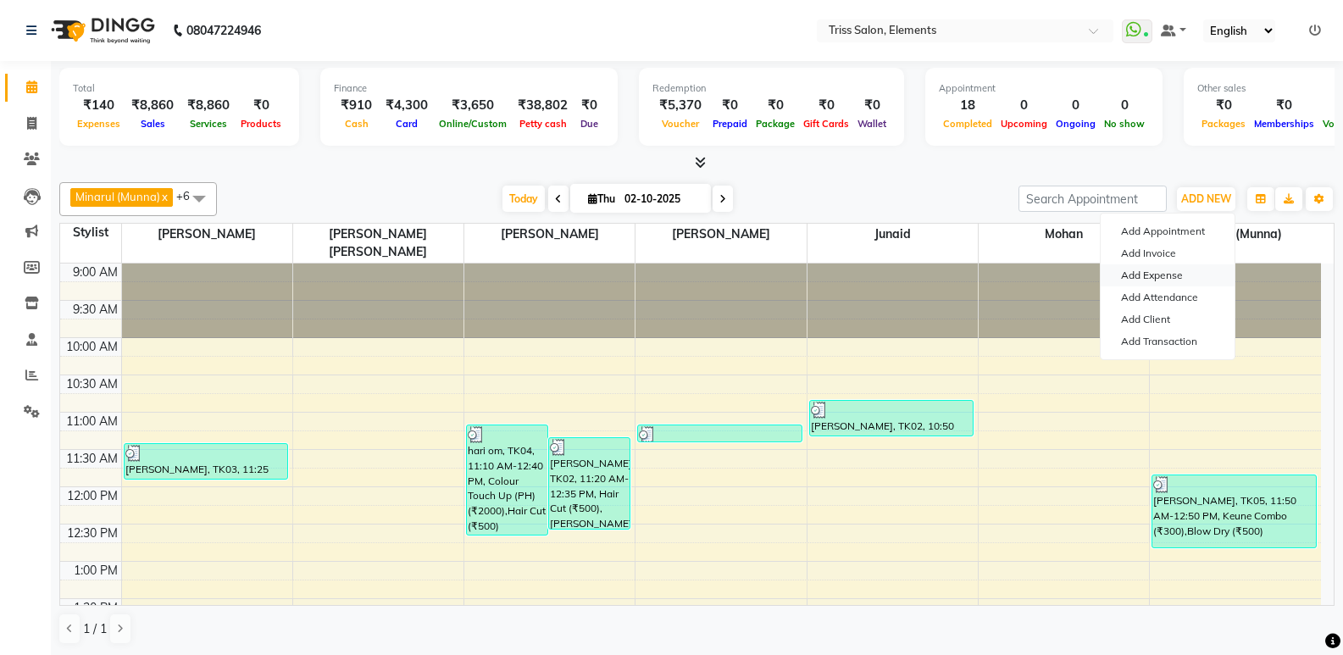
click at [1171, 276] on link "Add Expense" at bounding box center [1168, 275] width 134 height 22
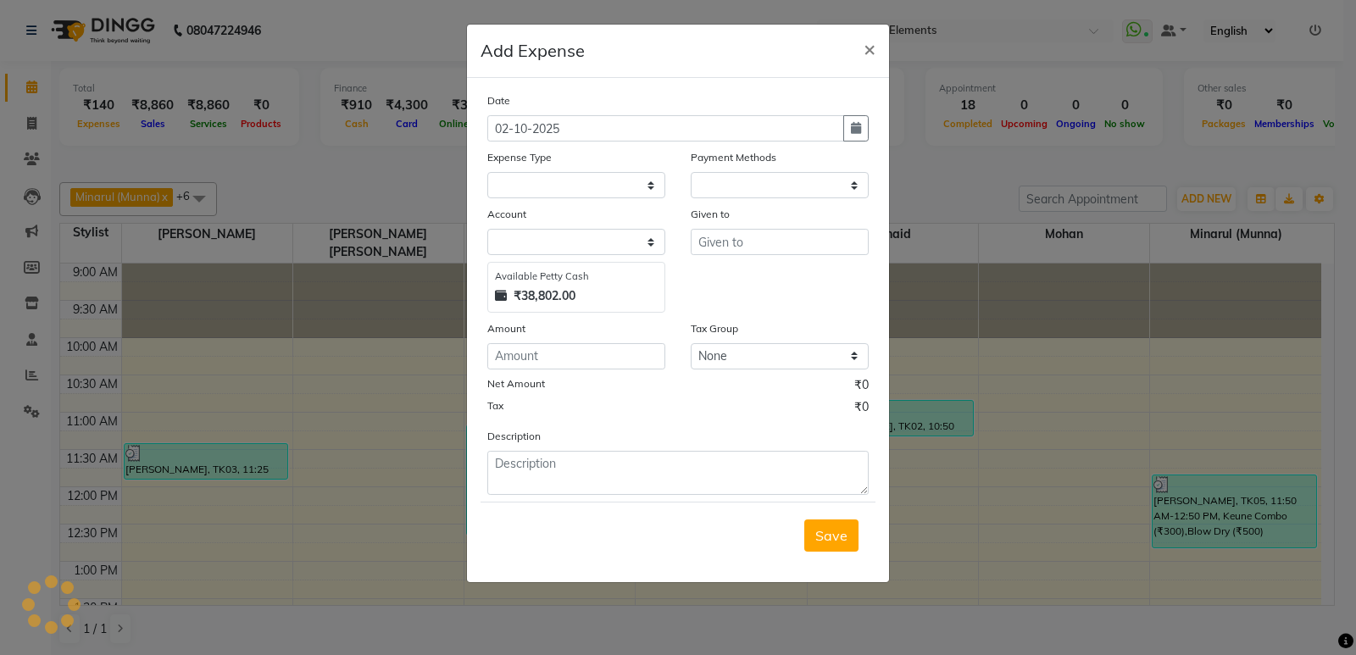
select select "1"
select select "2499"
click at [581, 189] on select "Select Bank Deposit Cash Handover CLIENT TIP TO STAFF Client Welfare Conveyance…" at bounding box center [576, 185] width 178 height 26
select select "1095"
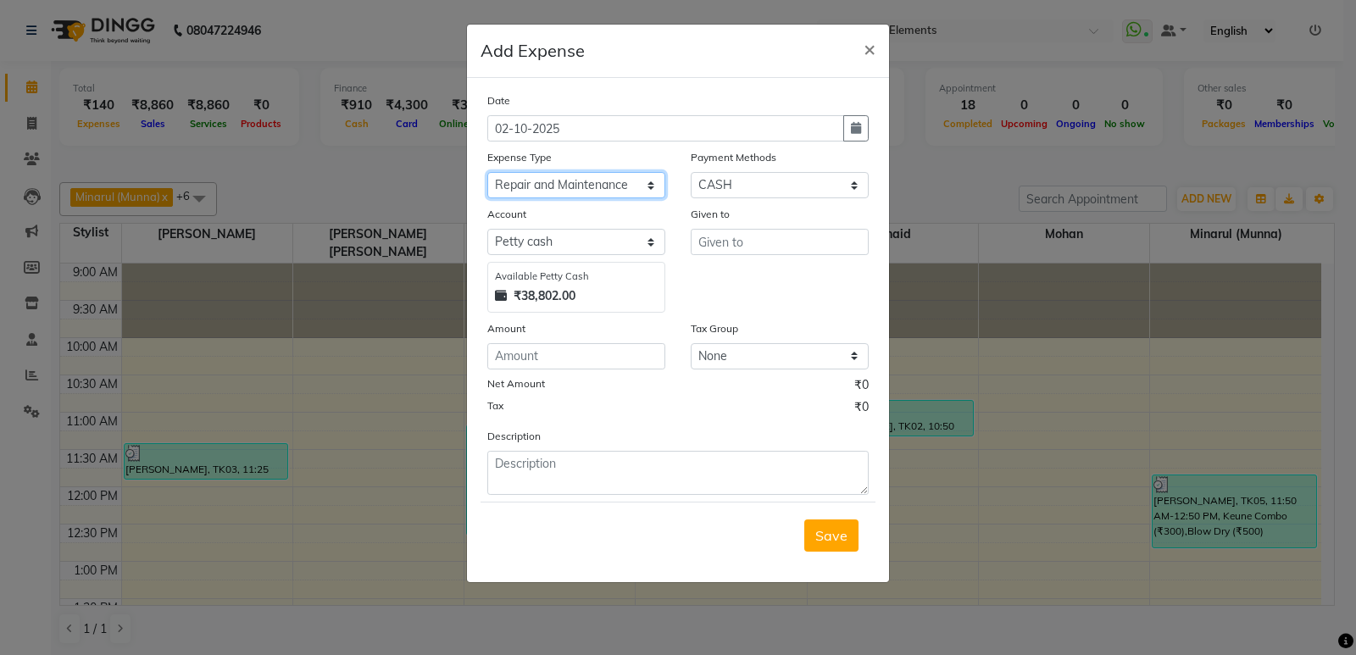
click at [487, 172] on select "Select Bank Deposit Cash Handover CLIENT TIP TO STAFF Client Welfare Conveyance…" at bounding box center [576, 185] width 178 height 26
click at [565, 345] on input "number" at bounding box center [576, 356] width 178 height 26
drag, startPoint x: 525, startPoint y: 353, endPoint x: 313, endPoint y: 425, distance: 224.6
click at [315, 417] on ngb-modal-window "Add Expense × Date 02-10-2025 Expense Type Select Bank Deposit Cash Handover CL…" at bounding box center [678, 327] width 1356 height 655
type input "750"
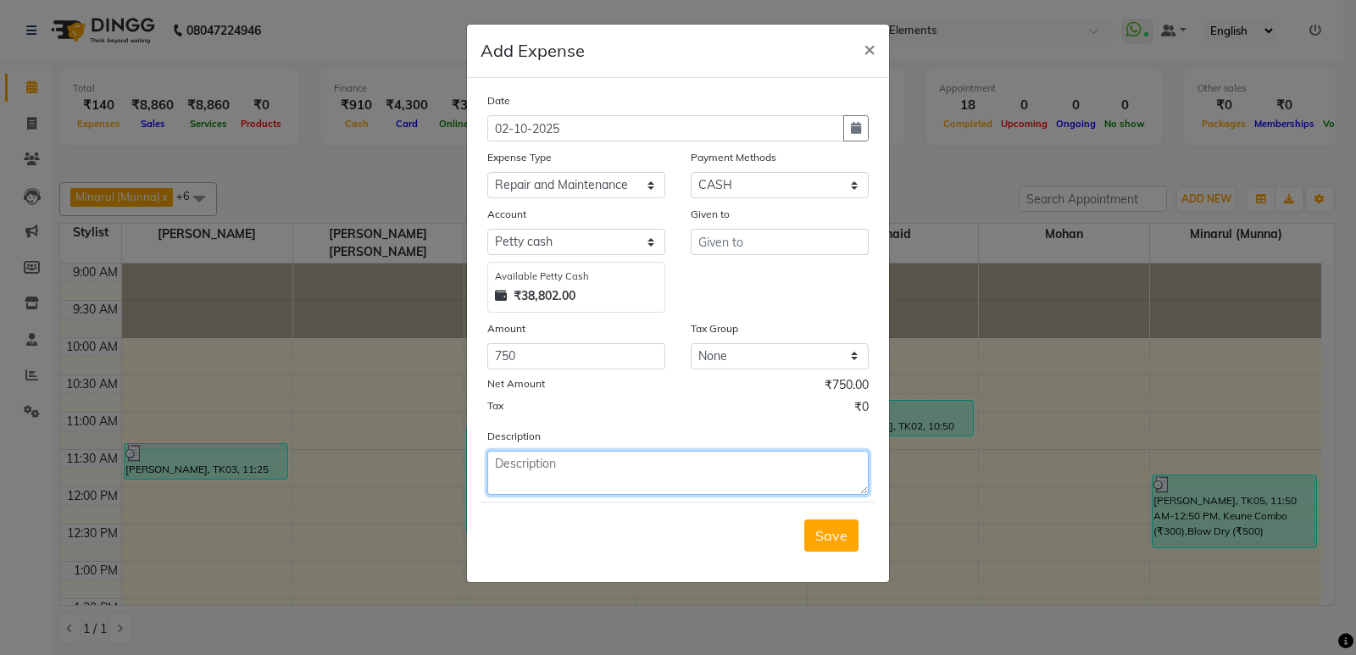
click at [553, 474] on textarea at bounding box center [677, 473] width 381 height 44
type textarea "Curtain Dry Cleaning"
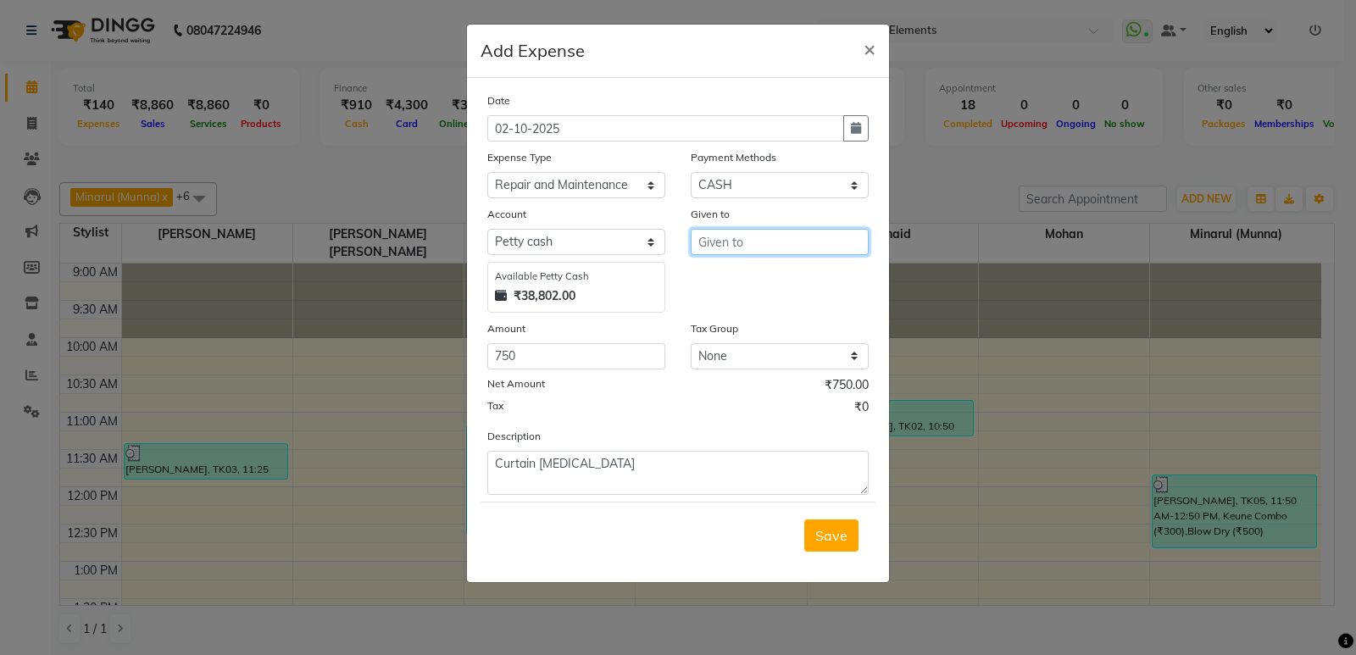
click at [748, 244] on input "text" at bounding box center [780, 242] width 178 height 26
click at [729, 273] on ngb-highlight "Triss Gurgaon ( Counter )" at bounding box center [798, 278] width 173 height 17
type input "[PERSON_NAME] (Counter)"
click at [835, 537] on span "Save" at bounding box center [831, 535] width 32 height 17
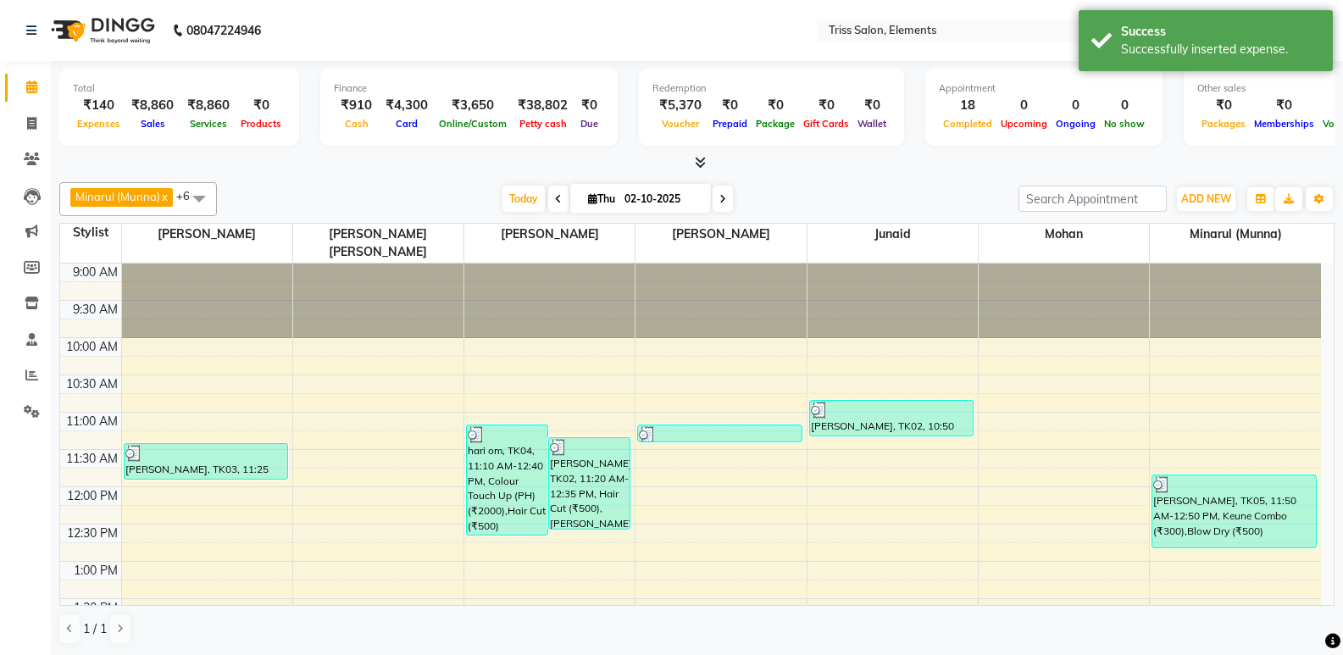
click at [131, 31] on img at bounding box center [101, 30] width 116 height 47
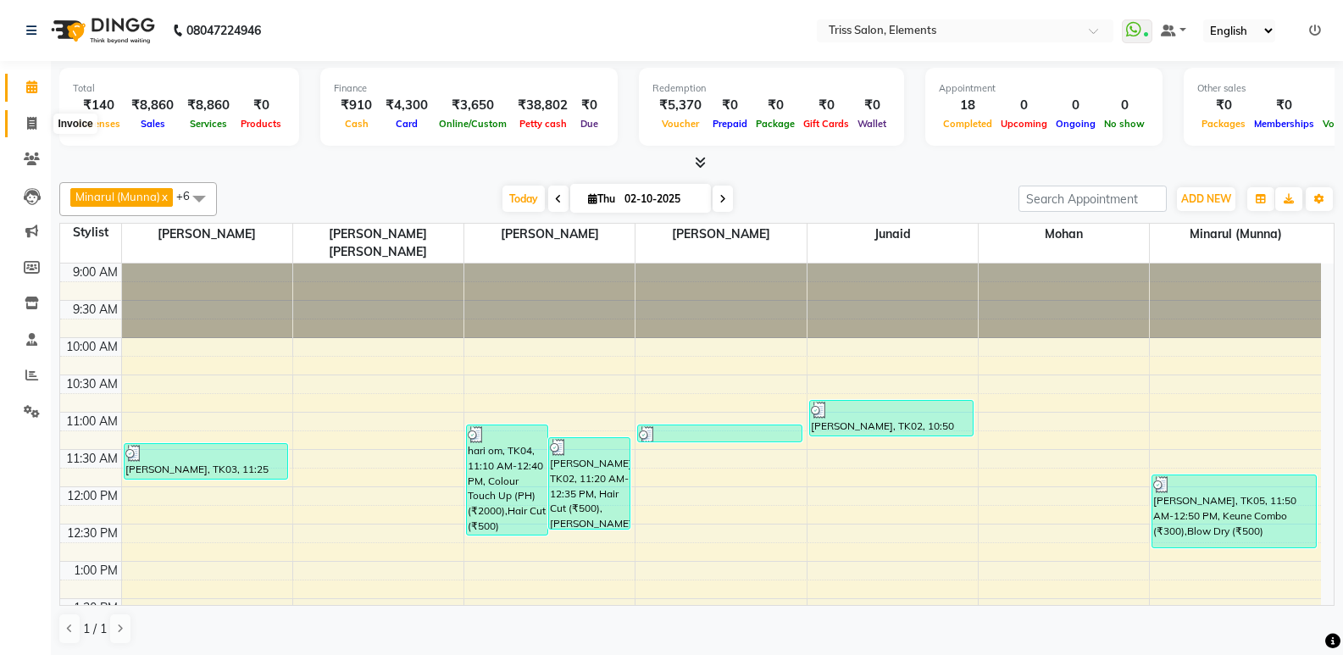
click at [30, 114] on span at bounding box center [32, 123] width 30 height 19
select select "service"
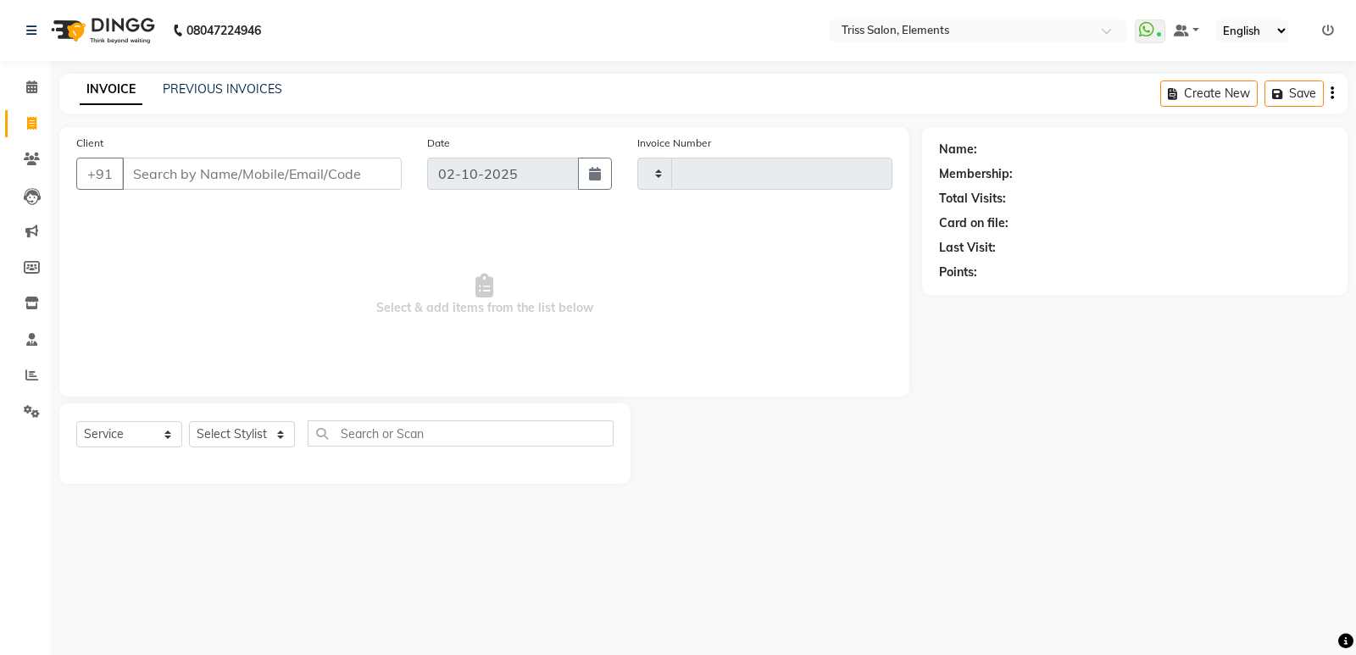
click at [106, 28] on img at bounding box center [101, 30] width 116 height 47
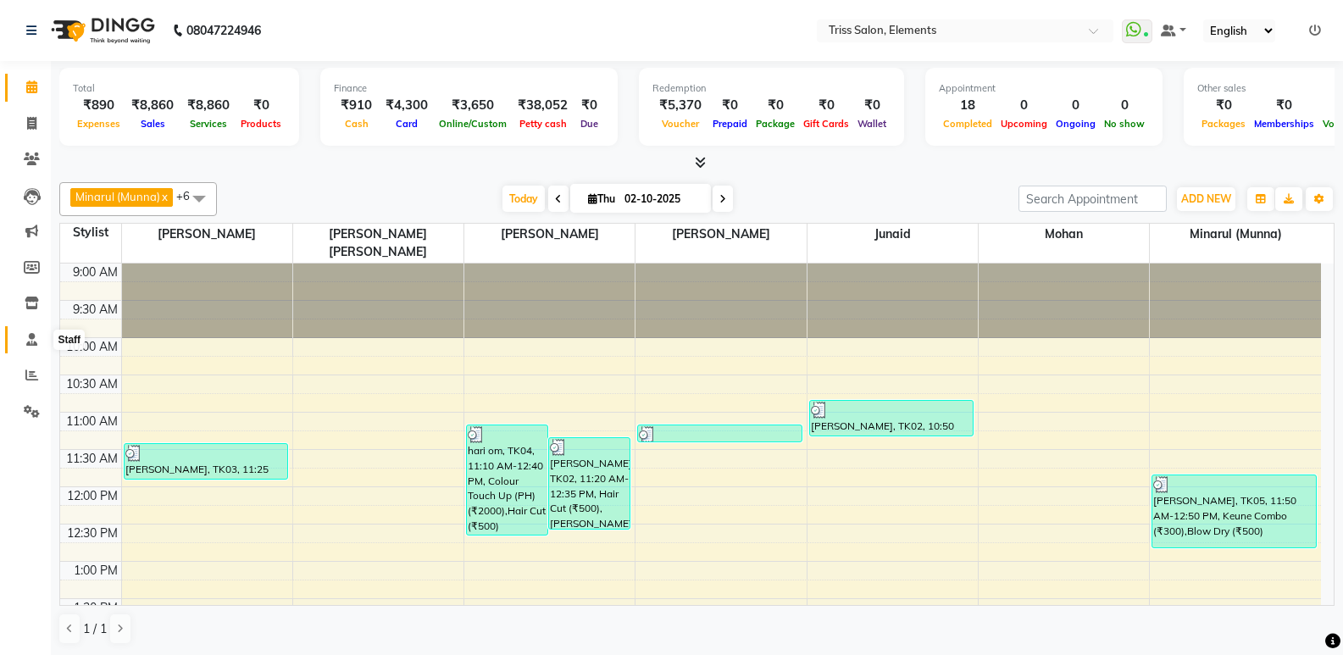
click at [34, 331] on span at bounding box center [32, 340] width 30 height 19
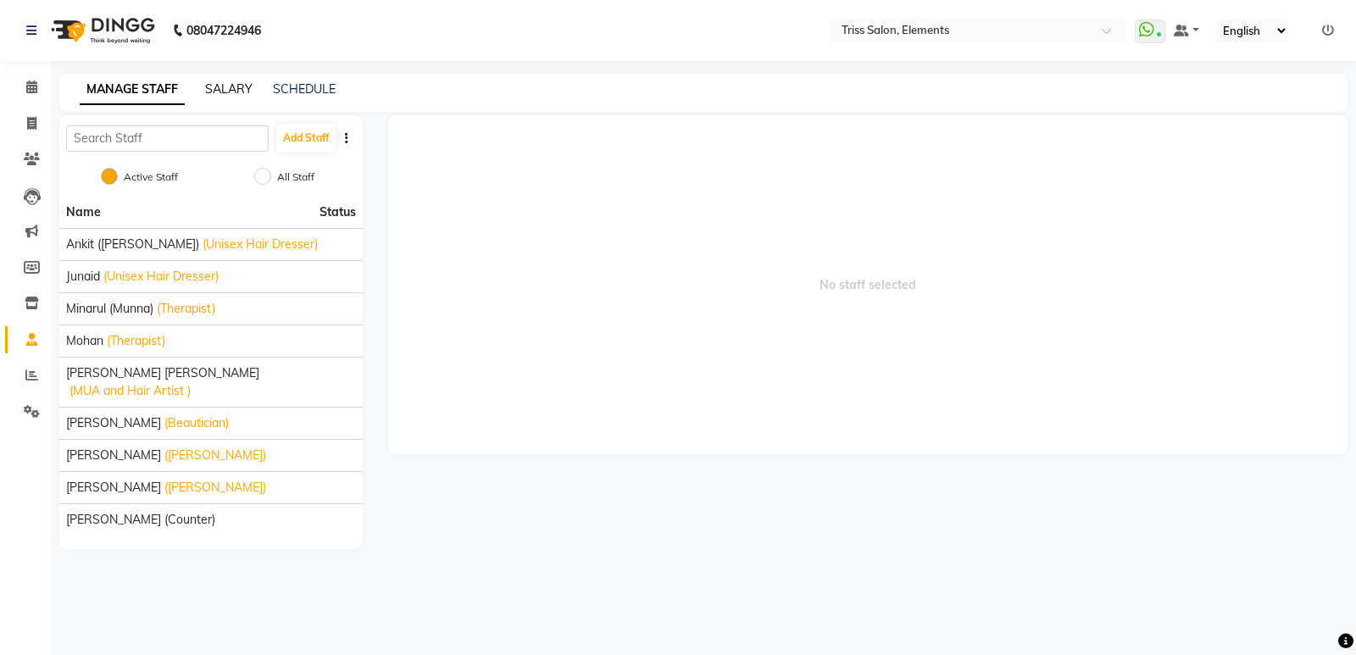
click at [234, 88] on link "SALARY" at bounding box center [228, 88] width 47 height 15
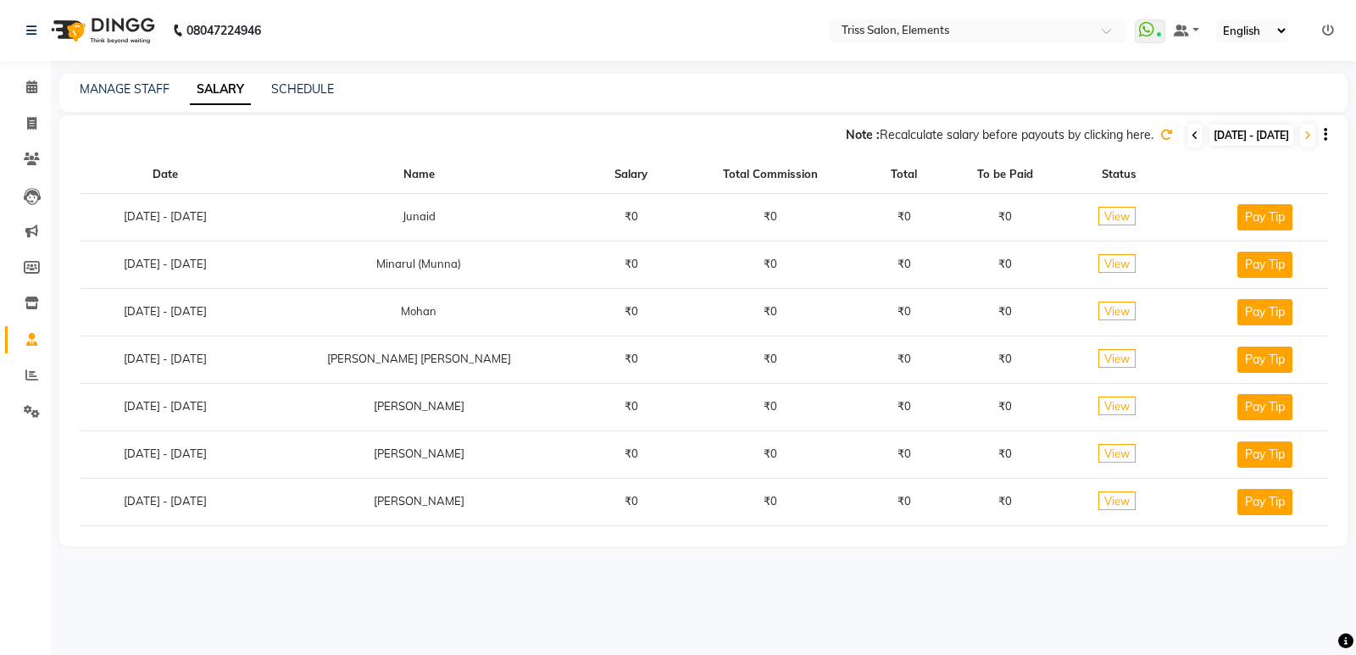
click at [1192, 136] on icon at bounding box center [1195, 136] width 7 height 10
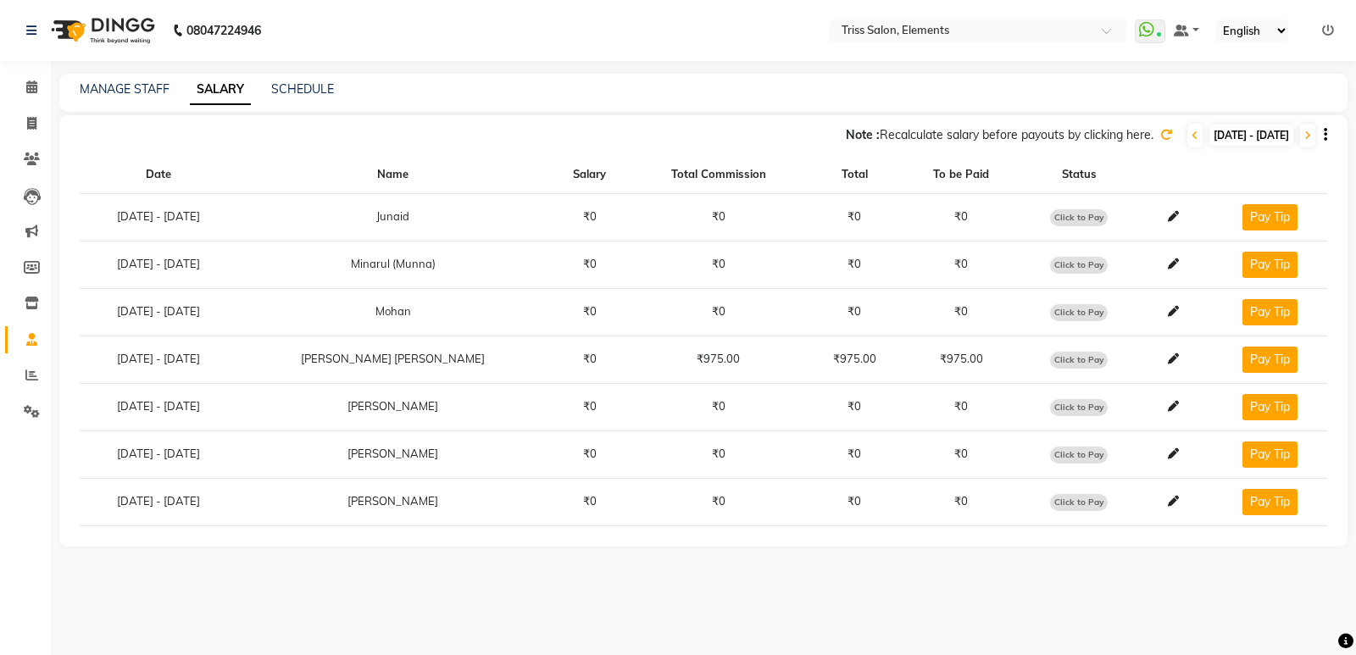
click at [1110, 136] on div "Note : Recalculate salary before payouts by clicking here. 01-10-2025 - 01-10-2…" at bounding box center [693, 135] width 1268 height 27
click at [1160, 133] on icon at bounding box center [1166, 135] width 12 height 12
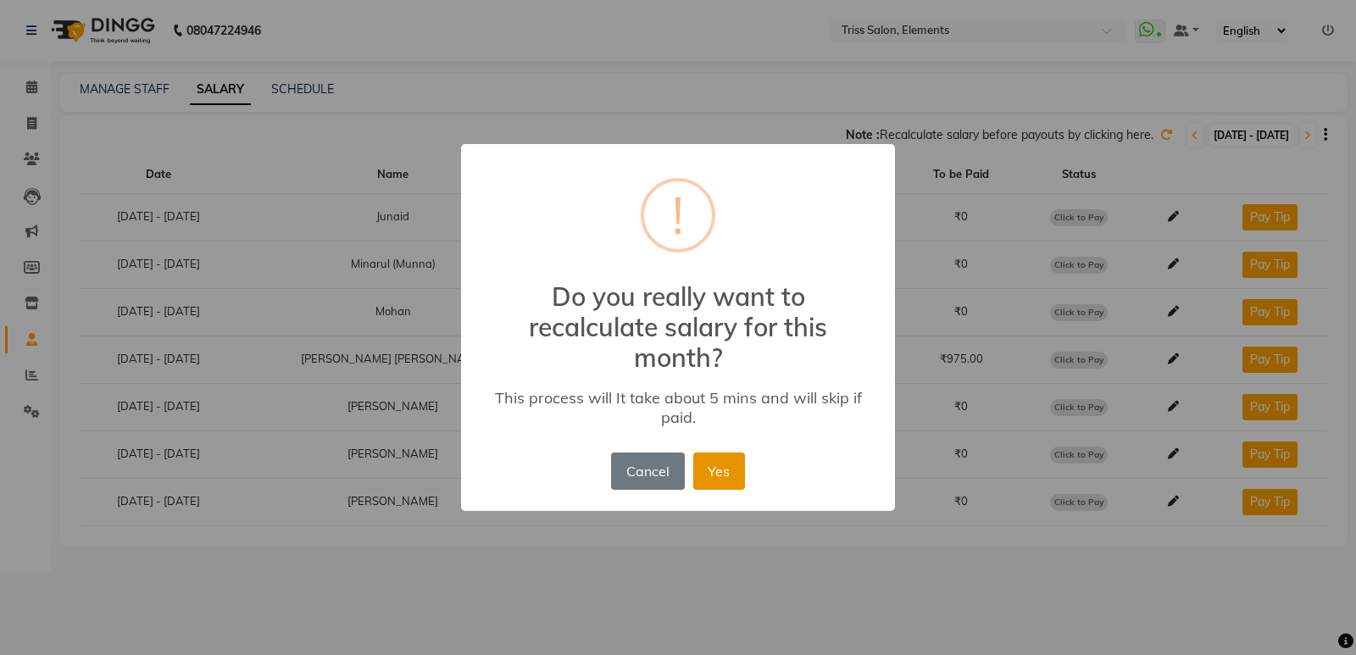
click at [711, 470] on button "Yes" at bounding box center [719, 471] width 52 height 37
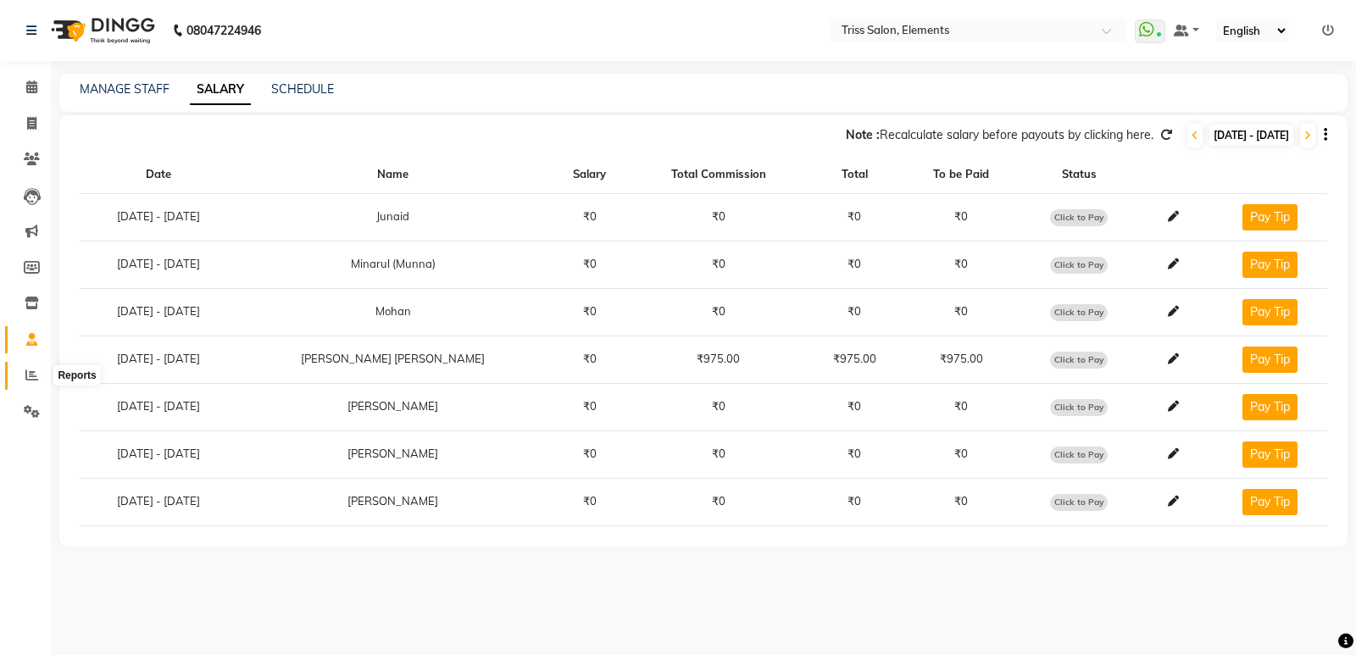
click at [31, 377] on icon at bounding box center [31, 375] width 13 height 13
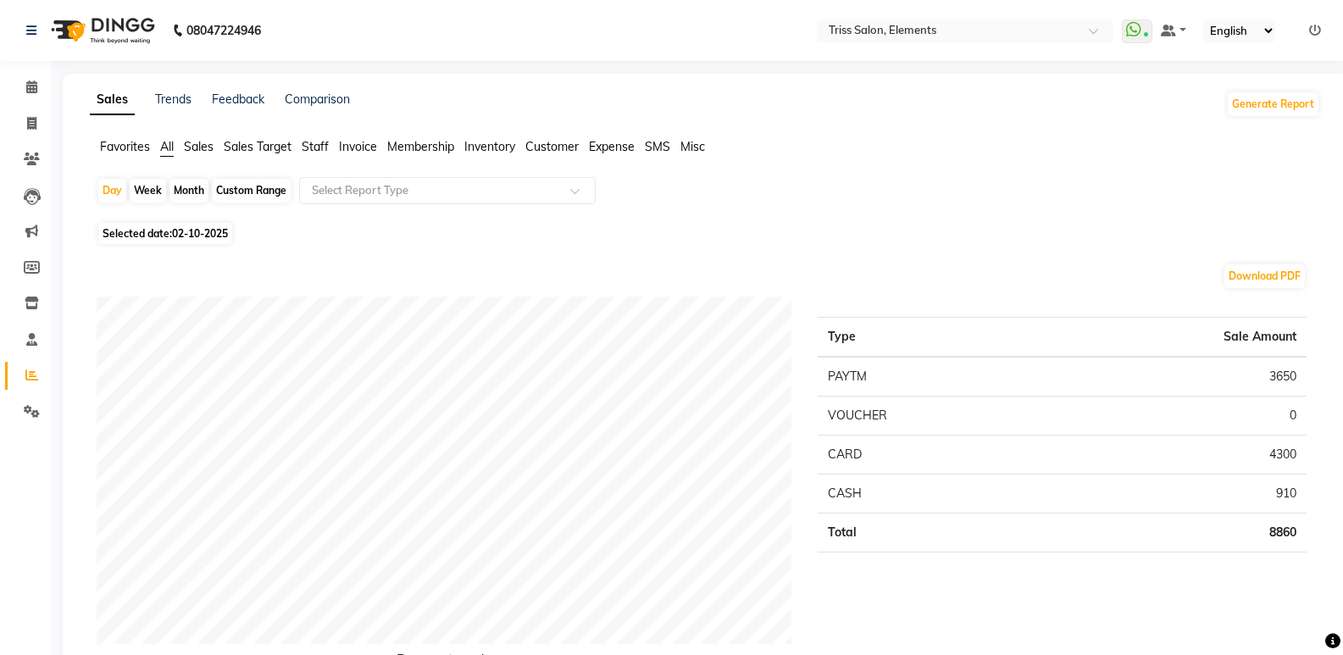
drag, startPoint x: 314, startPoint y: 147, endPoint x: 329, endPoint y: 165, distance: 23.4
click at [315, 148] on span "Staff" at bounding box center [315, 146] width 27 height 15
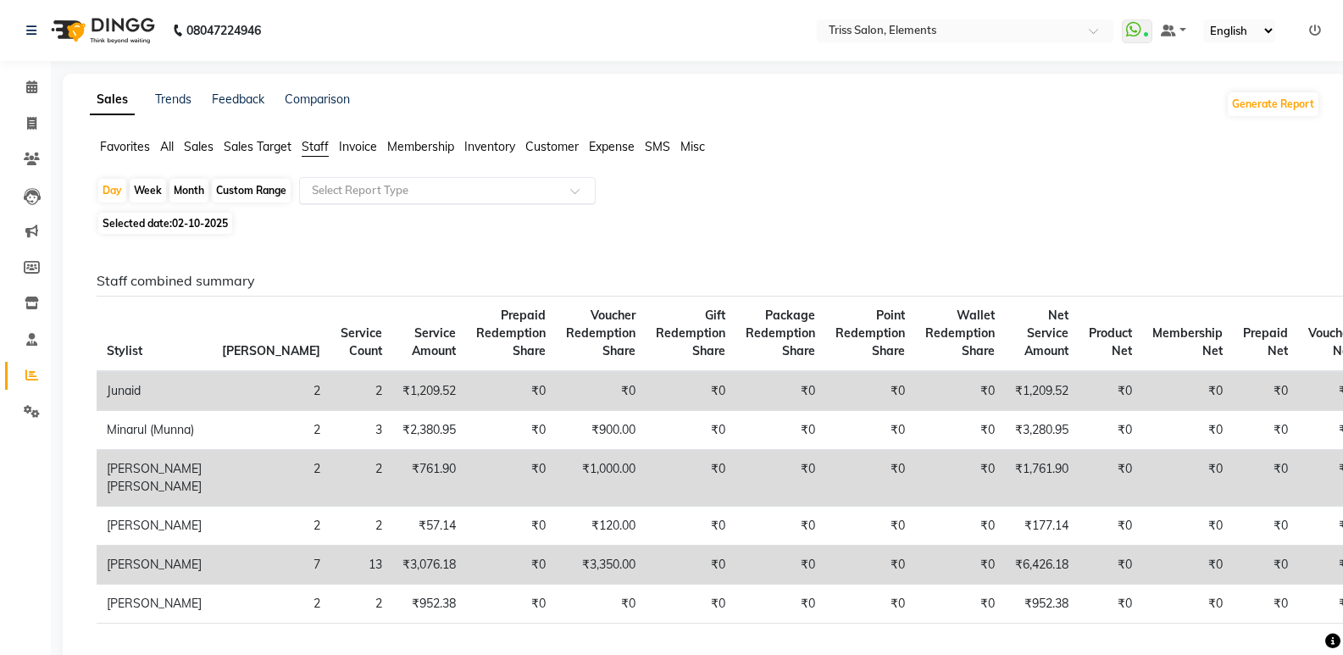
drag, startPoint x: 335, startPoint y: 185, endPoint x: 342, endPoint y: 197, distance: 13.7
click at [340, 195] on input "text" at bounding box center [430, 190] width 244 height 17
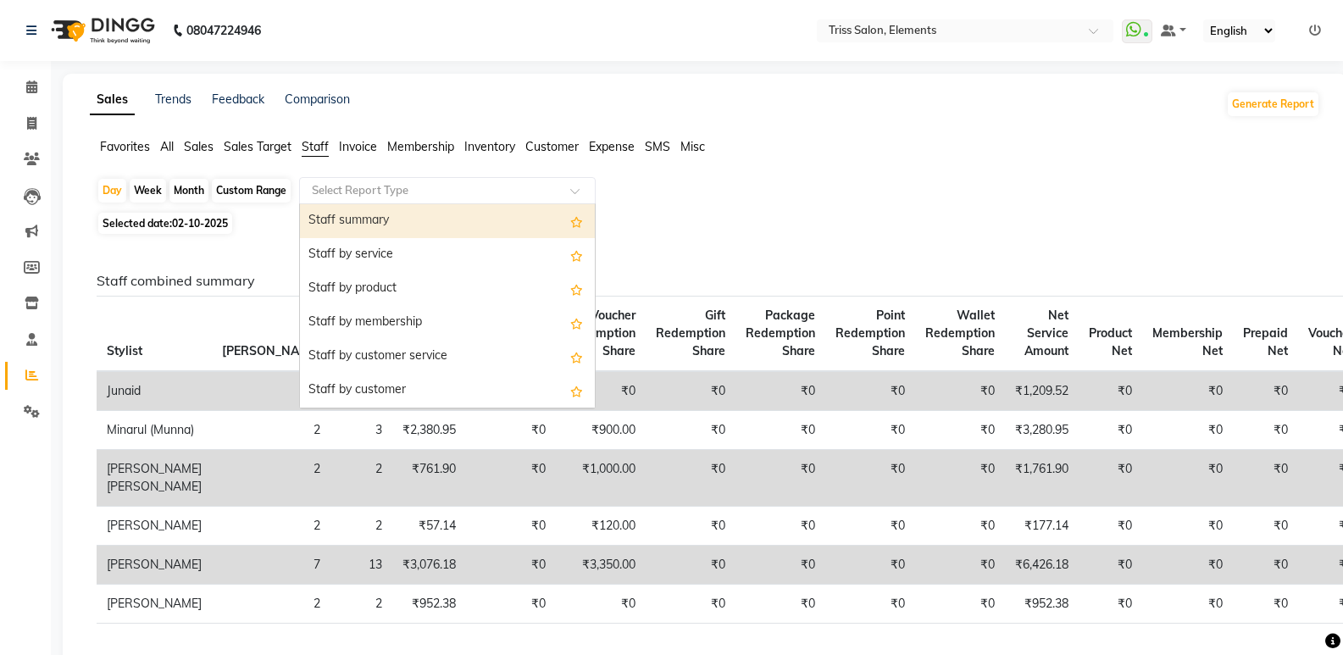
click at [350, 220] on div "Staff summary" at bounding box center [447, 221] width 295 height 34
select select "full_report"
select select "csv"
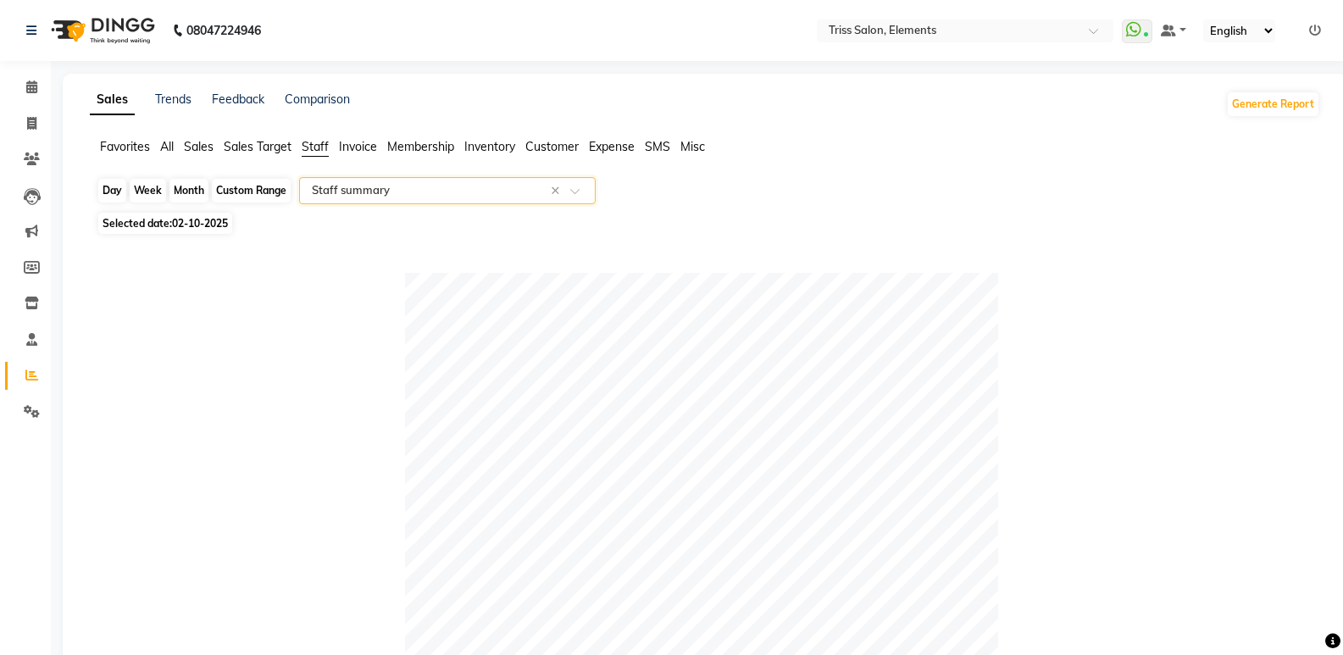
click at [113, 187] on div "Day" at bounding box center [112, 191] width 28 height 24
select select "10"
select select "2025"
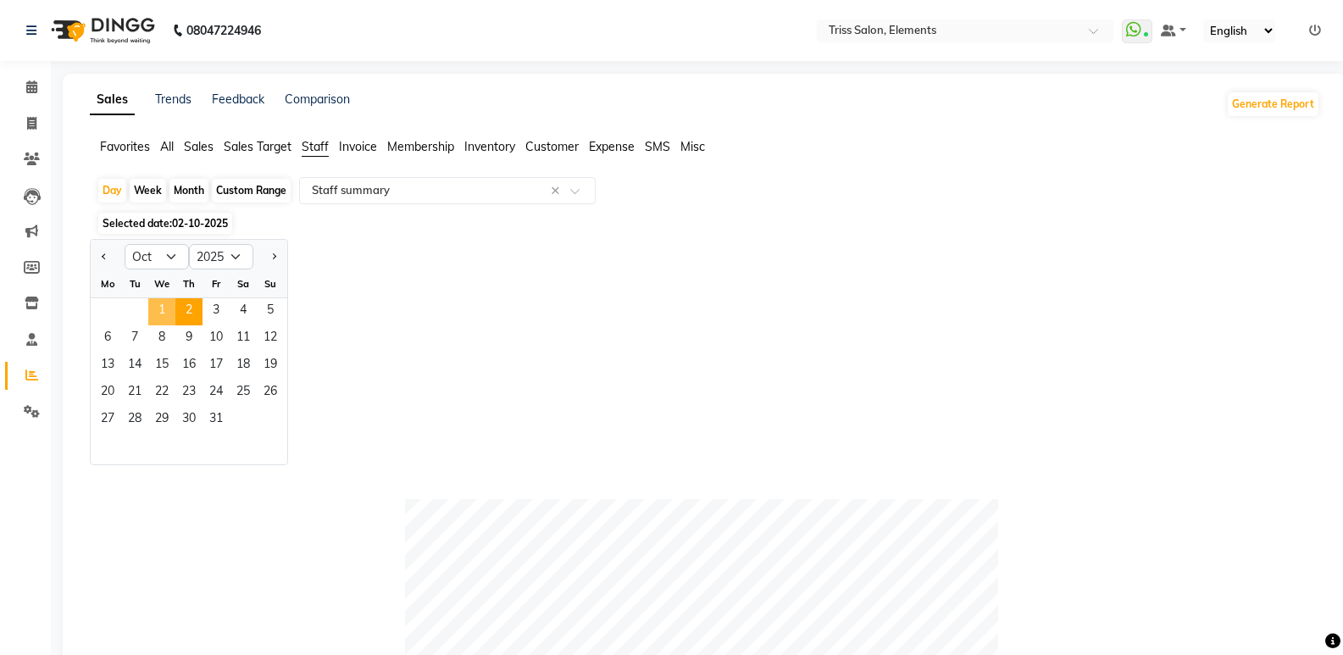
click at [163, 320] on span "1" at bounding box center [161, 311] width 27 height 27
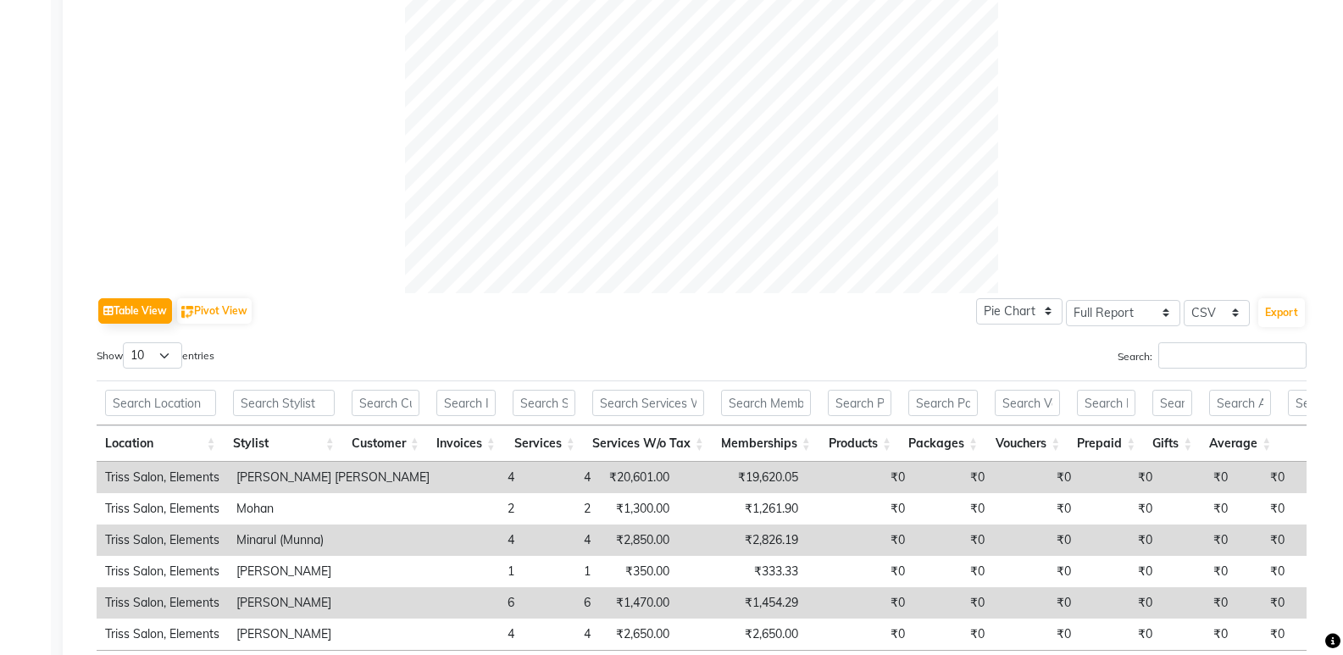
scroll to position [691, 0]
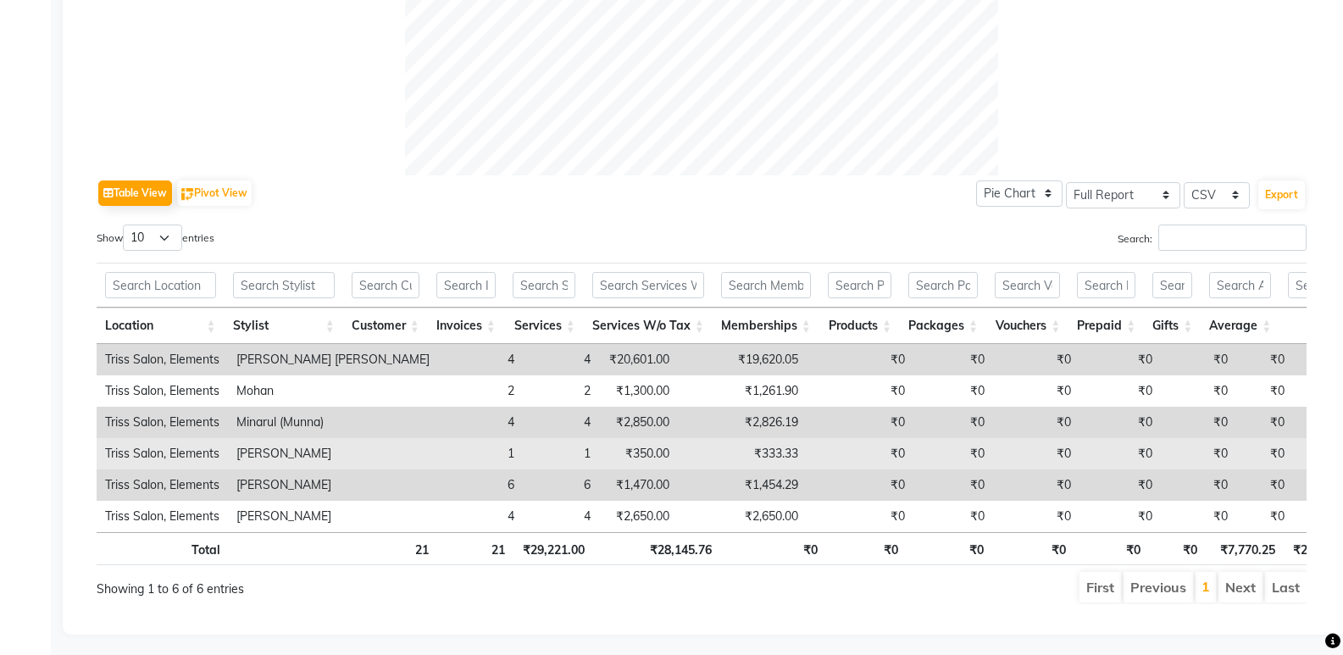
click at [686, 440] on td "₹333.33" at bounding box center [742, 453] width 129 height 31
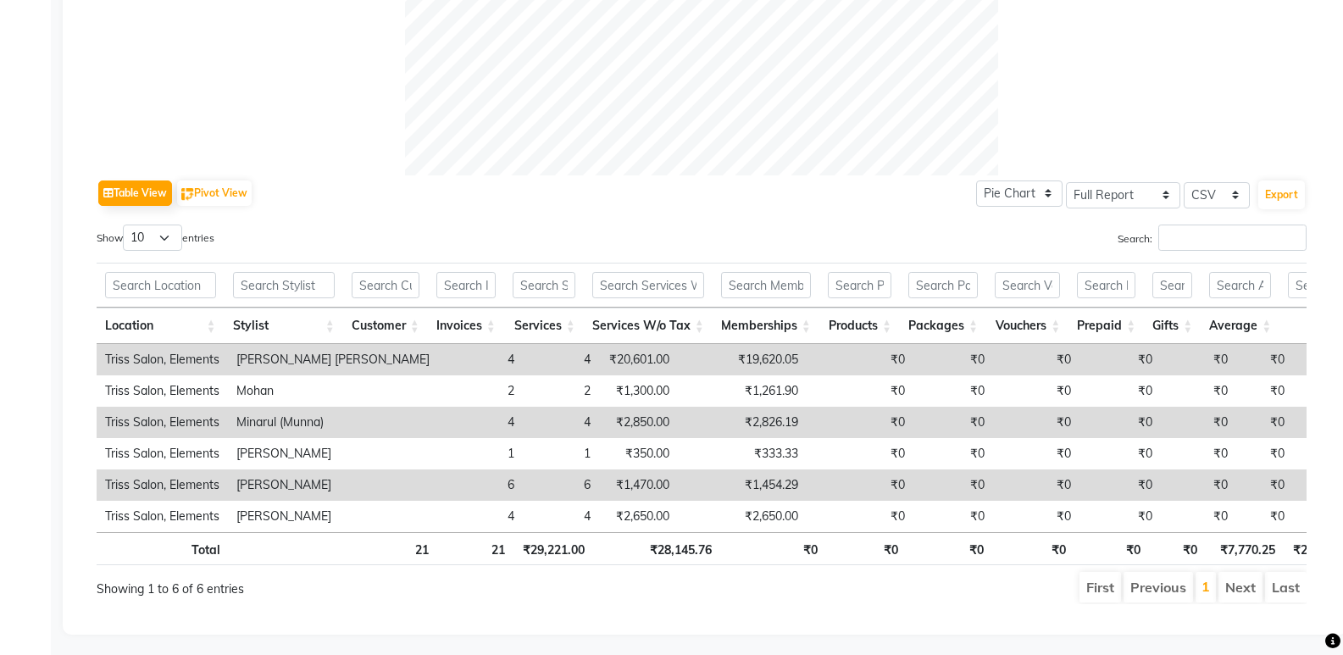
scroll to position [118, 0]
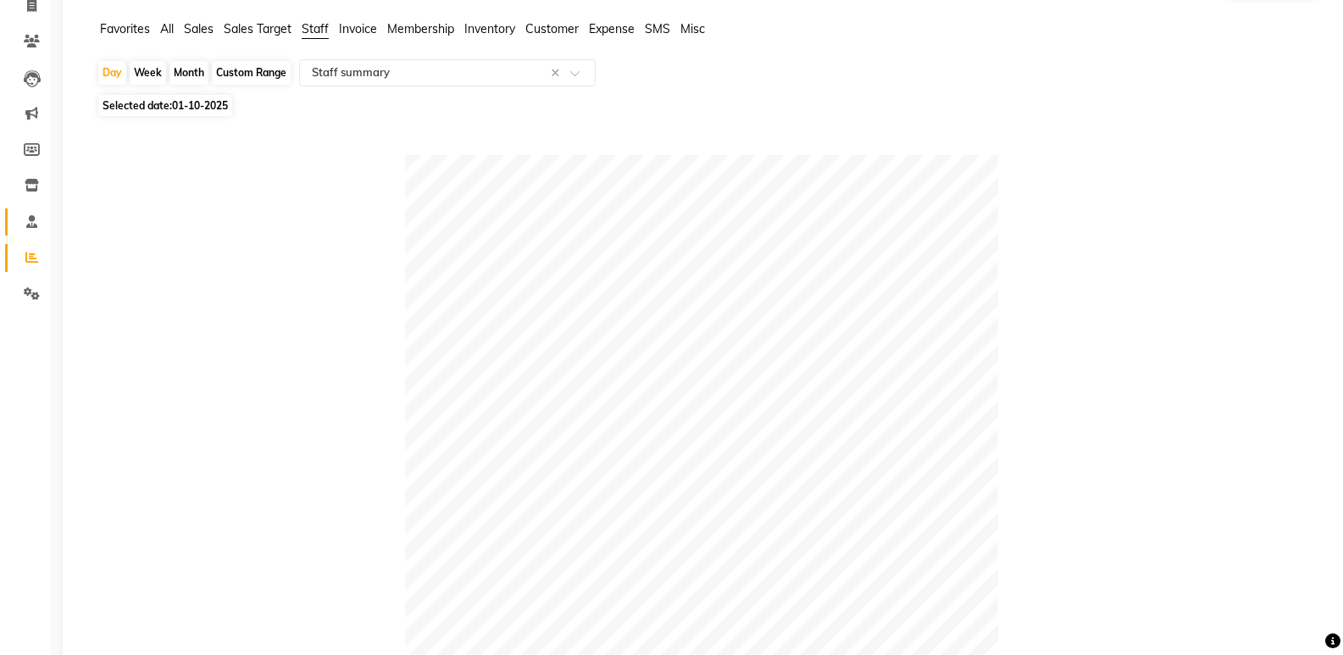
click at [16, 216] on link "Staff" at bounding box center [25, 222] width 41 height 28
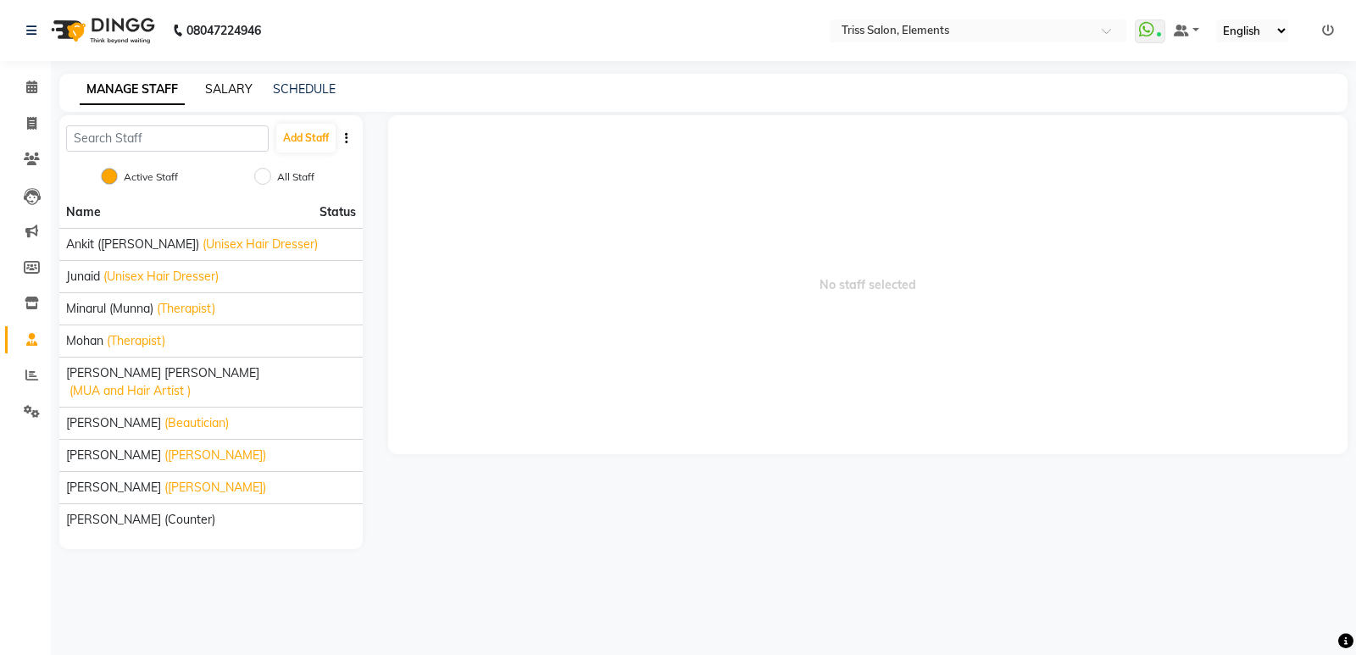
click at [234, 95] on link "SALARY" at bounding box center [228, 88] width 47 height 15
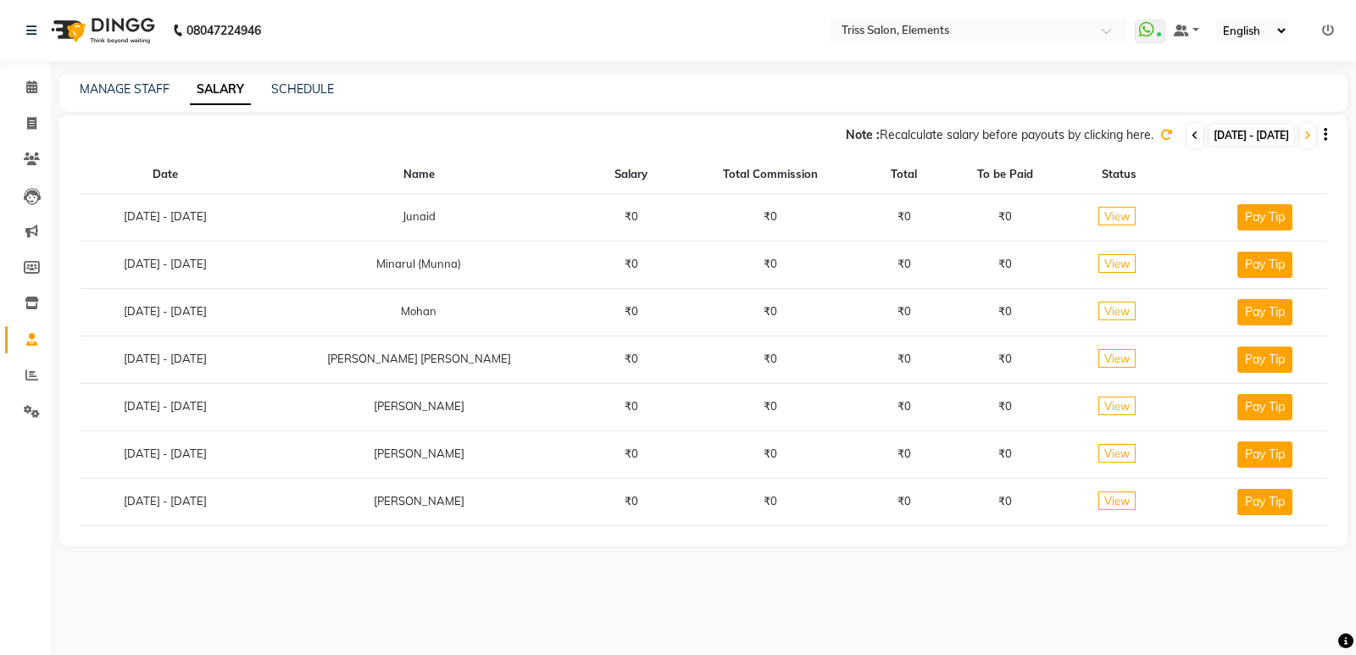
click at [1192, 136] on icon at bounding box center [1195, 136] width 7 height 10
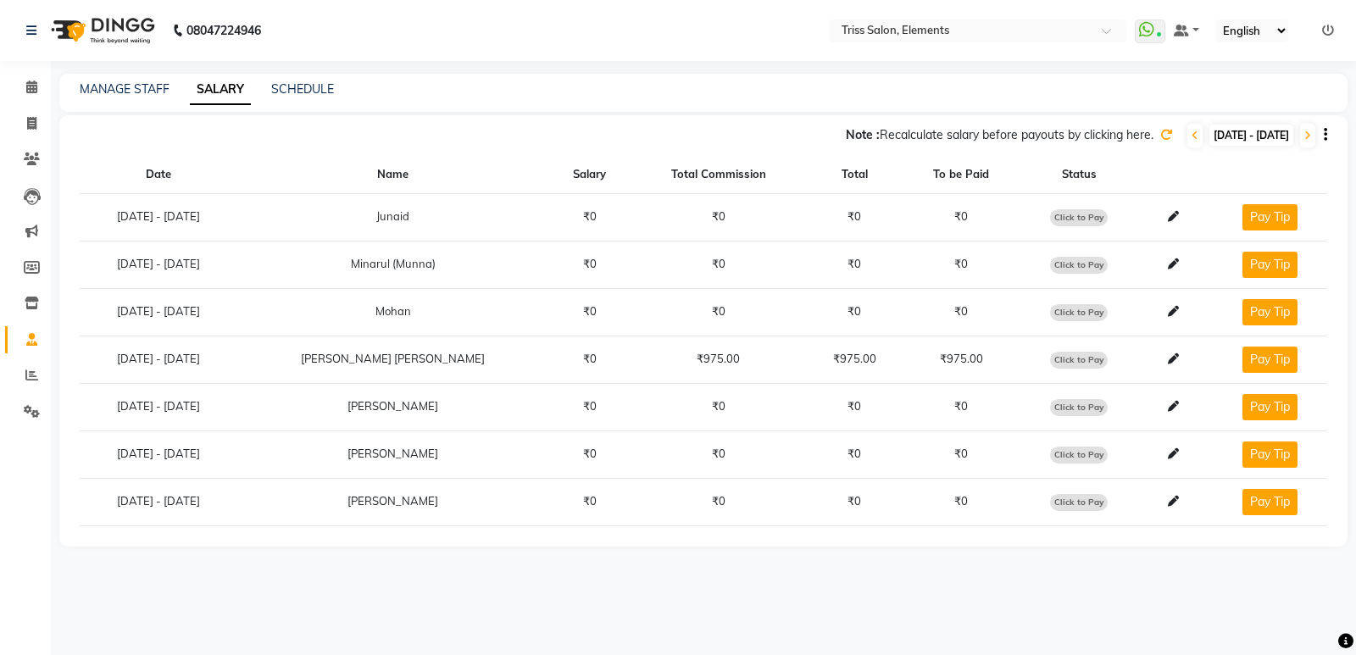
click at [1064, 359] on span "Click to Pay" at bounding box center [1079, 360] width 58 height 17
select select "1"
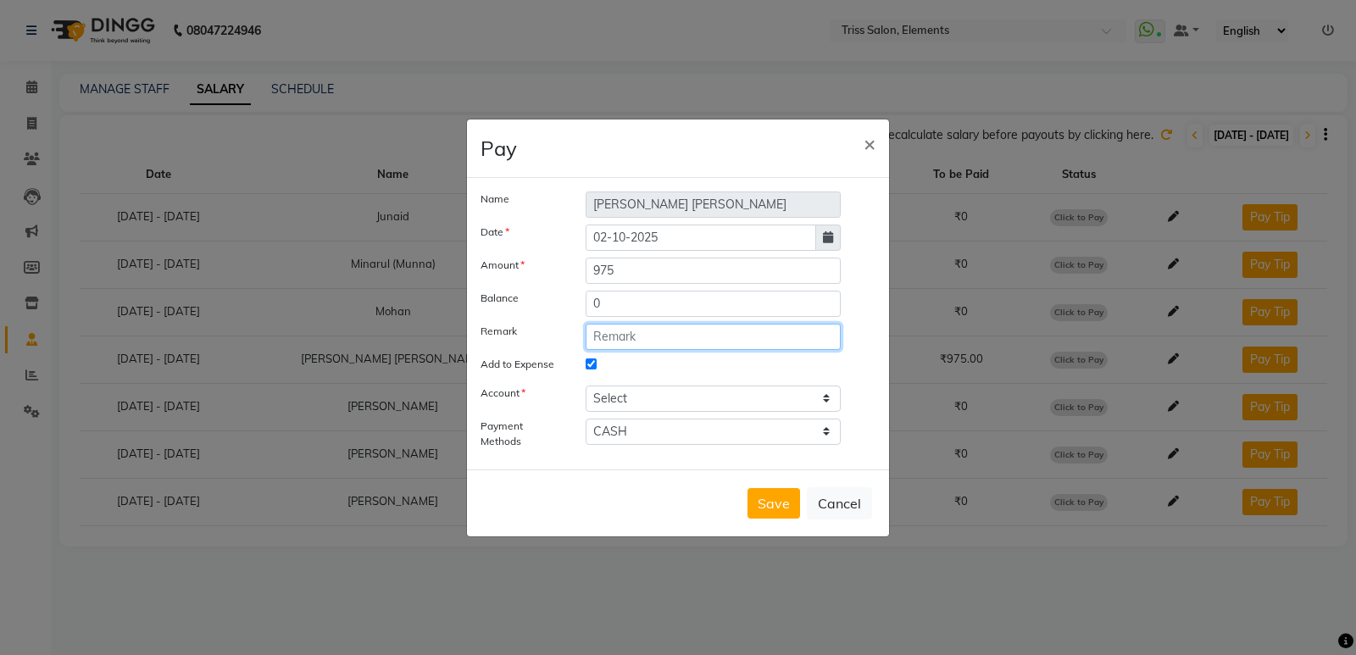
click at [619, 329] on input "text" at bounding box center [713, 337] width 255 height 26
type input "Staff Incentives 01.10.25"
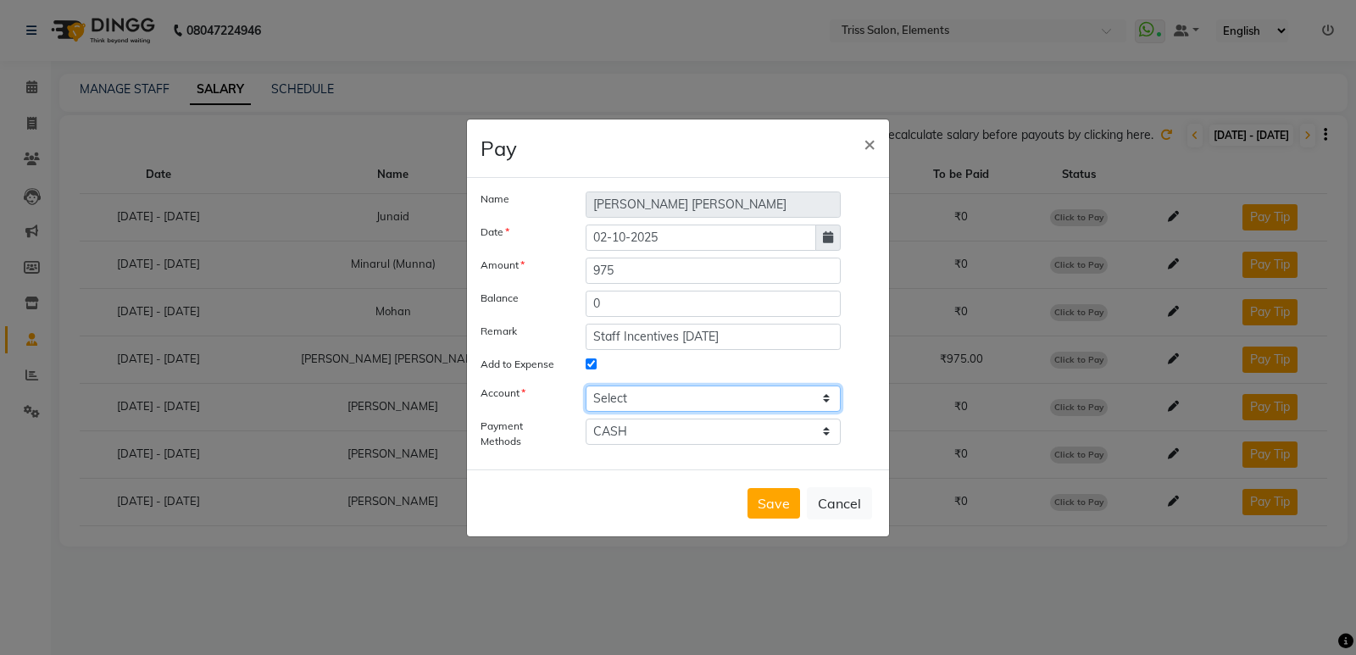
click at [603, 400] on select "Select Petty cash" at bounding box center [713, 399] width 255 height 26
select select "2499"
click at [586, 386] on select "Select Petty cash" at bounding box center [713, 399] width 255 height 26
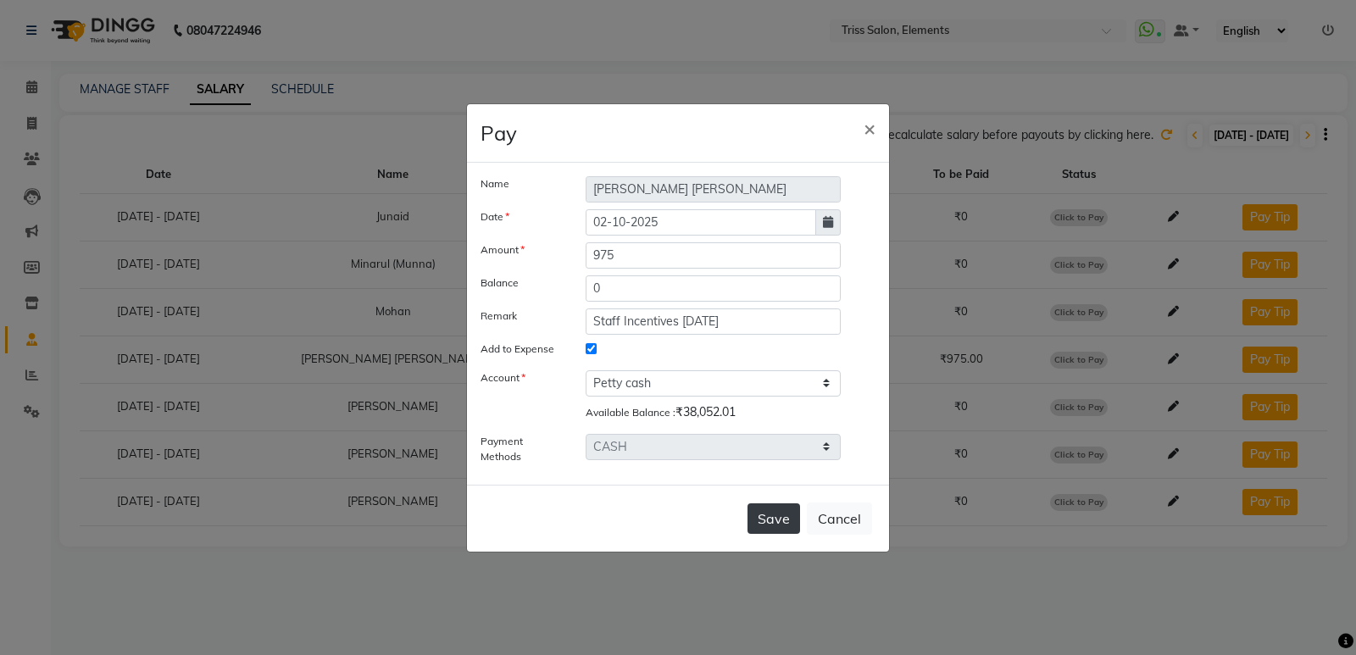
click at [781, 513] on button "Save" at bounding box center [774, 518] width 53 height 31
select select
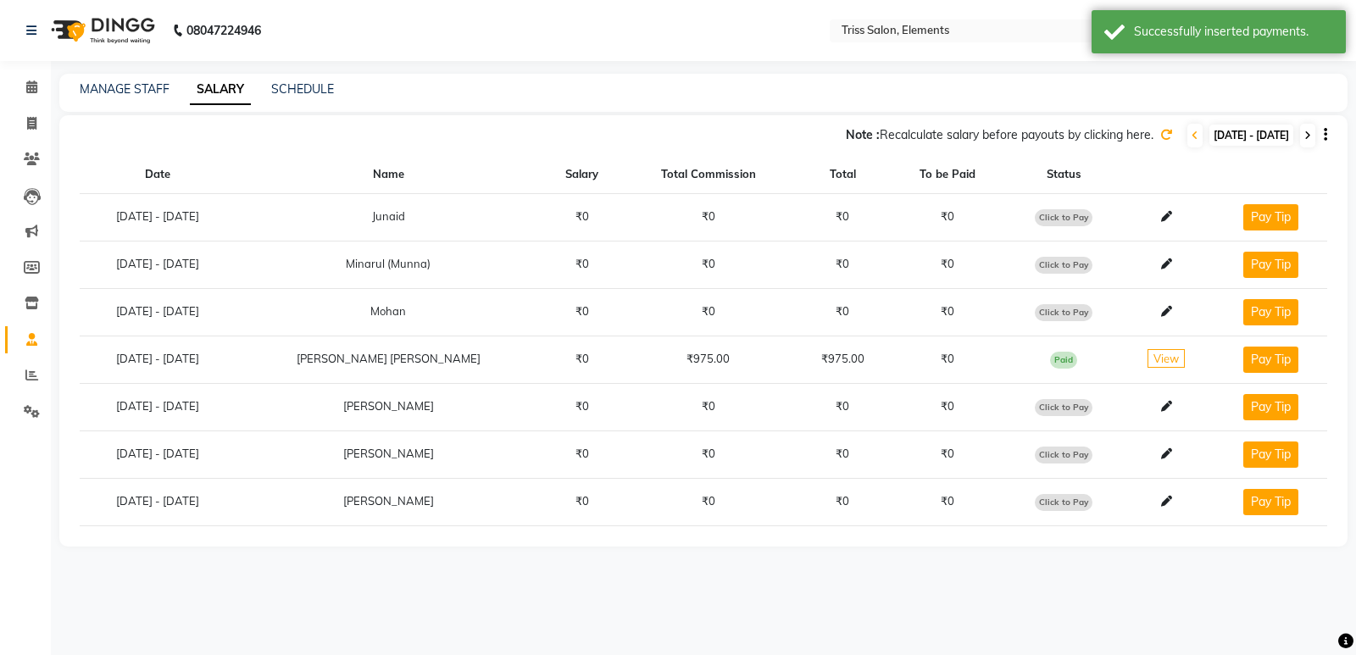
click at [1309, 138] on icon at bounding box center [1307, 136] width 7 height 10
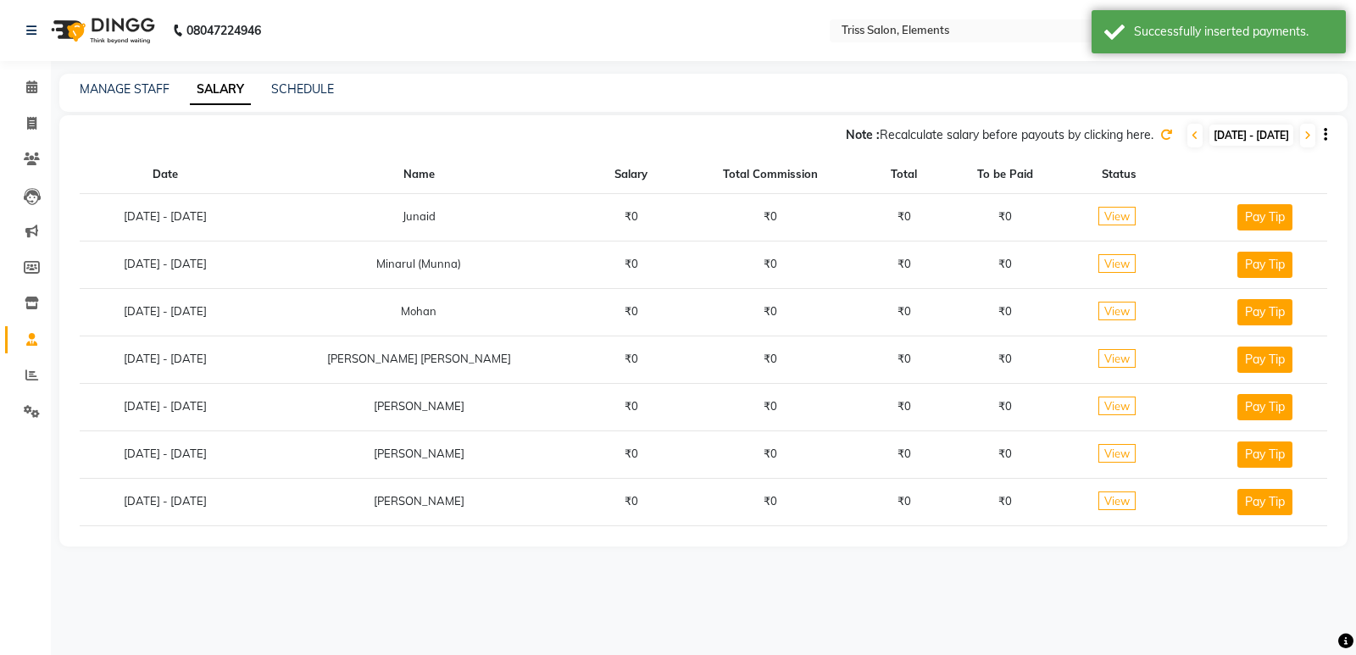
click at [1160, 136] on icon at bounding box center [1166, 135] width 12 height 12
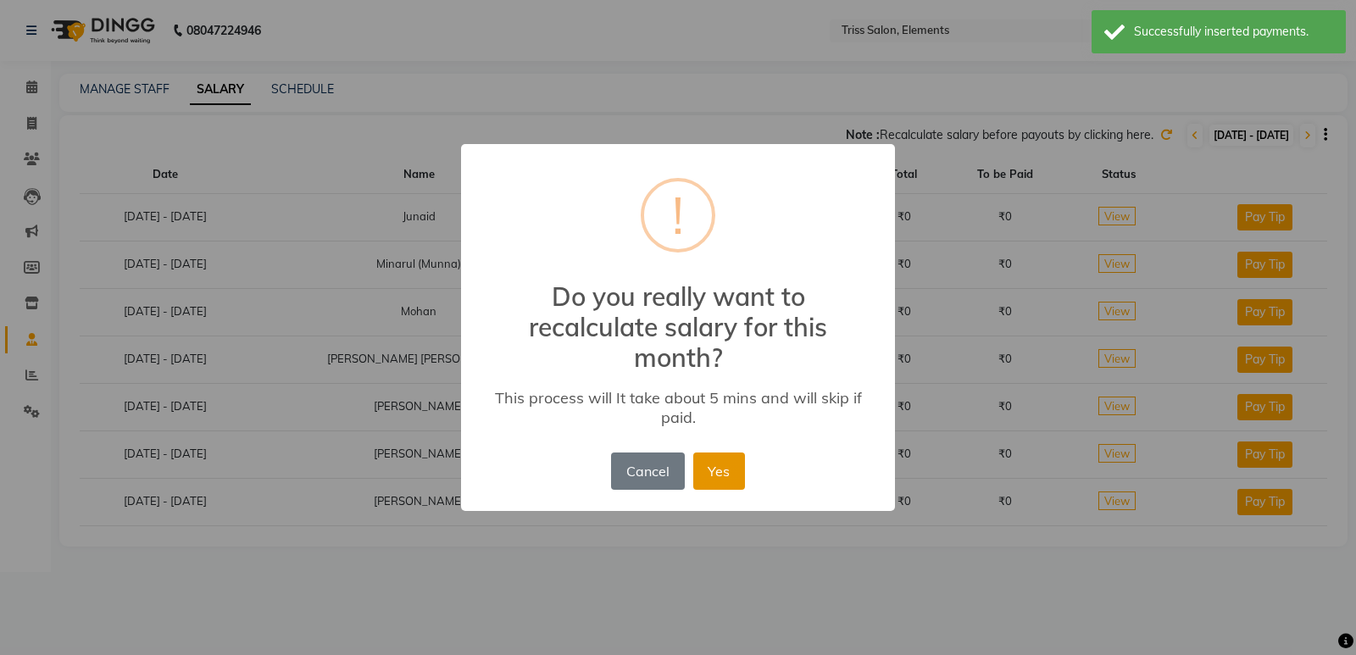
click at [718, 470] on button "Yes" at bounding box center [719, 471] width 52 height 37
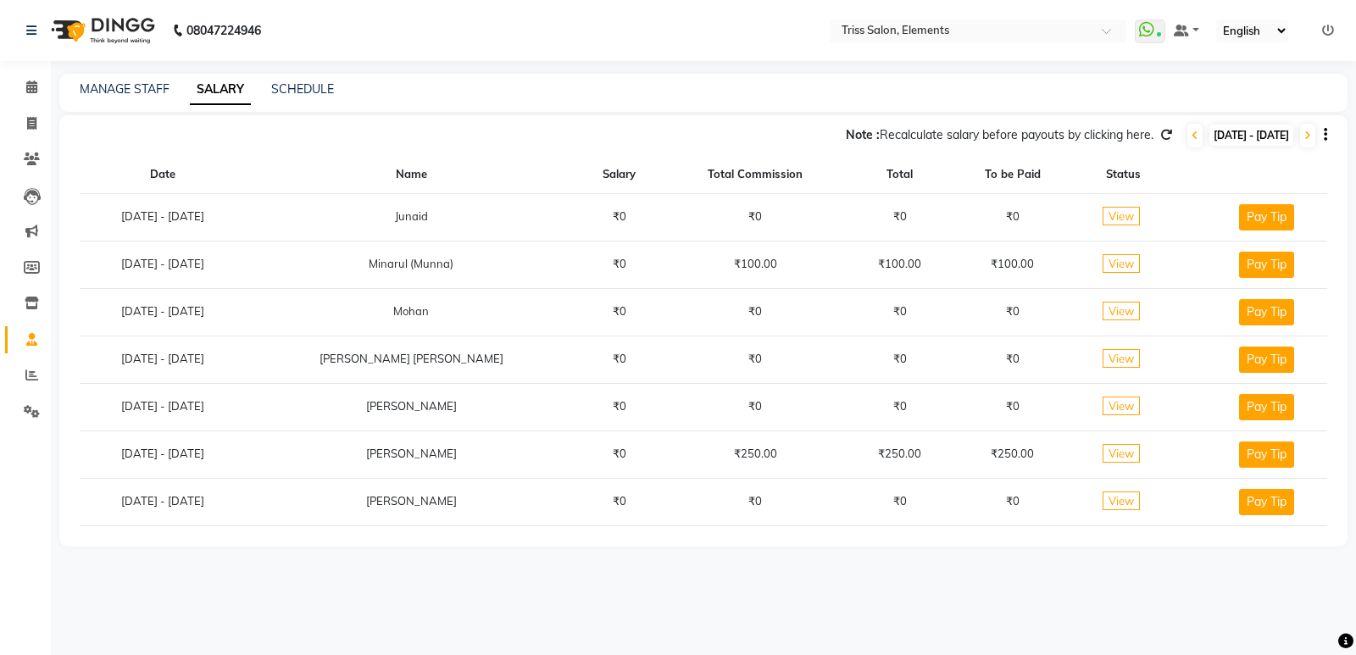
click at [1103, 260] on span "View" at bounding box center [1121, 263] width 37 height 19
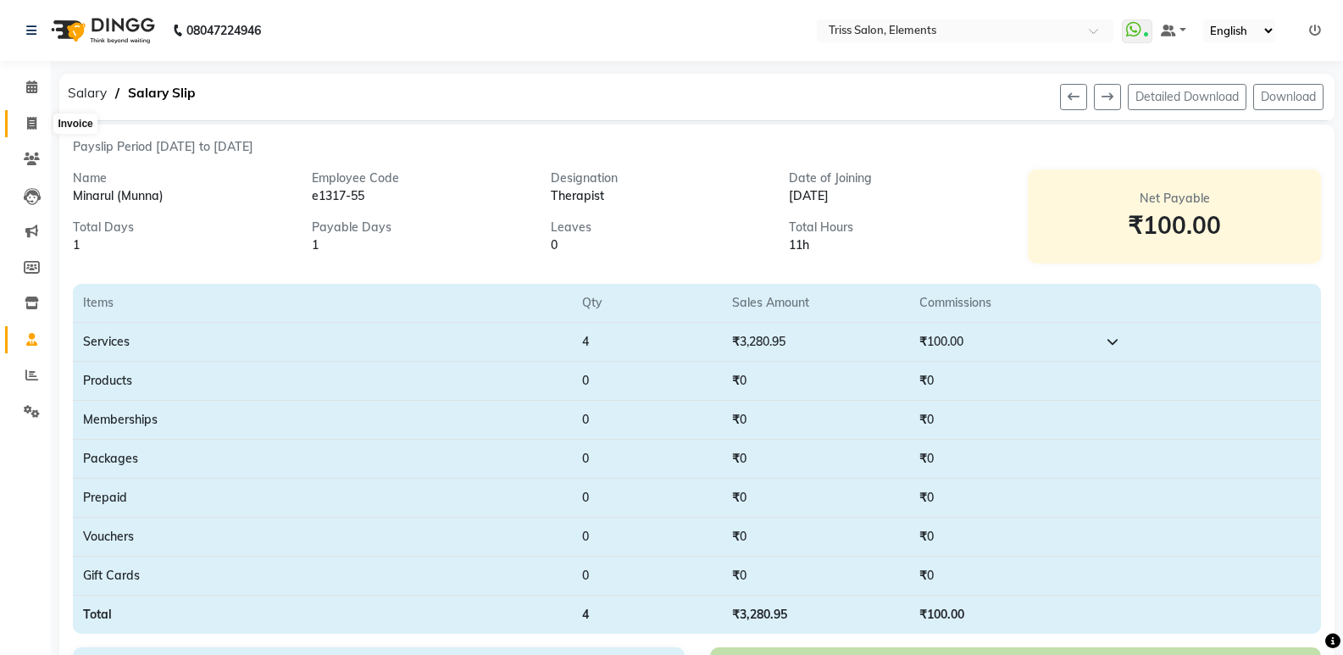
click at [35, 126] on icon at bounding box center [31, 123] width 9 height 13
select select "service"
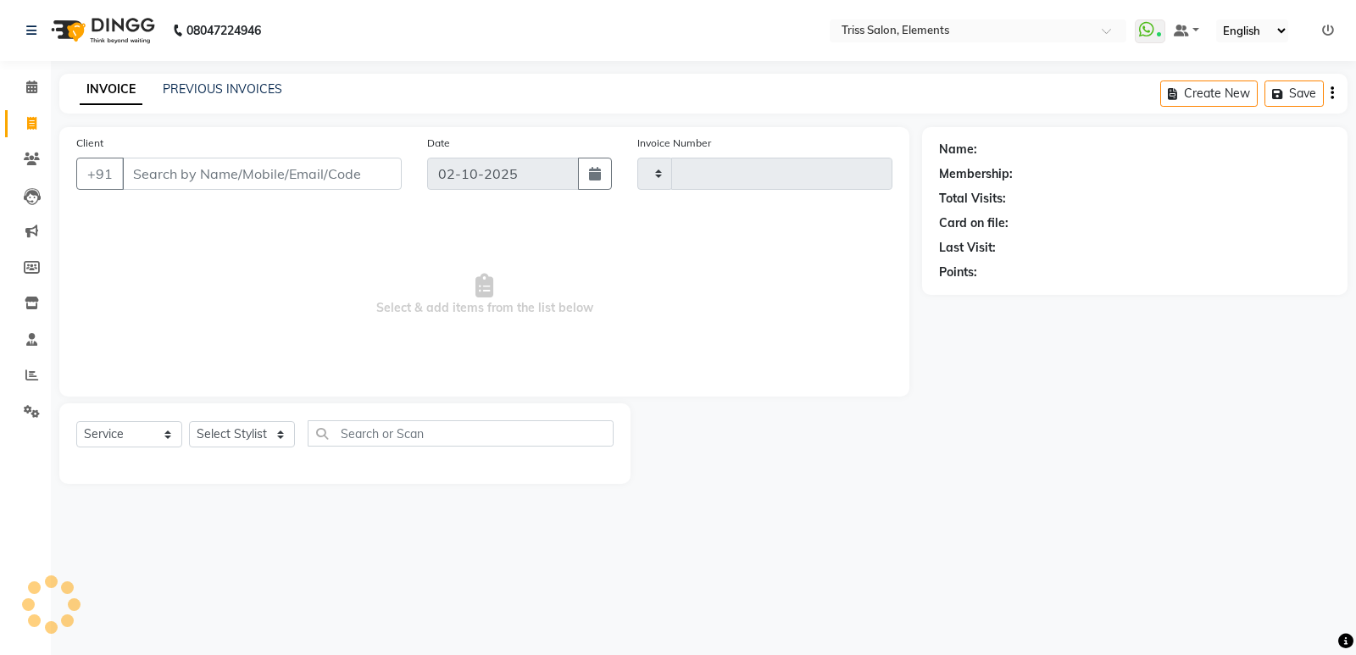
type input "2426"
select select "4303"
click at [196, 93] on link "PREVIOUS INVOICES" at bounding box center [222, 88] width 119 height 15
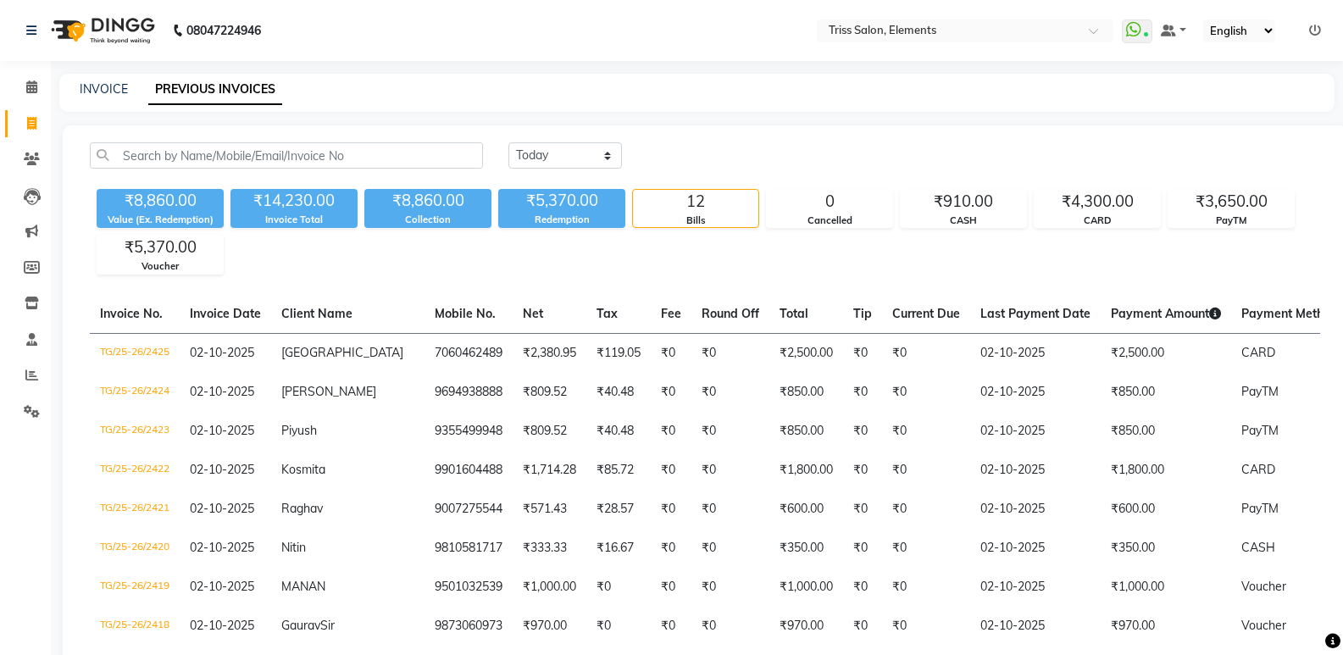
click at [115, 36] on img at bounding box center [101, 30] width 116 height 47
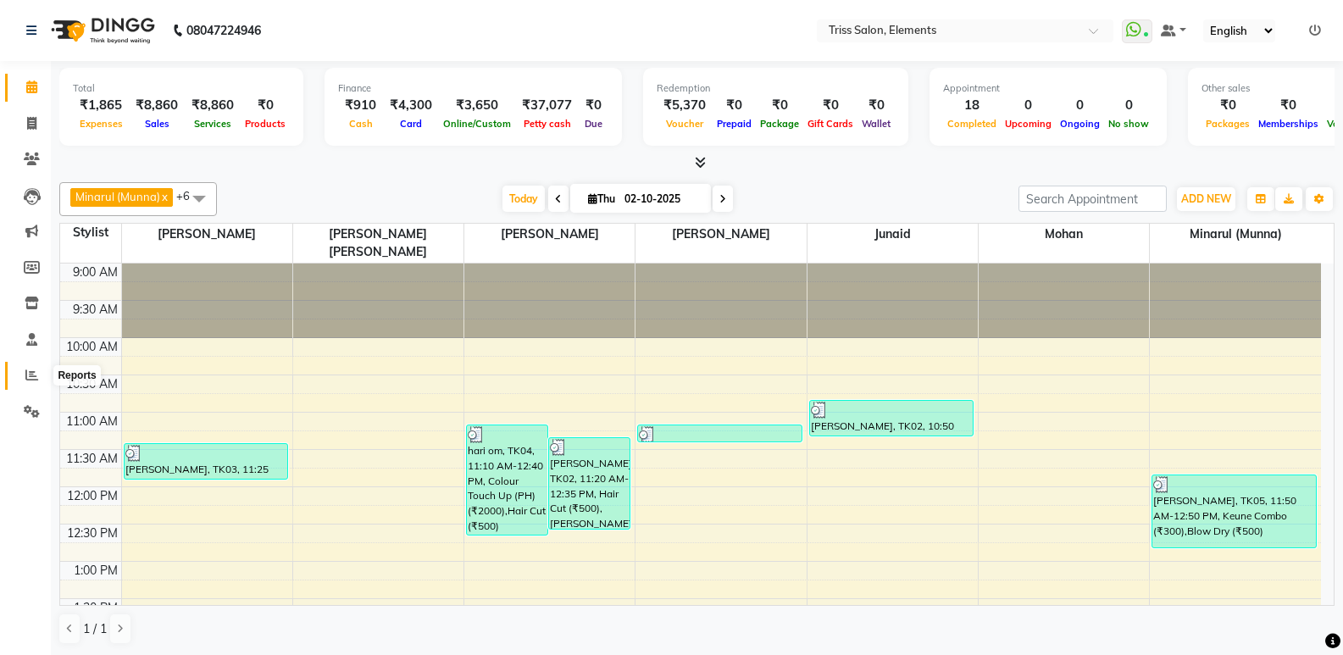
click at [22, 379] on span at bounding box center [32, 375] width 30 height 19
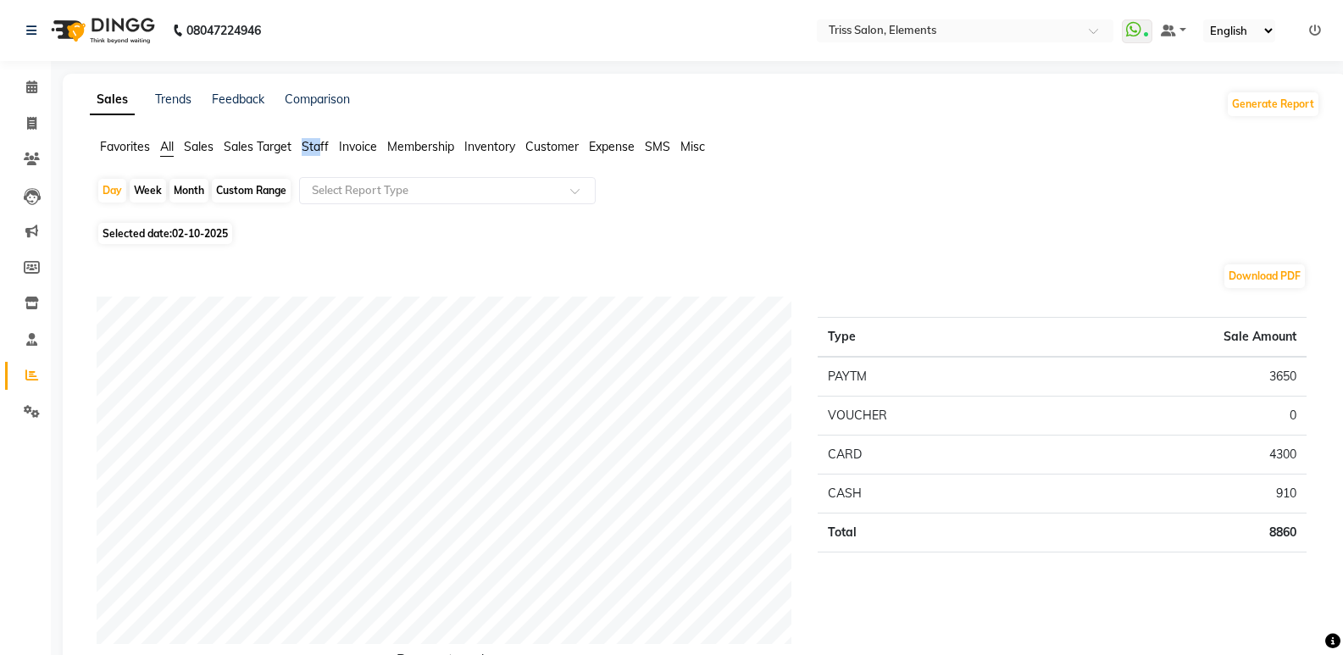
drag, startPoint x: 322, startPoint y: 137, endPoint x: 311, endPoint y: 158, distance: 23.1
click at [310, 158] on div "Favorites All Sales Sales Target Staff Invoice Membership Inventory Customer Ex…" at bounding box center [705, 154] width 1256 height 32
click at [320, 146] on span "Staff" at bounding box center [315, 146] width 27 height 15
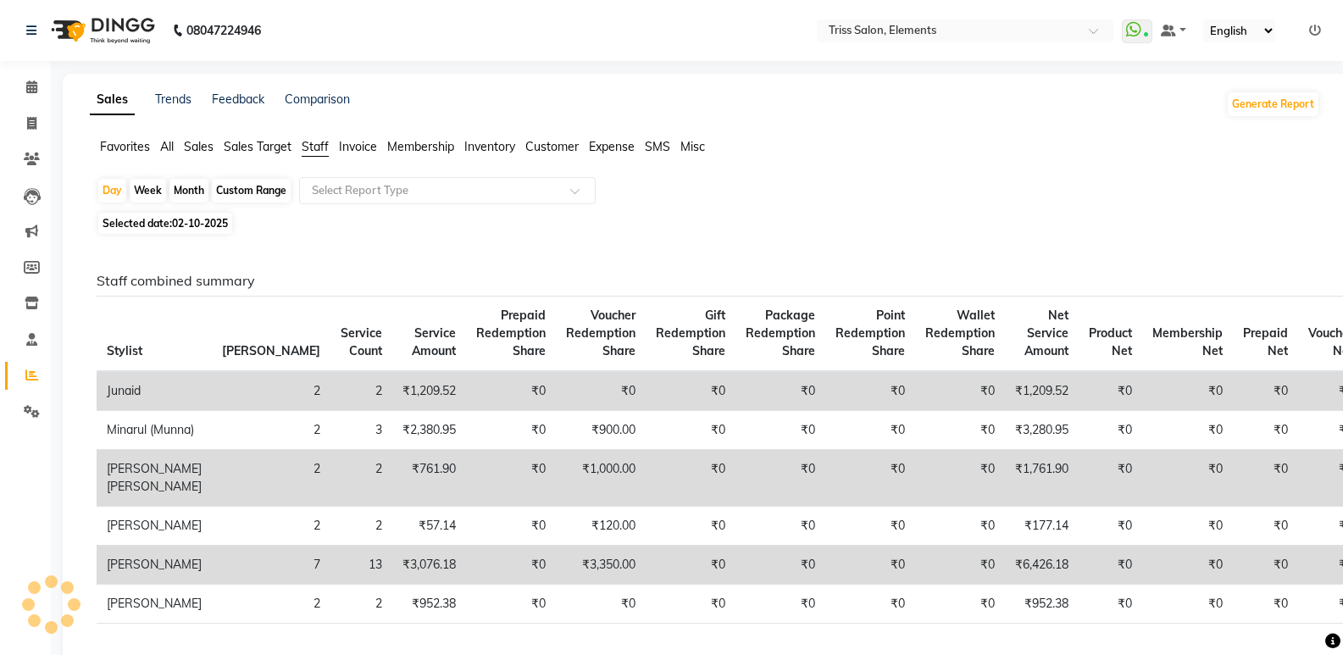
click at [347, 199] on div "Select Report Type" at bounding box center [447, 190] width 297 height 27
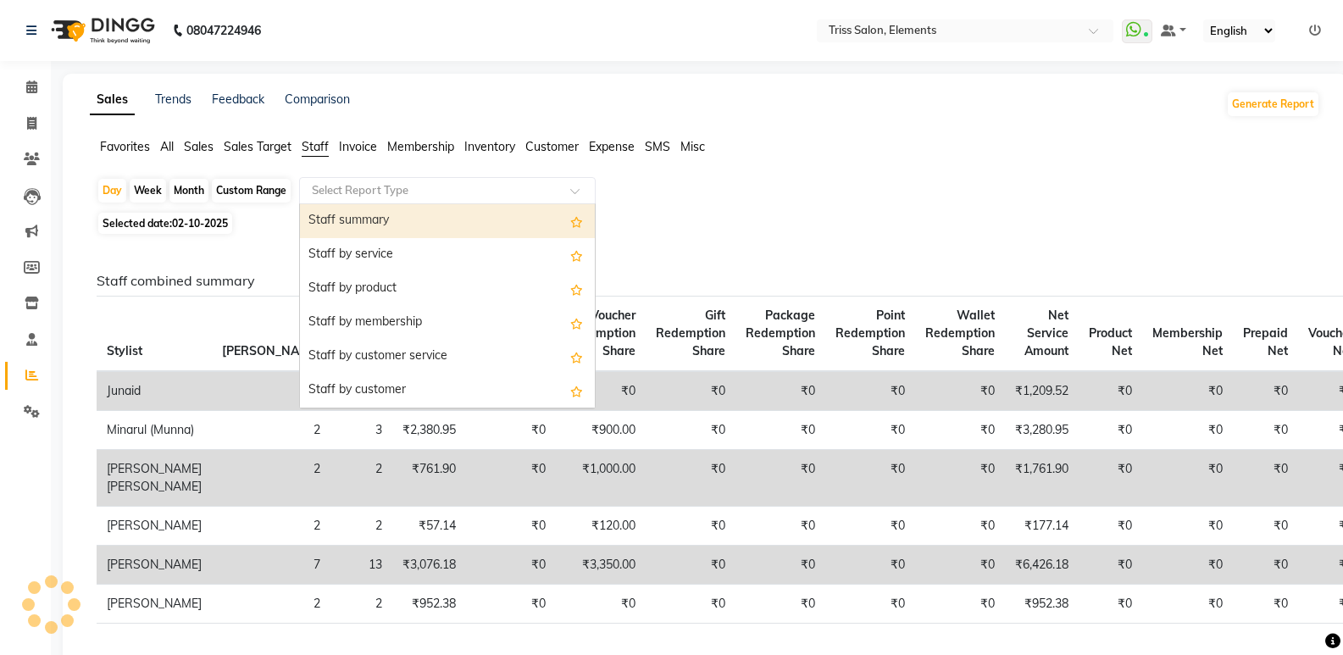
click at [357, 217] on div "Staff summary" at bounding box center [447, 221] width 295 height 34
select select "full_report"
select select "csv"
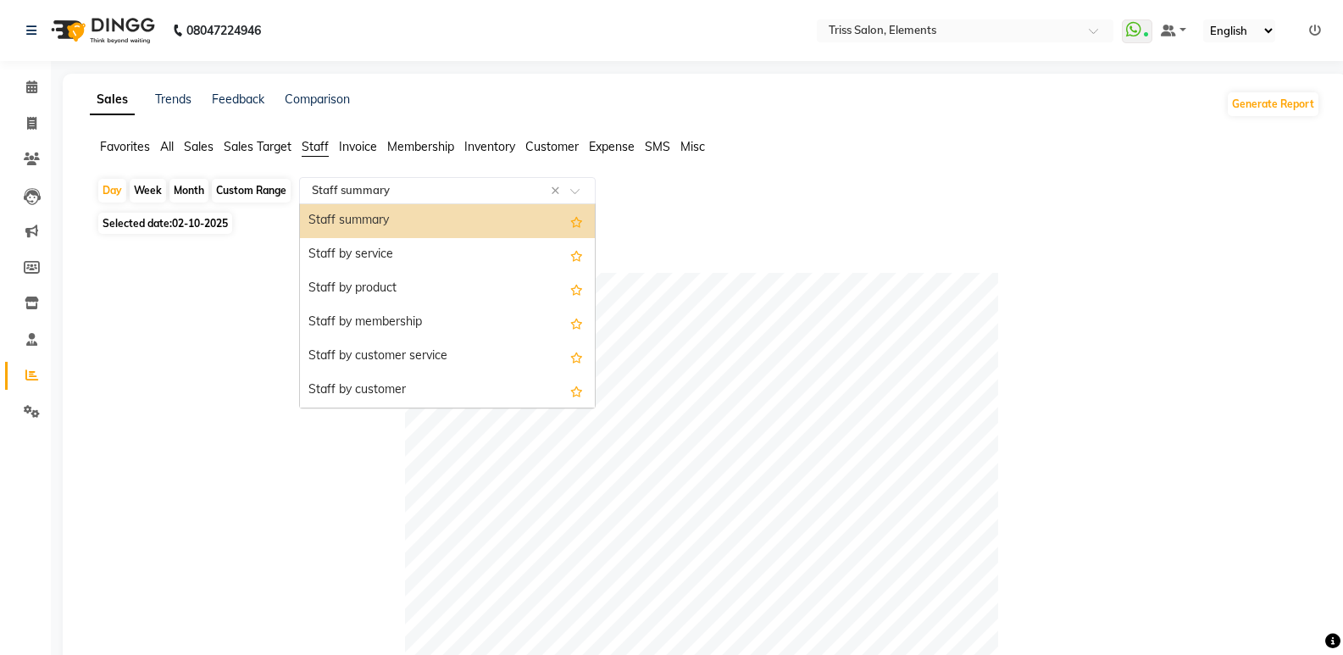
click at [425, 186] on input "text" at bounding box center [430, 190] width 244 height 17
drag, startPoint x: 395, startPoint y: 351, endPoint x: 1075, endPoint y: 280, distance: 684.3
click at [431, 357] on div "Staff by customer service" at bounding box center [447, 357] width 295 height 34
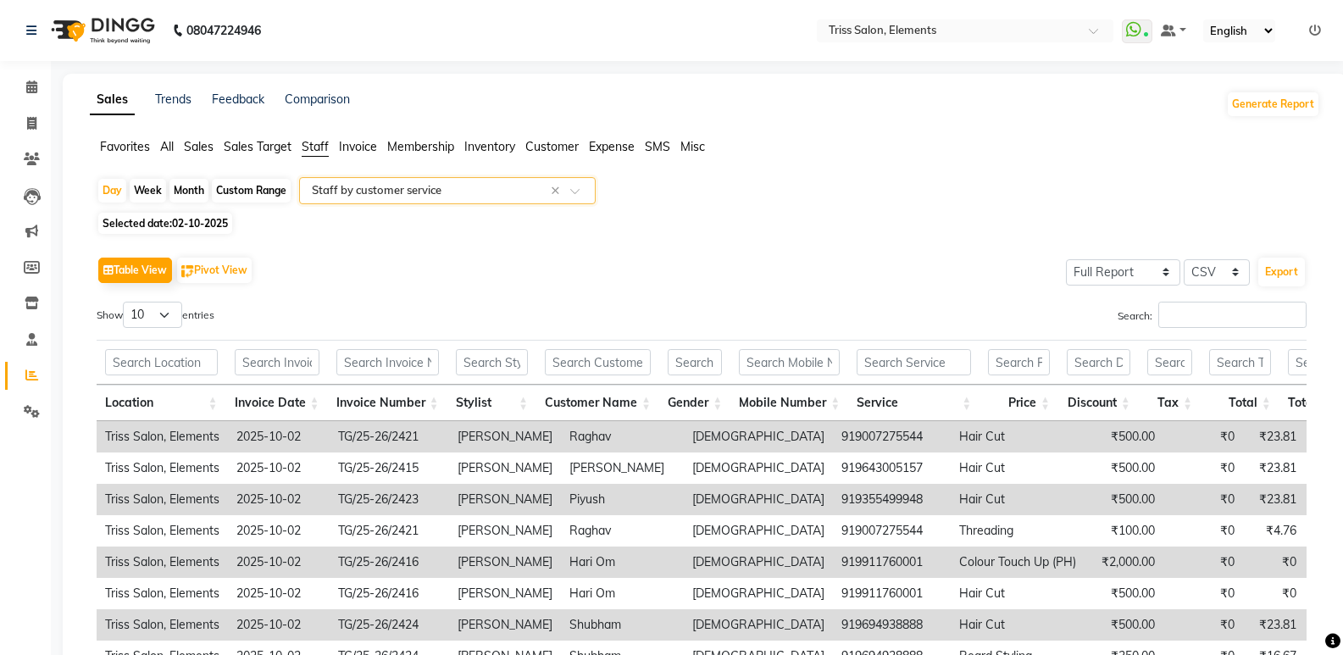
scroll to position [129, 0]
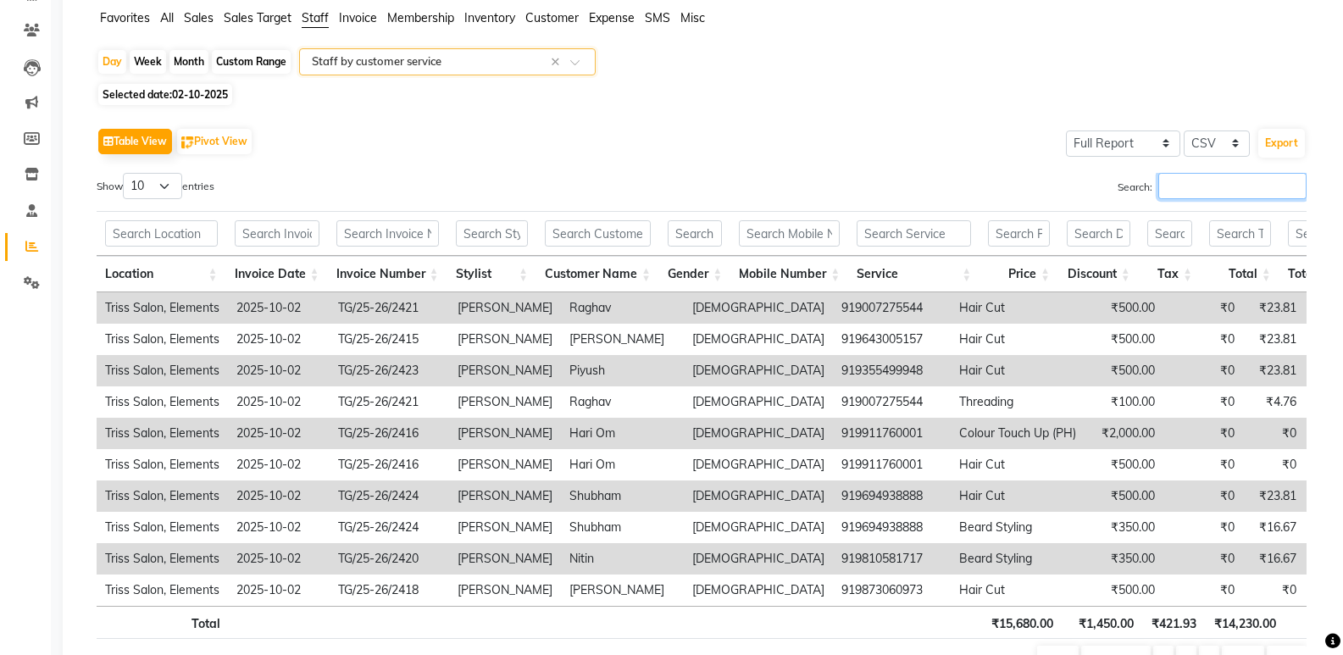
click at [1235, 175] on input "Search:" at bounding box center [1233, 186] width 148 height 26
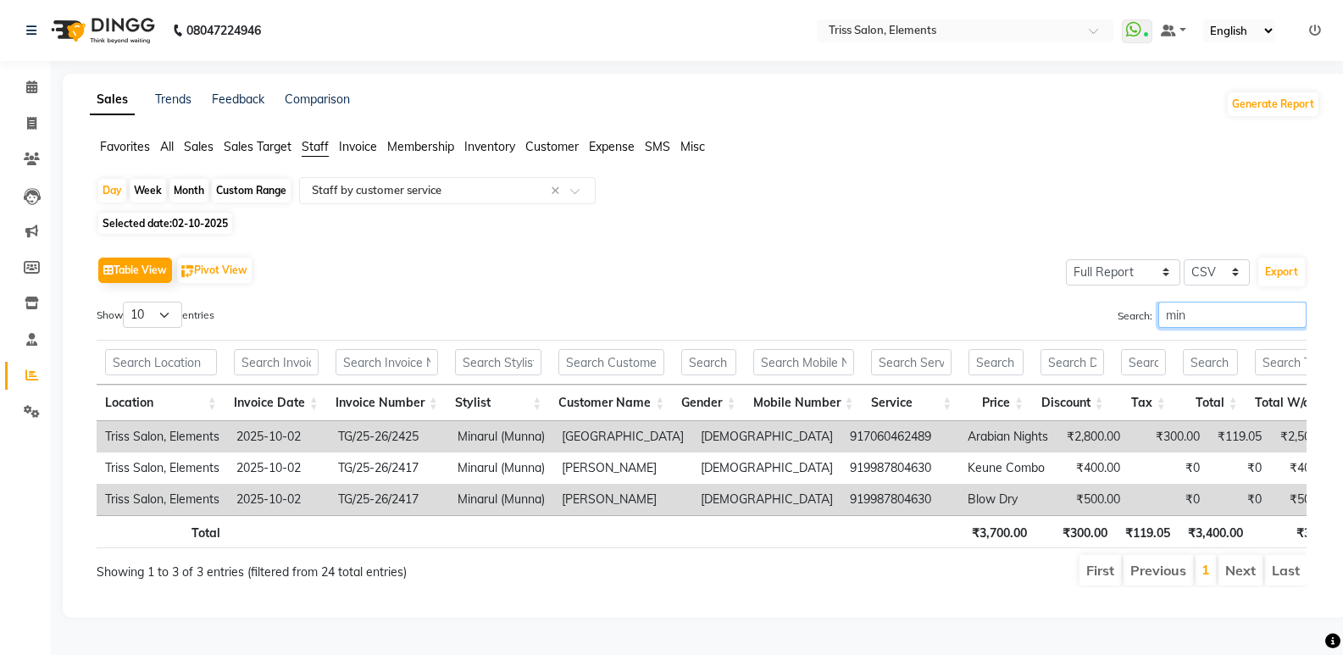
scroll to position [14, 0]
type input "min"
click at [138, 36] on img at bounding box center [101, 30] width 116 height 47
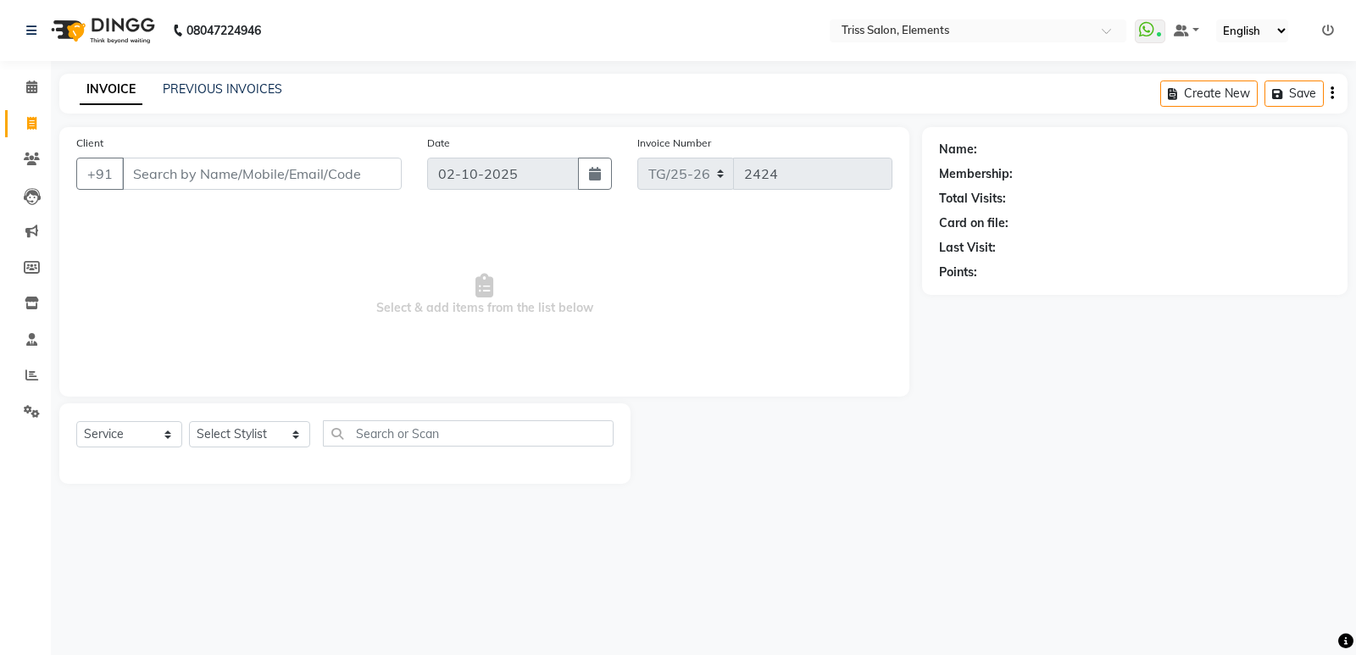
select select "service"
